Goal: Task Accomplishment & Management: Use online tool/utility

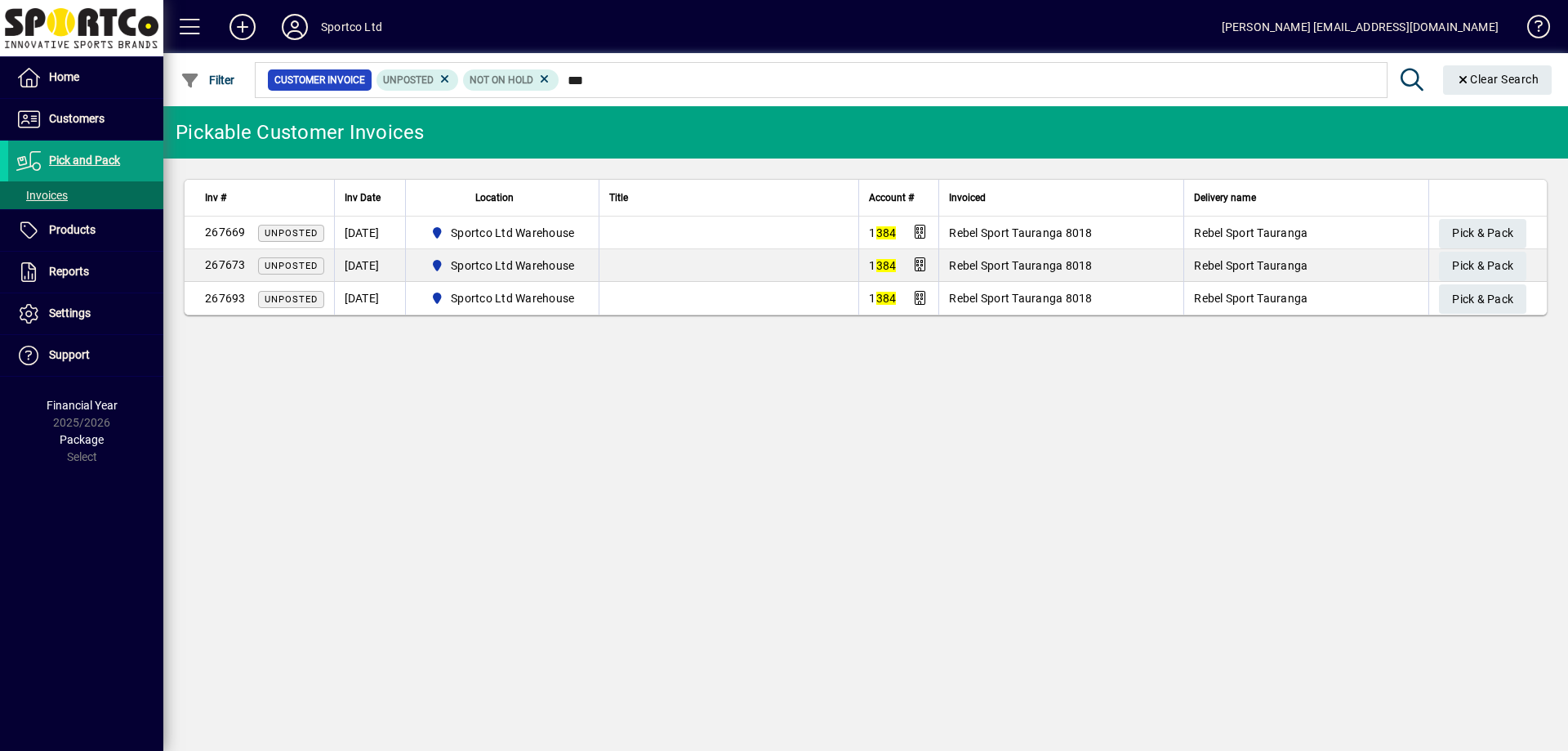
click at [567, 78] on input "***" at bounding box center [967, 80] width 815 height 23
type input "****"
click at [1466, 257] on span "Pick & Pack" at bounding box center [1482, 266] width 62 height 27
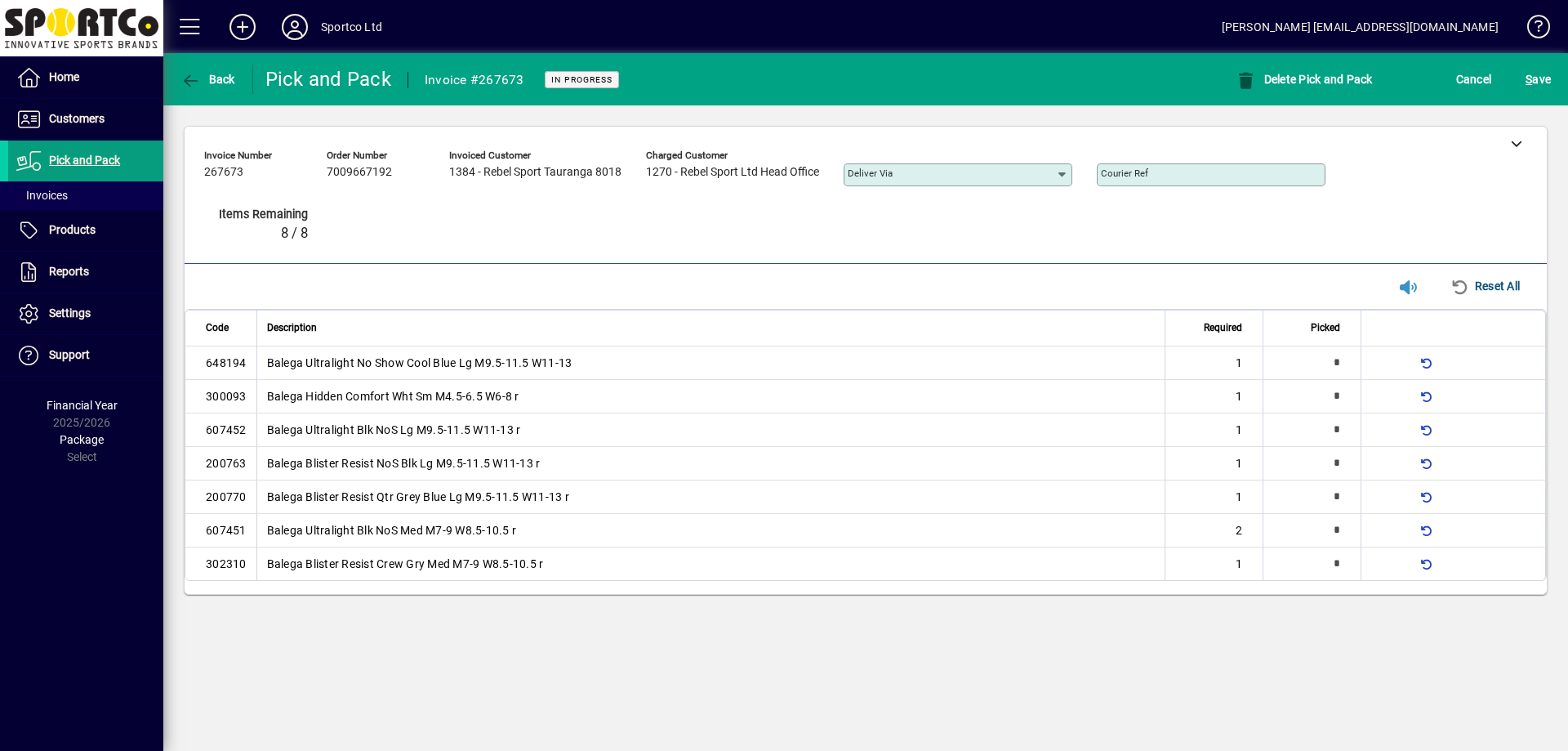
type input "*"
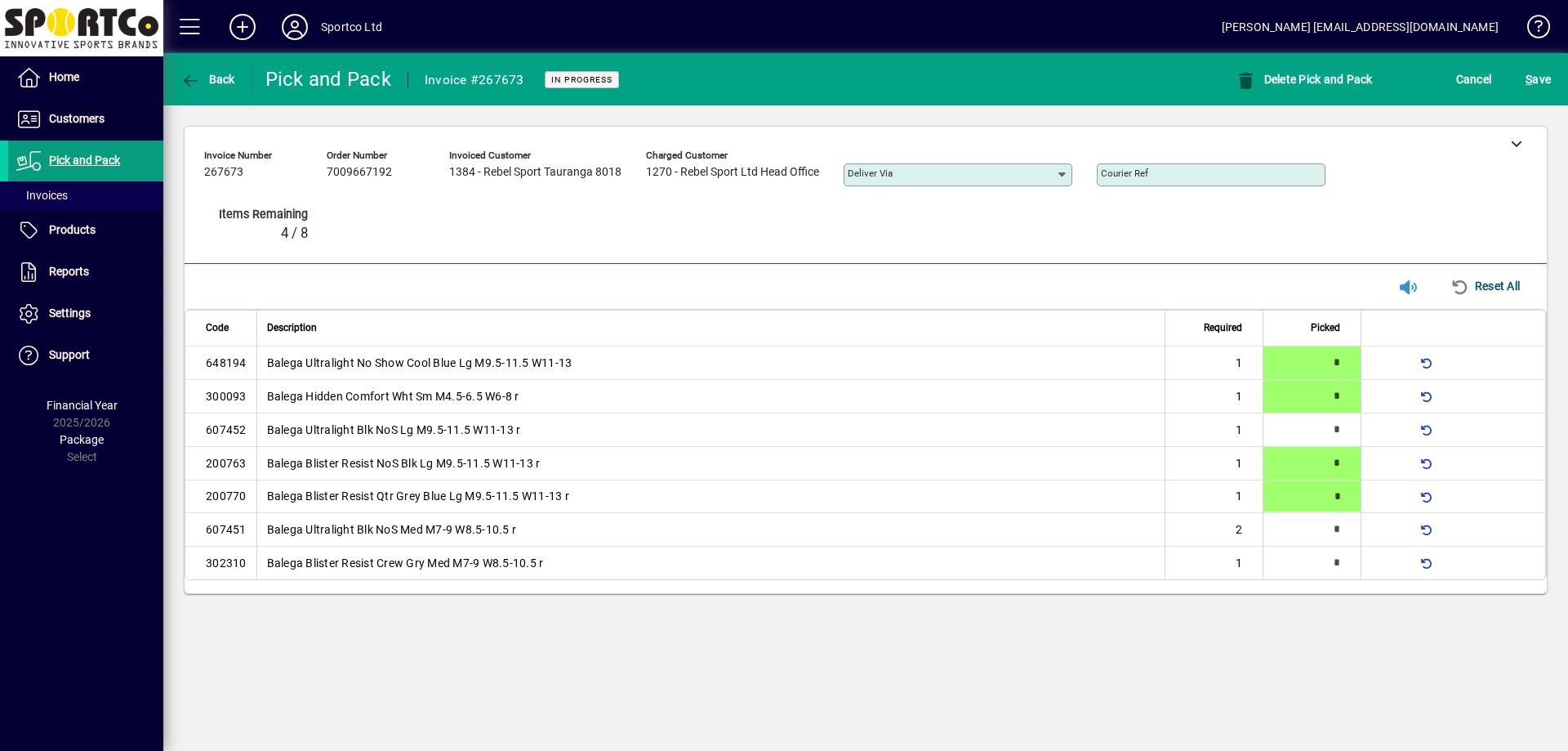
type input "*"
click at [1547, 94] on span "submit" at bounding box center [1538, 79] width 33 height 39
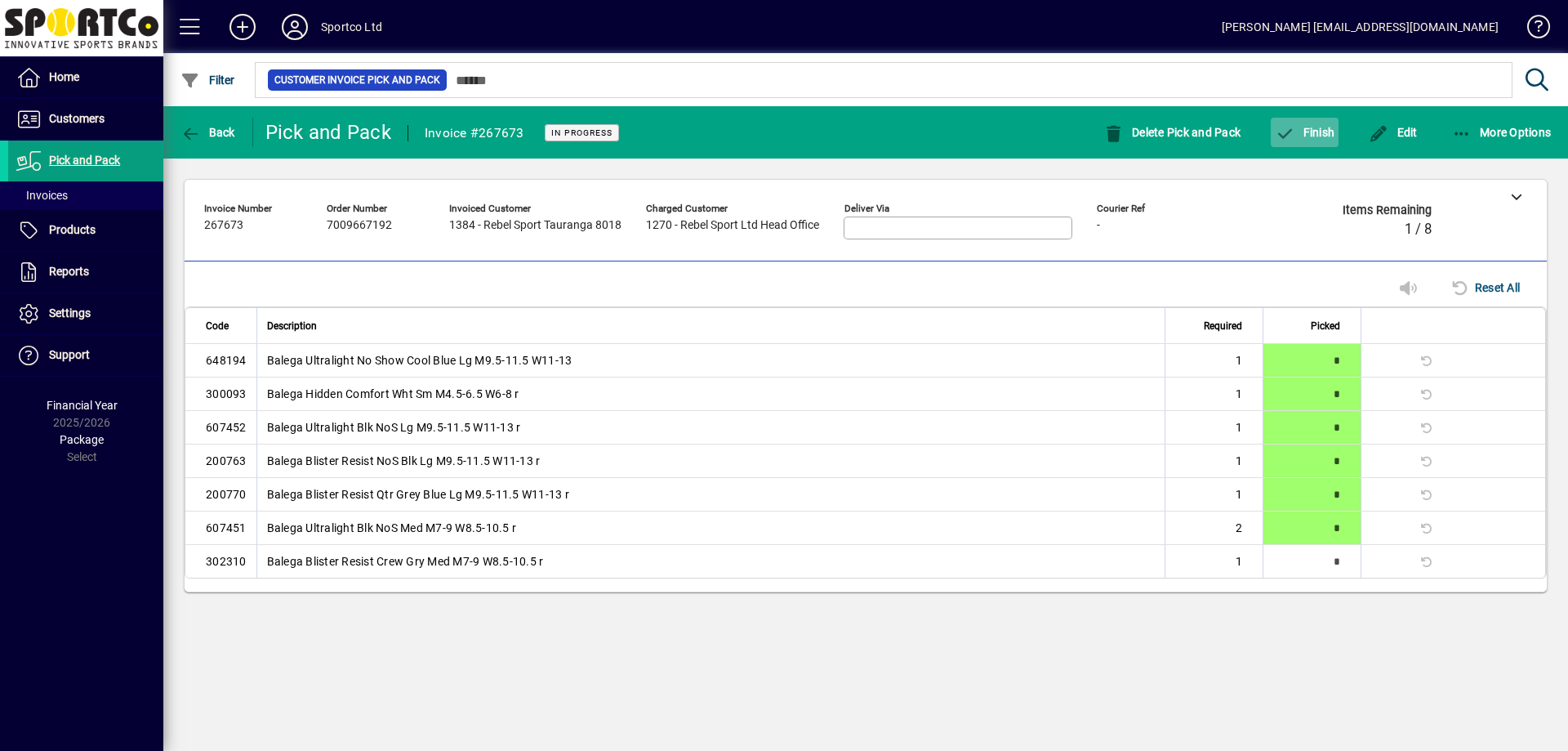
click at [1339, 143] on span "button" at bounding box center [1304, 132] width 67 height 39
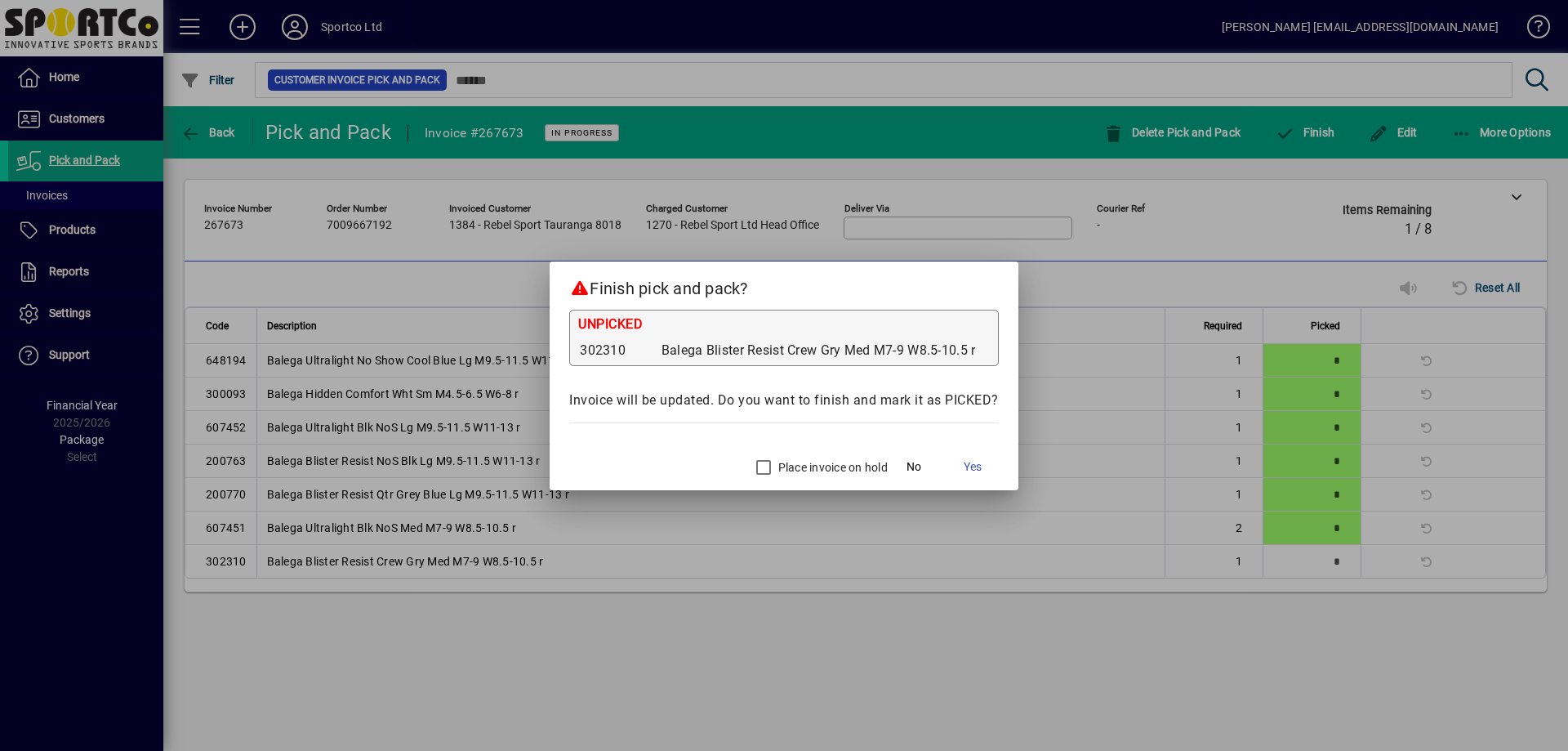
click at [793, 464] on label "Place invoice on hold" at bounding box center [830, 467] width 113 height 16
click at [981, 459] on span "Yes" at bounding box center [972, 467] width 18 height 17
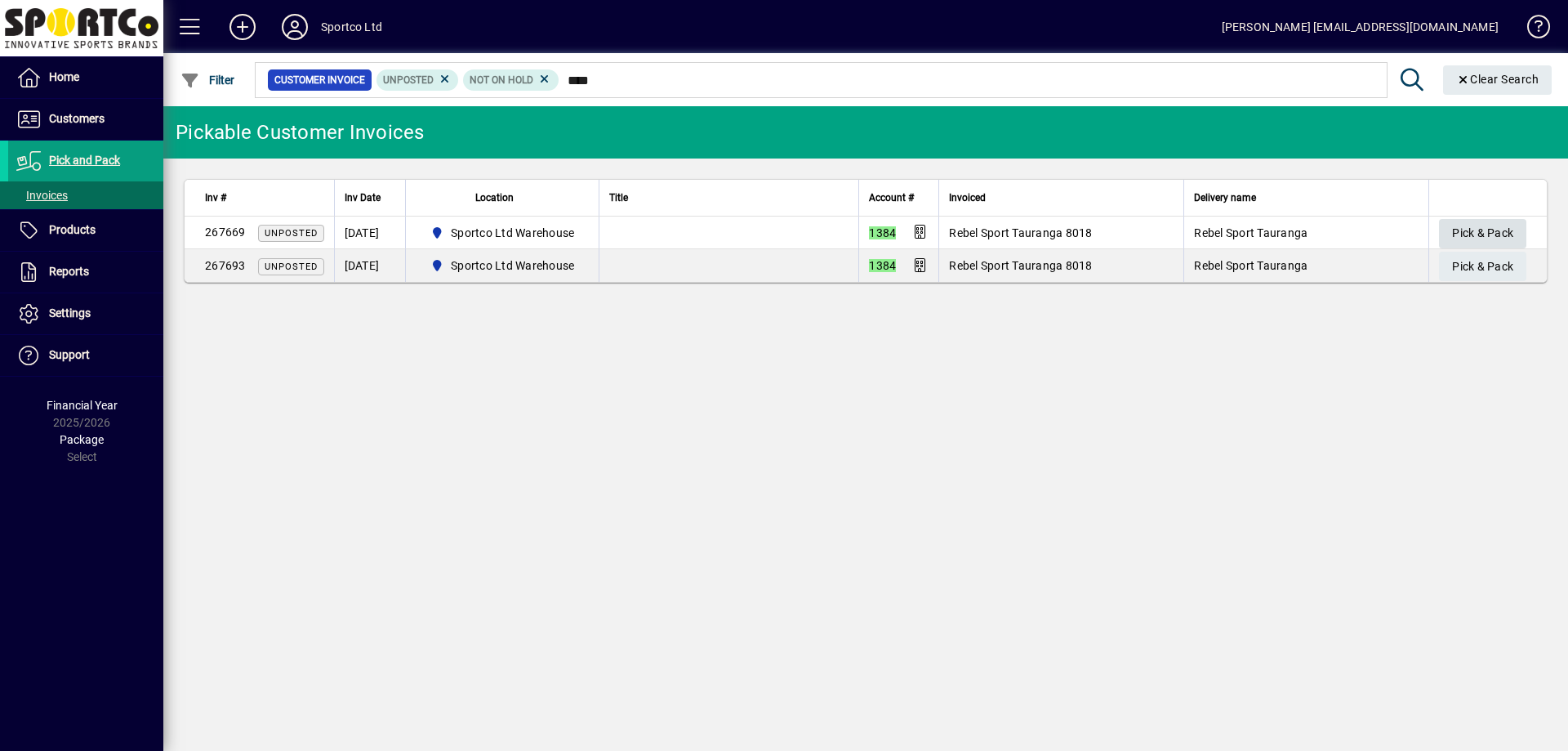
type input "****"
click at [1448, 232] on span "button" at bounding box center [1483, 233] width 87 height 39
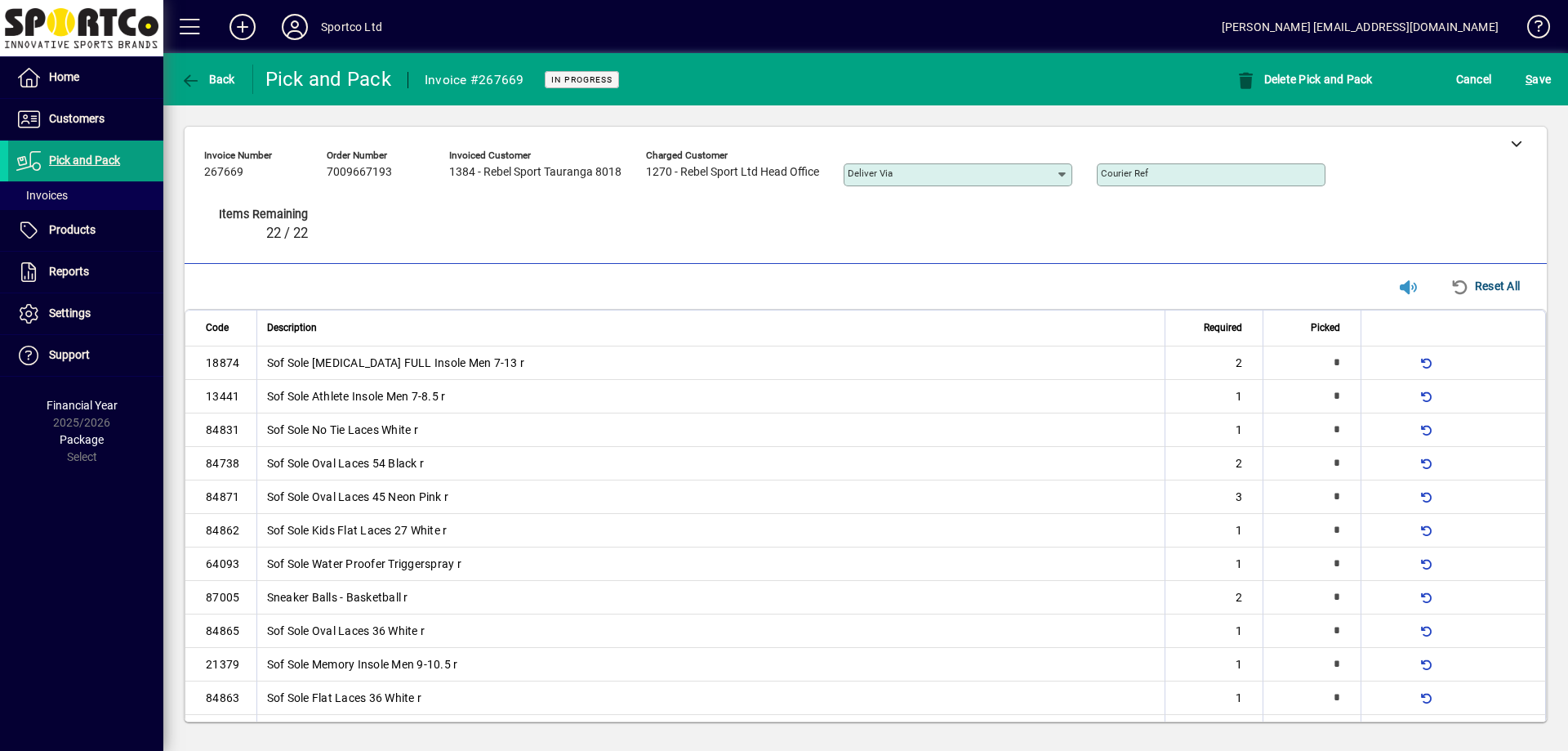
type input "*"
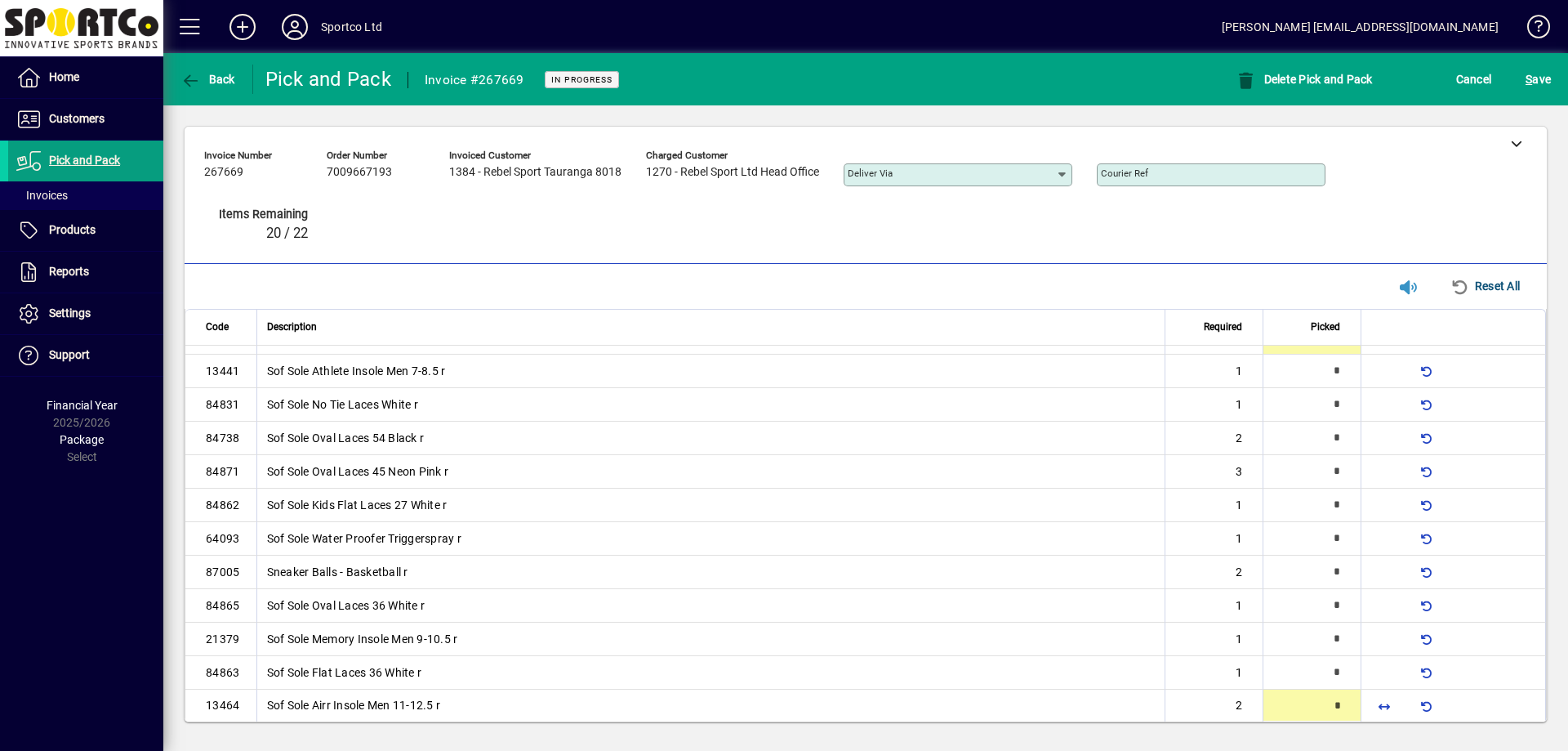
type input "*"
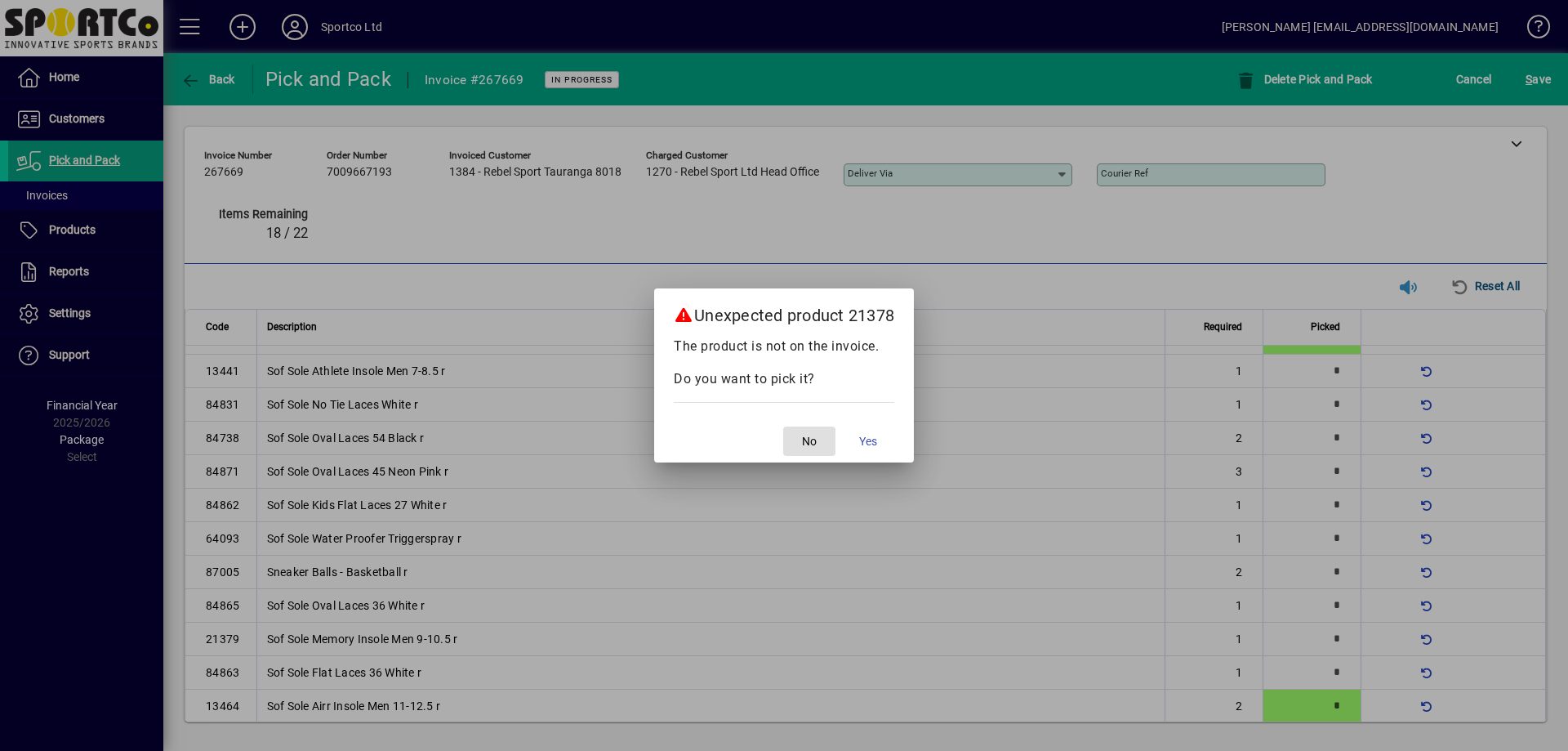
click at [783, 427] on button "No" at bounding box center [809, 441] width 52 height 29
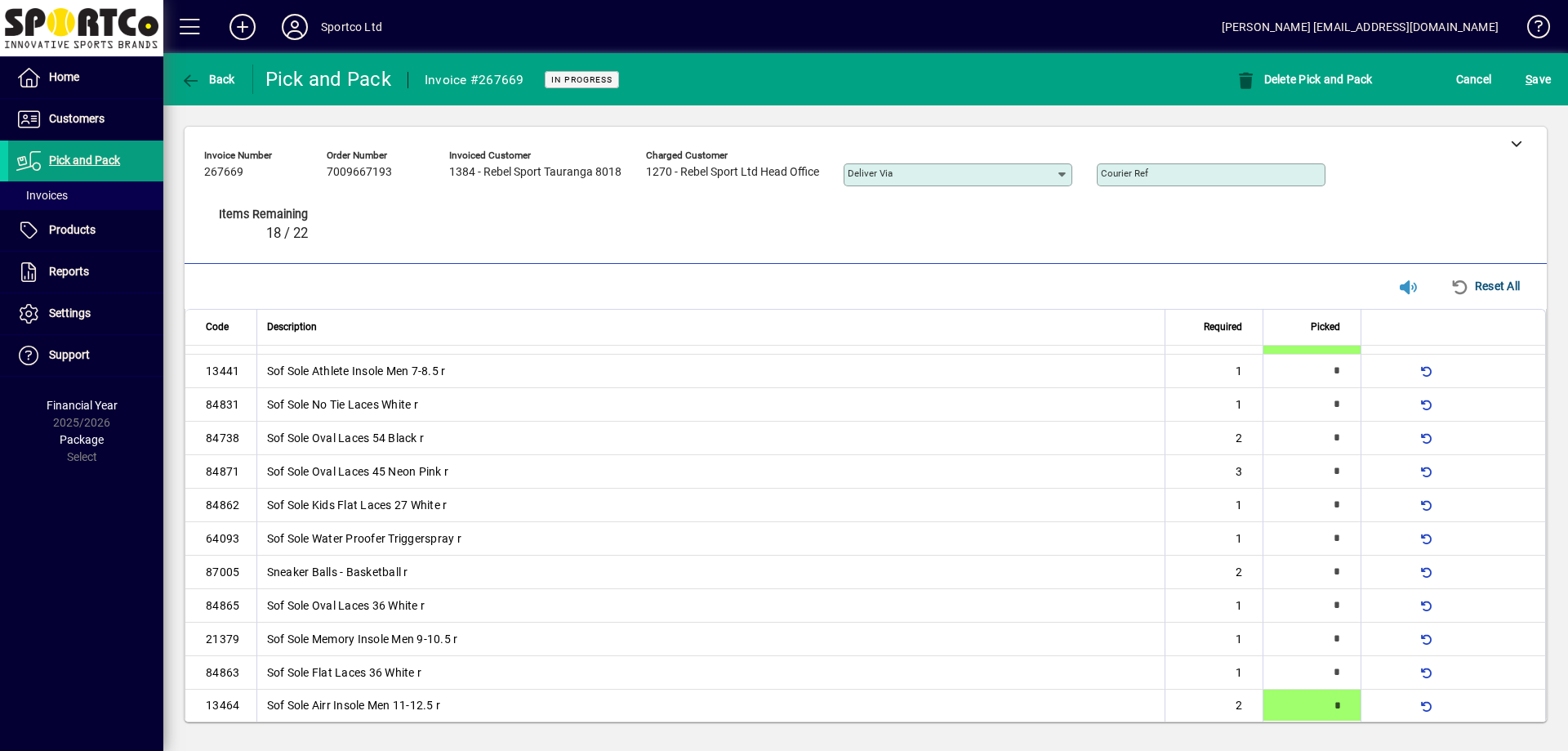
scroll to position [27, 0]
type input "*"
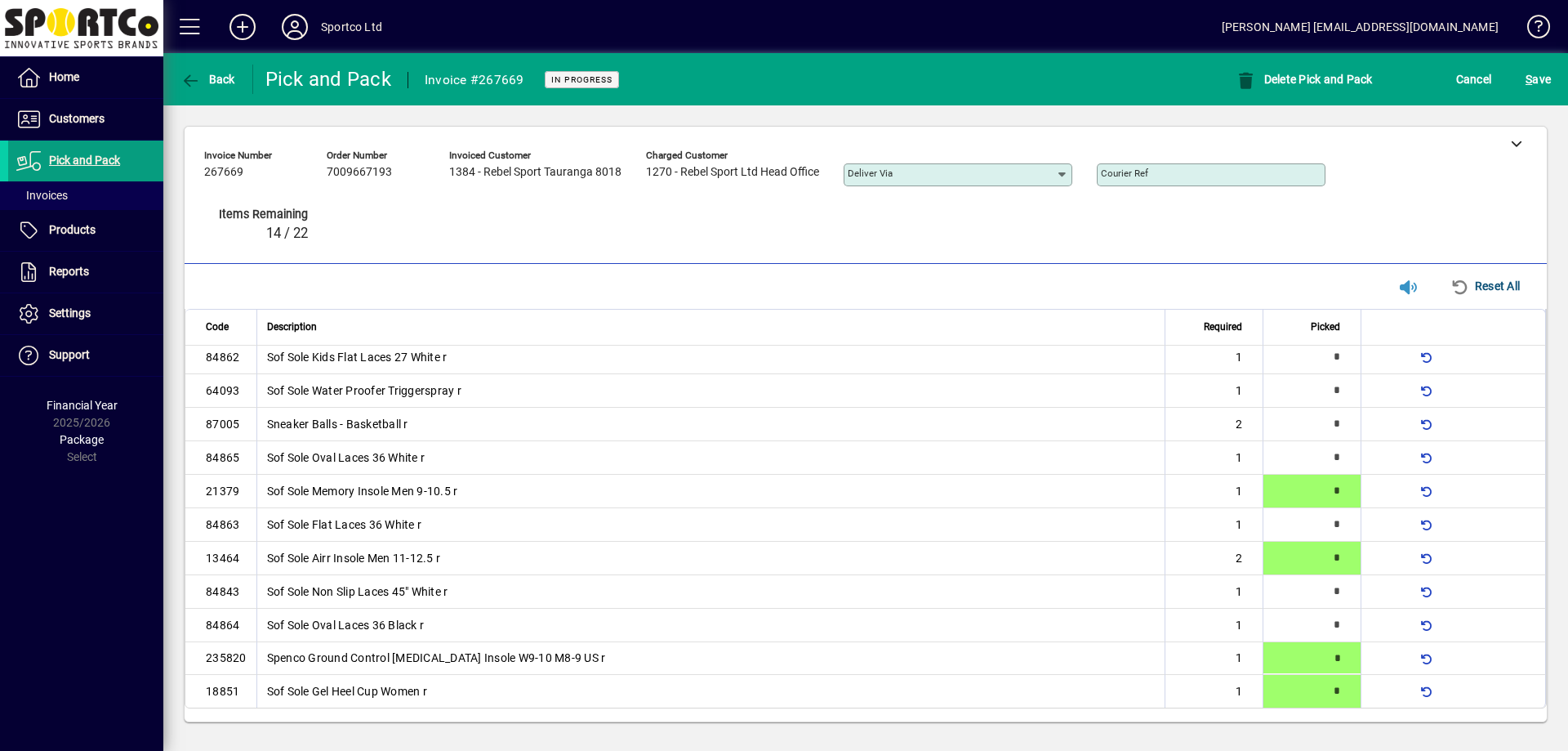
type input "*"
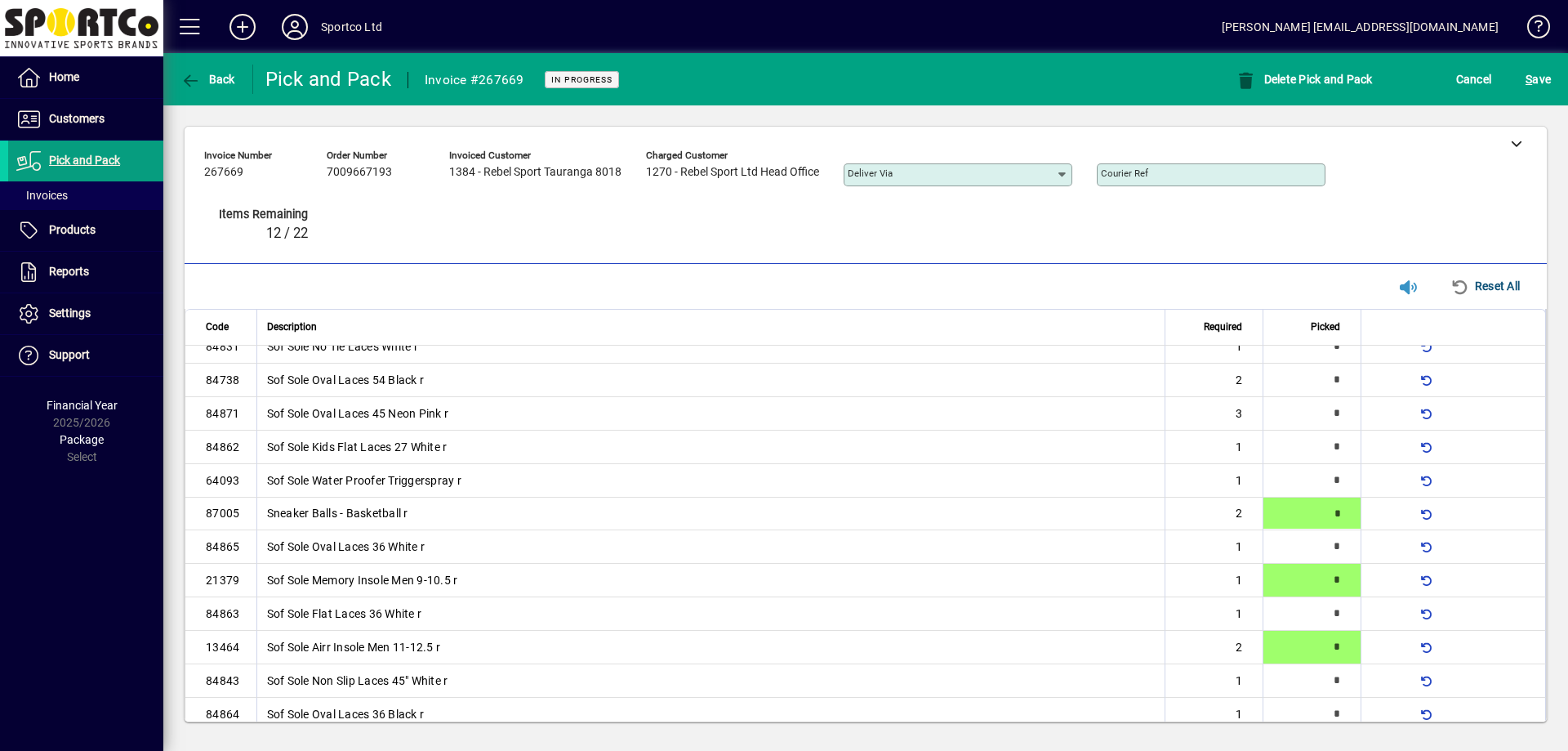
type input "*"
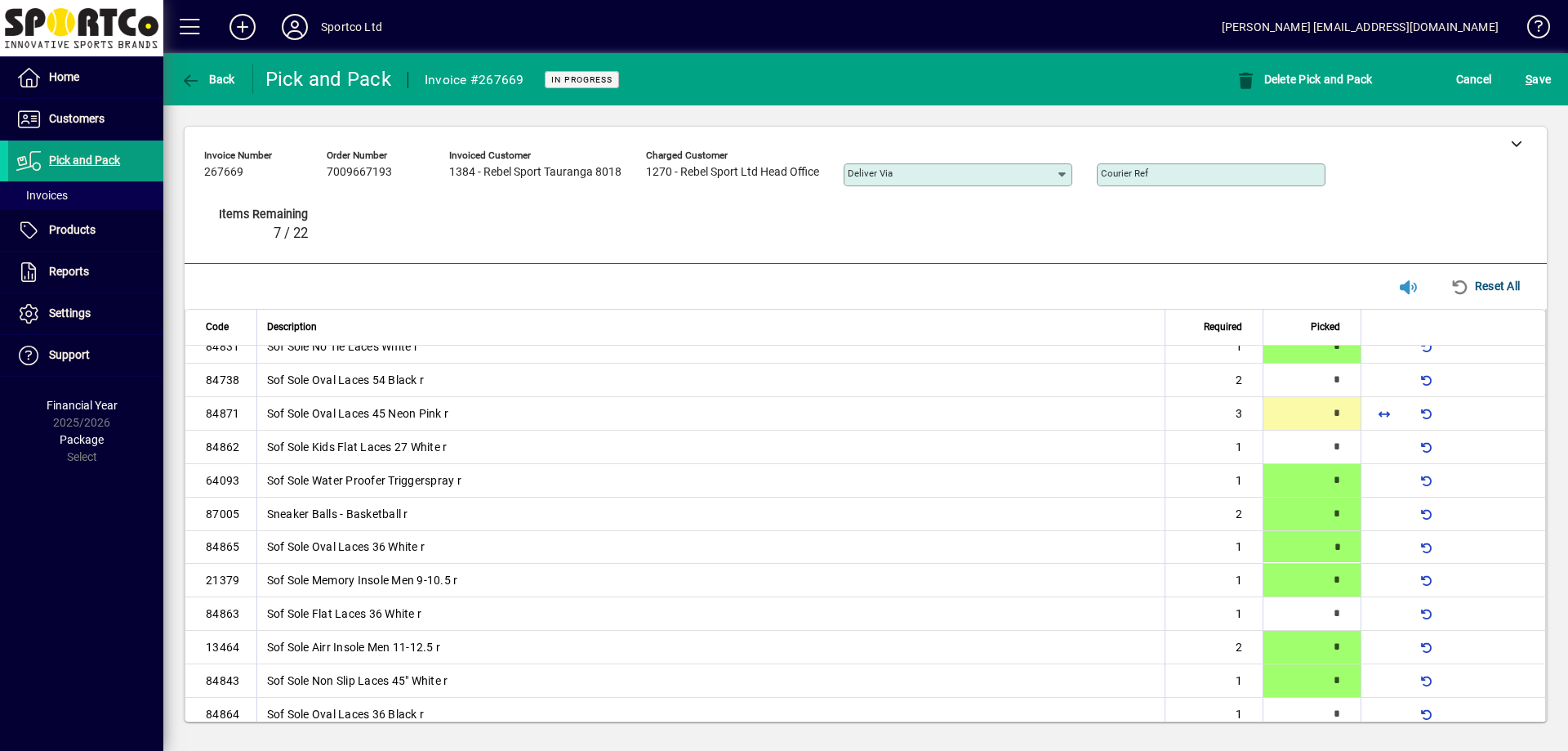
type input "*"
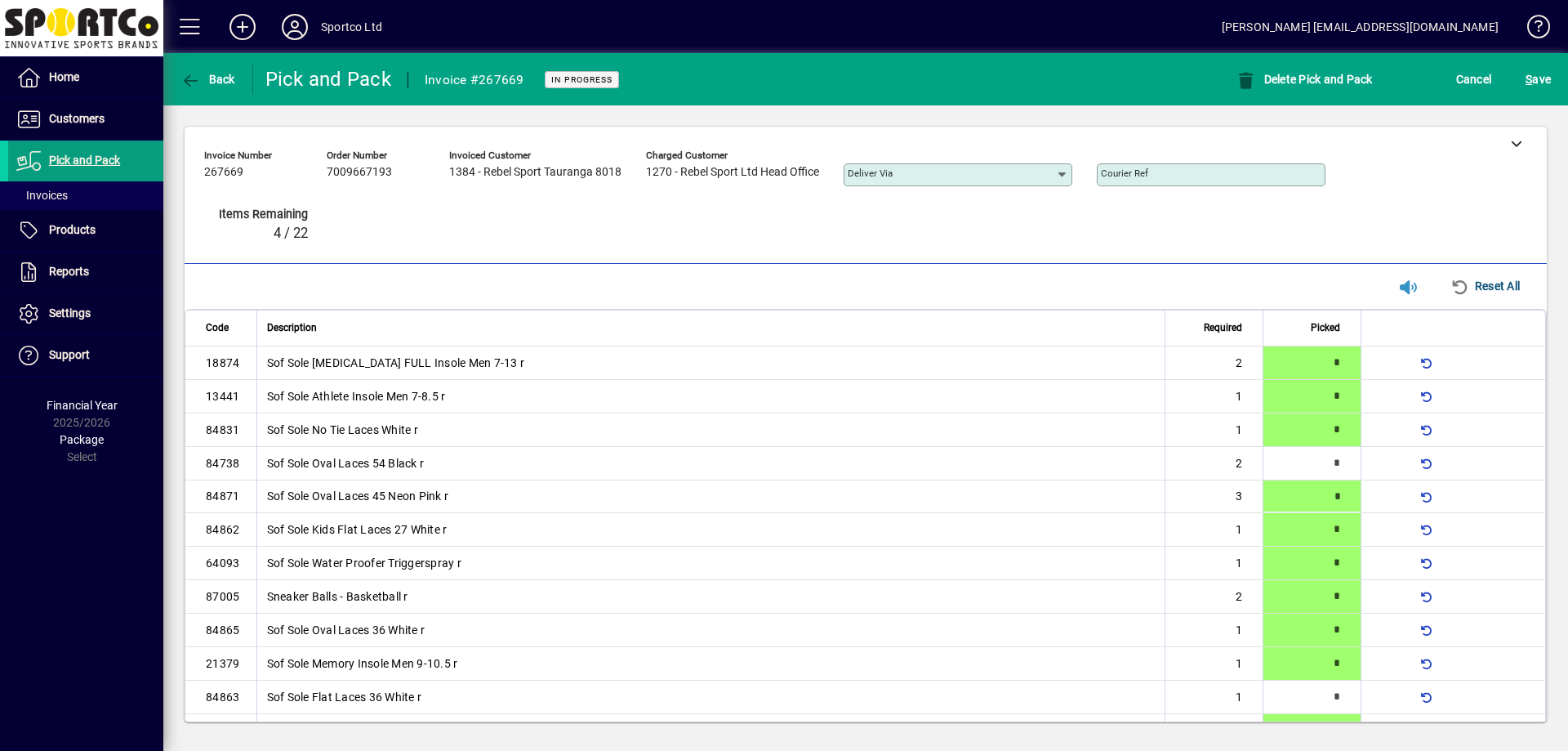
type input "*"
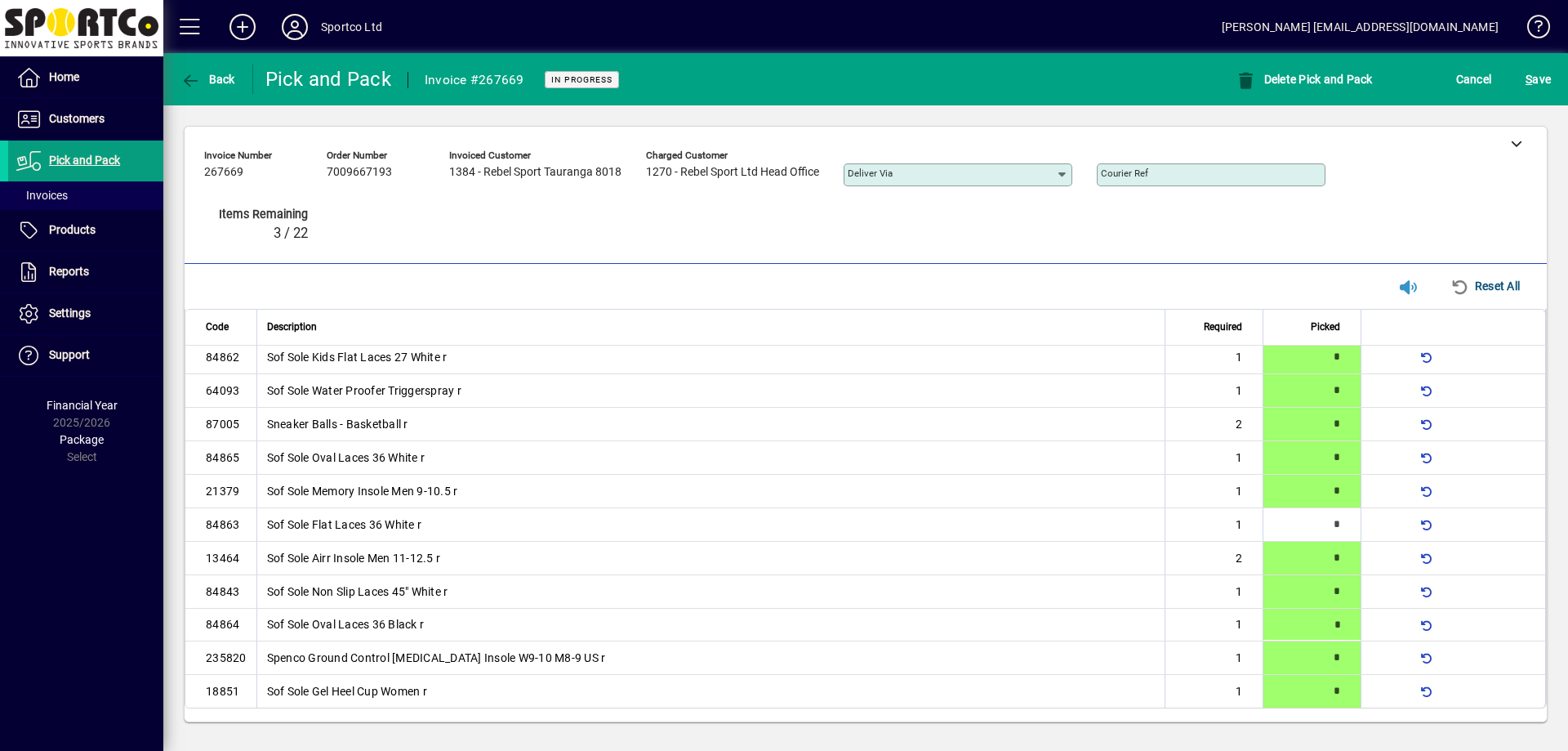
type input "*"
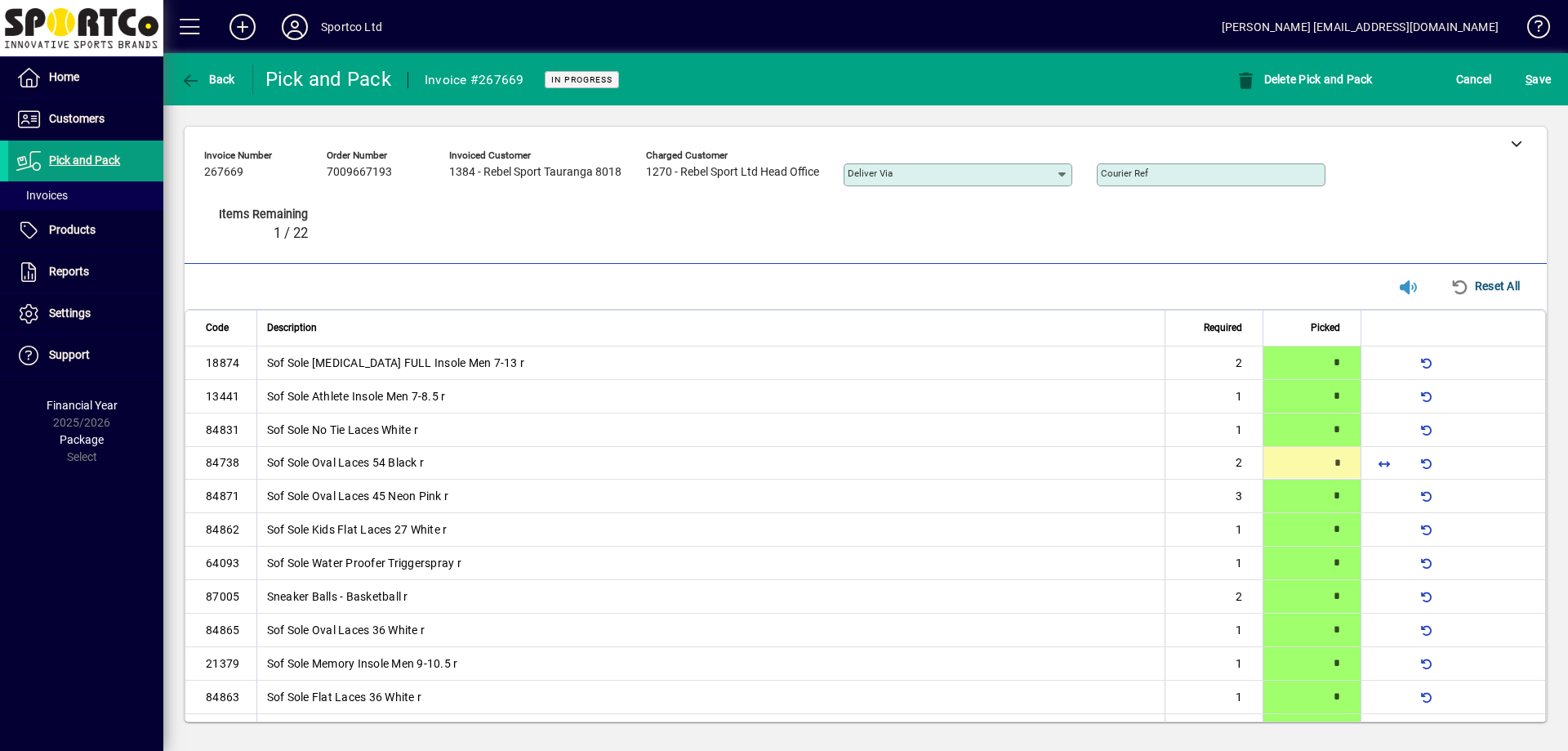
type input "*"
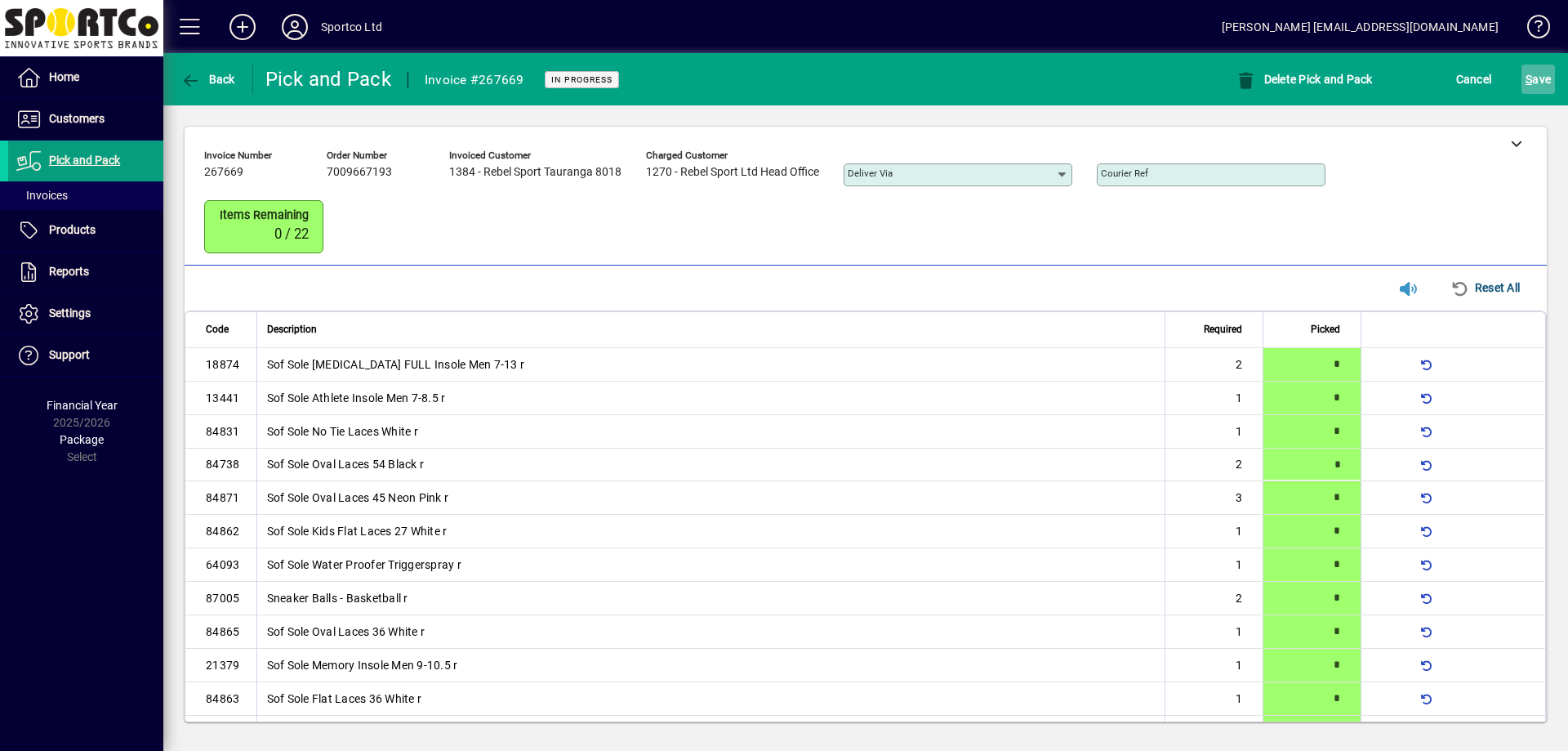
click at [1539, 84] on span "S ave" at bounding box center [1538, 80] width 26 height 27
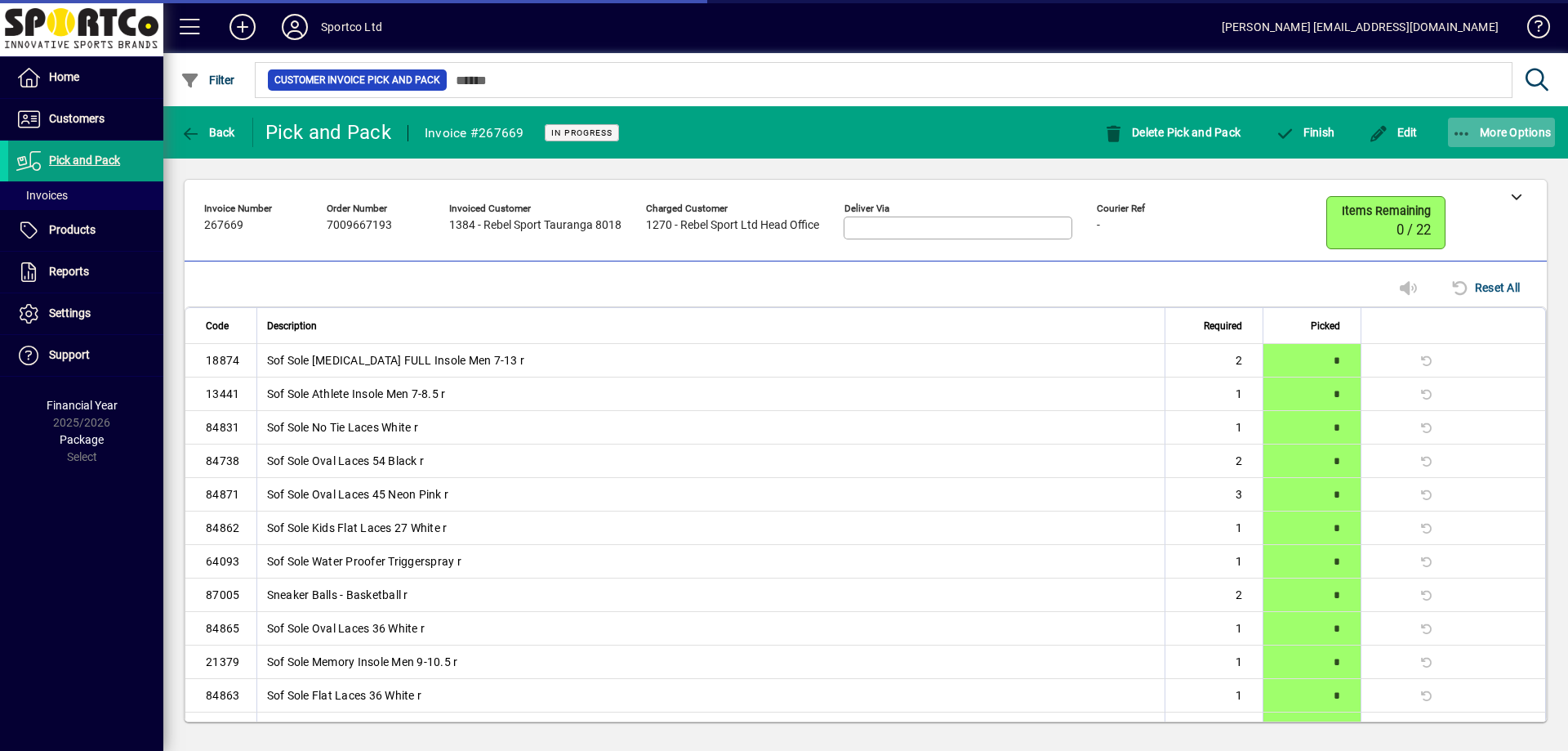
click at [1462, 134] on icon "button" at bounding box center [1462, 134] width 21 height 16
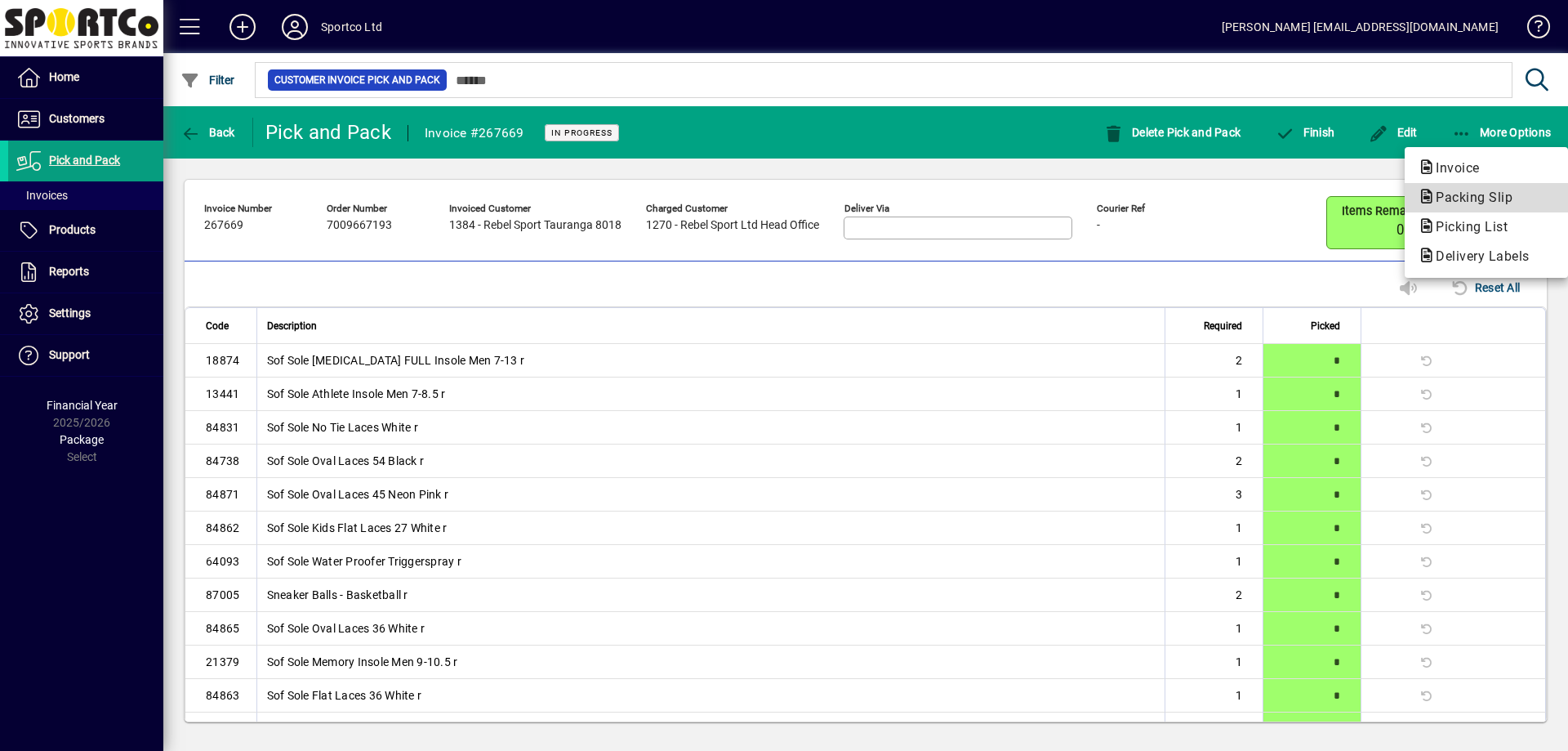
click at [1472, 197] on span "Packing Slip" at bounding box center [1468, 197] width 103 height 15
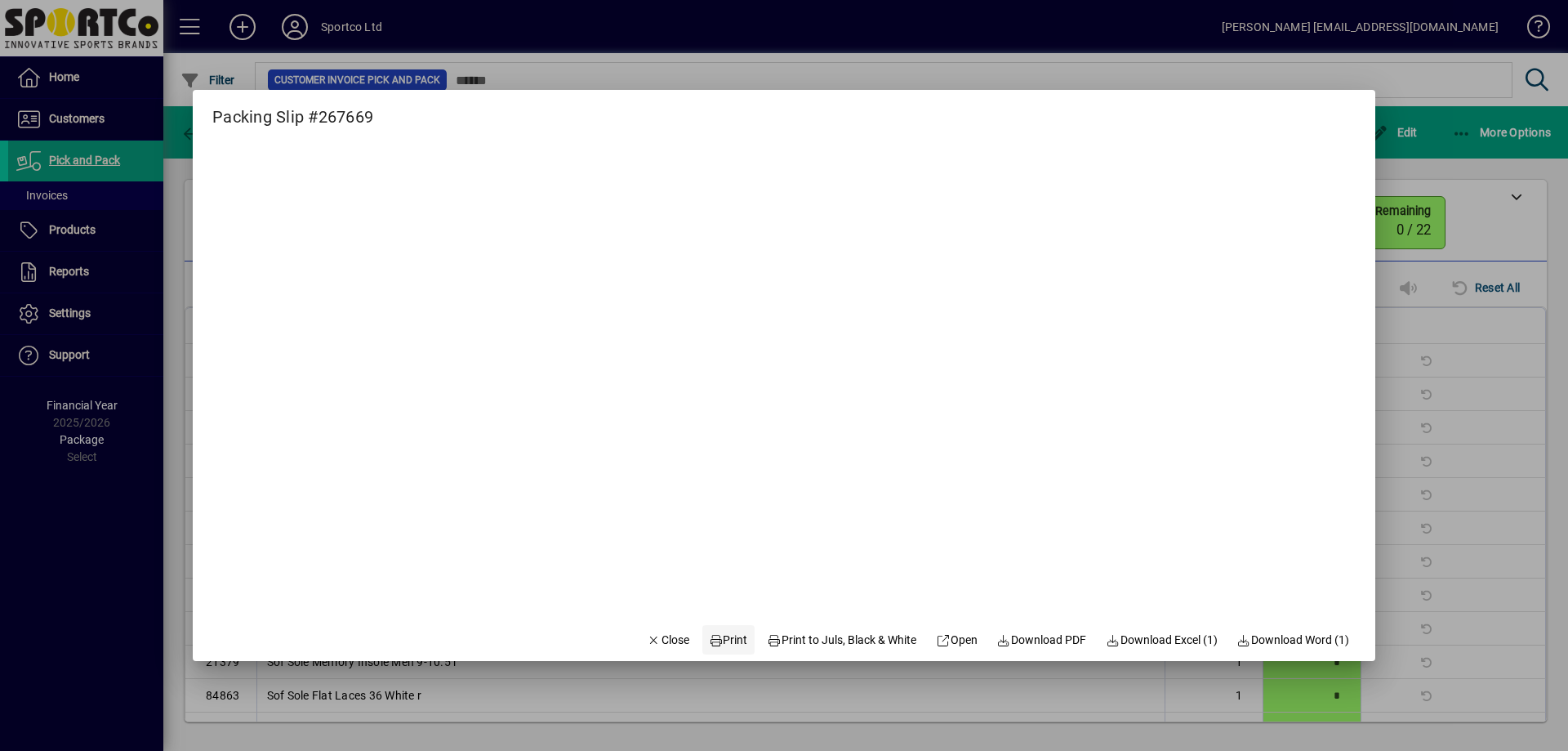
click at [720, 632] on span "Print" at bounding box center [728, 640] width 39 height 17
click at [647, 633] on span "Close" at bounding box center [667, 640] width 43 height 17
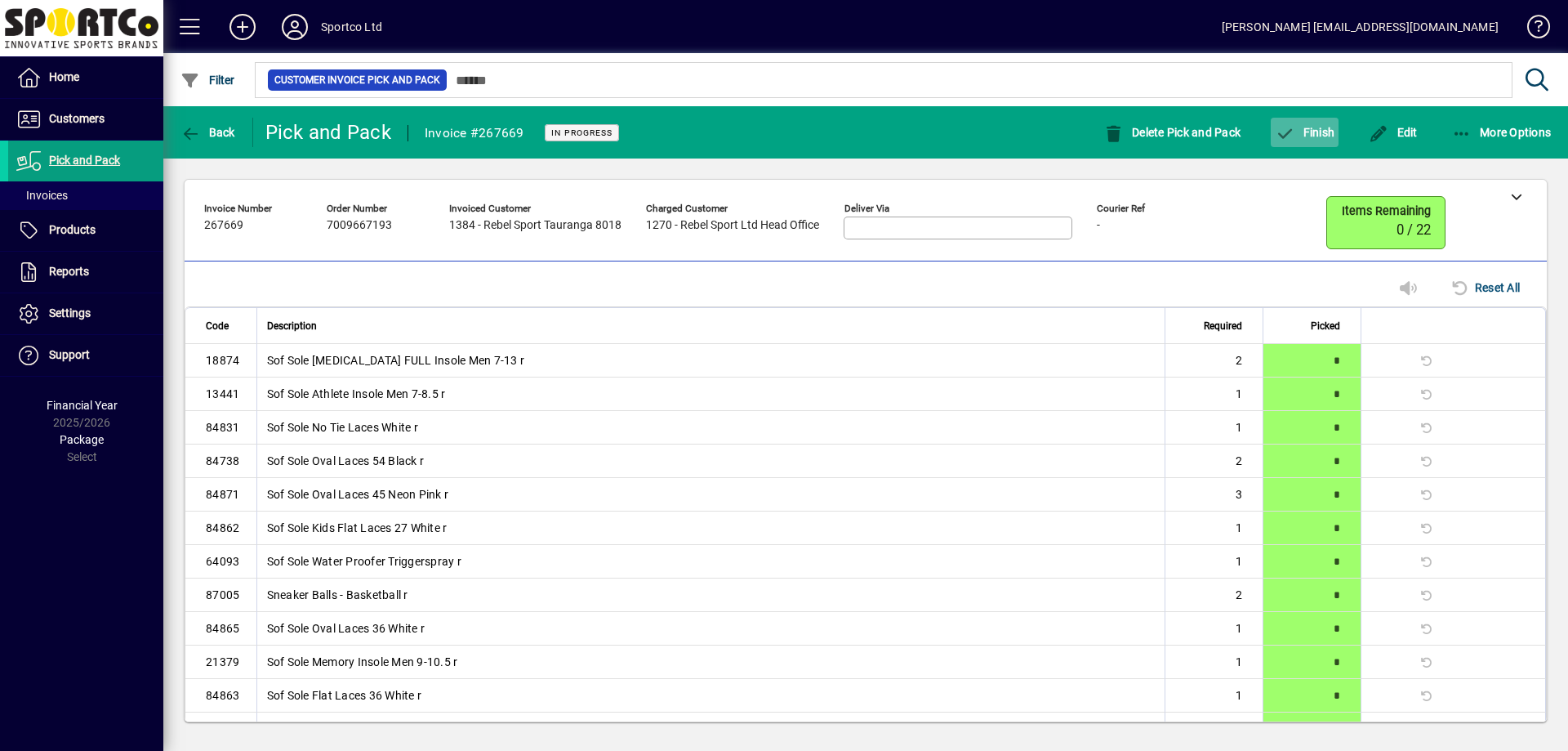
click at [1322, 137] on span "Finish" at bounding box center [1304, 133] width 60 height 13
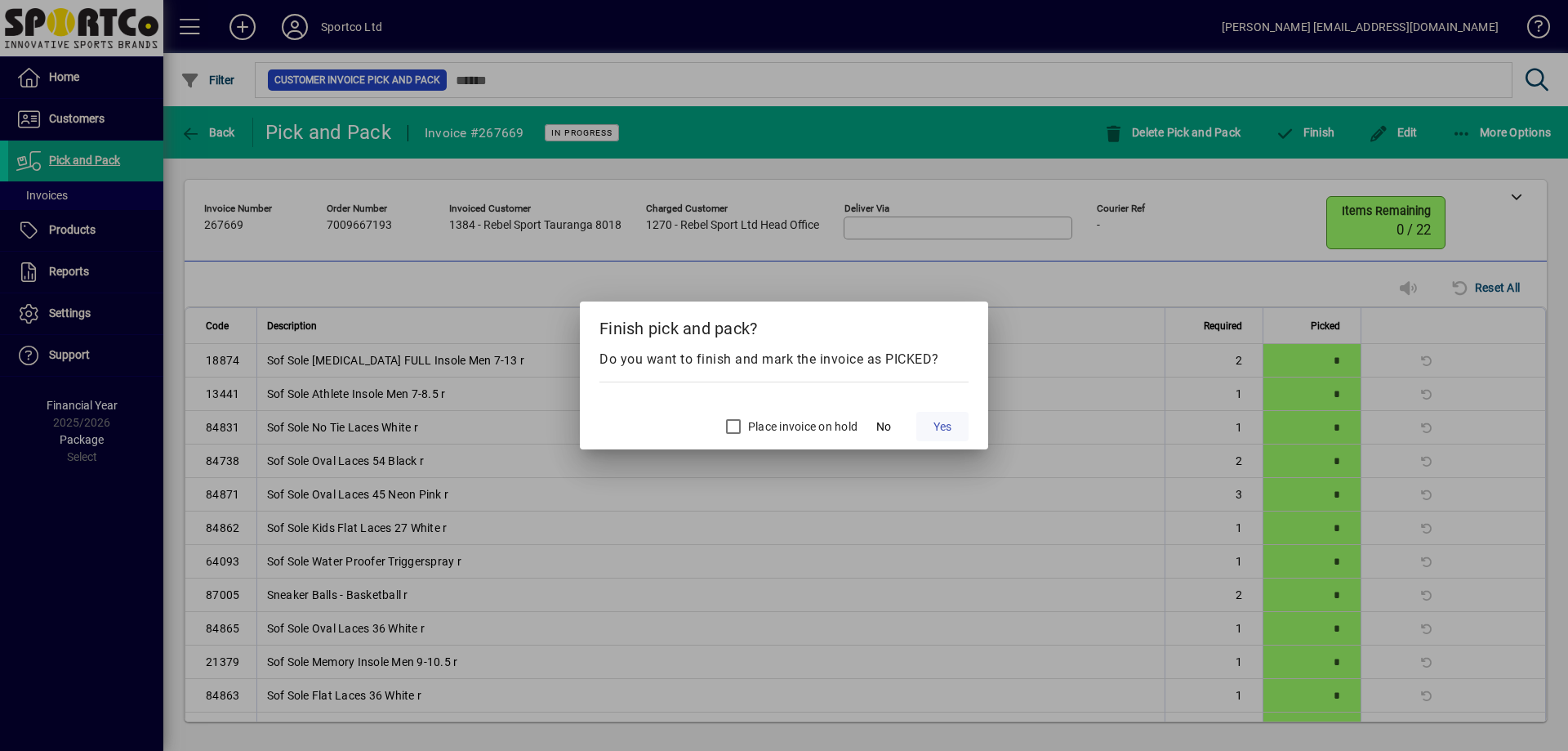
click at [949, 435] on span at bounding box center [941, 426] width 52 height 39
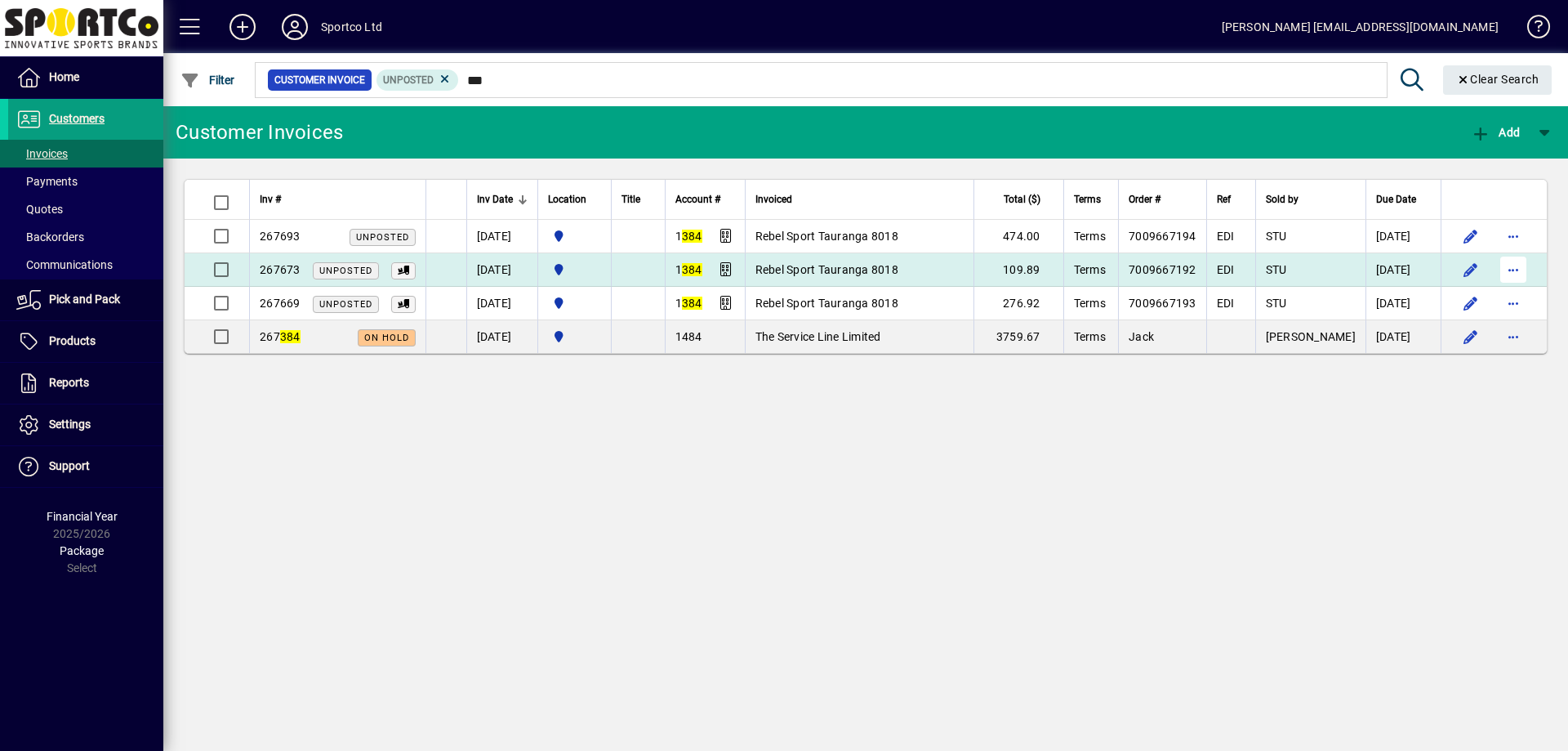
type input "***"
click at [1508, 269] on span "button" at bounding box center [1512, 269] width 39 height 39
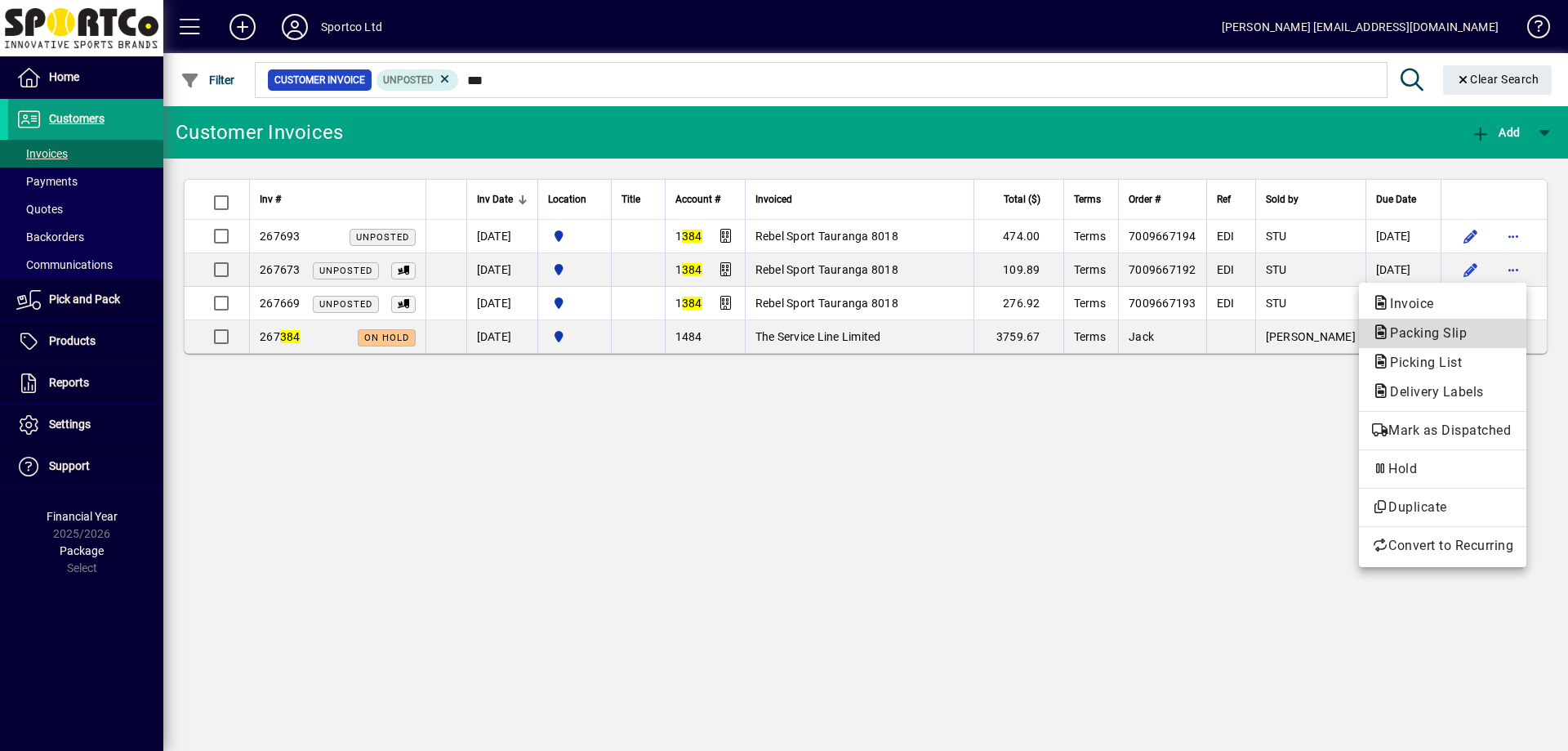
click at [1486, 330] on span "Packing Slip" at bounding box center [1442, 333] width 141 height 20
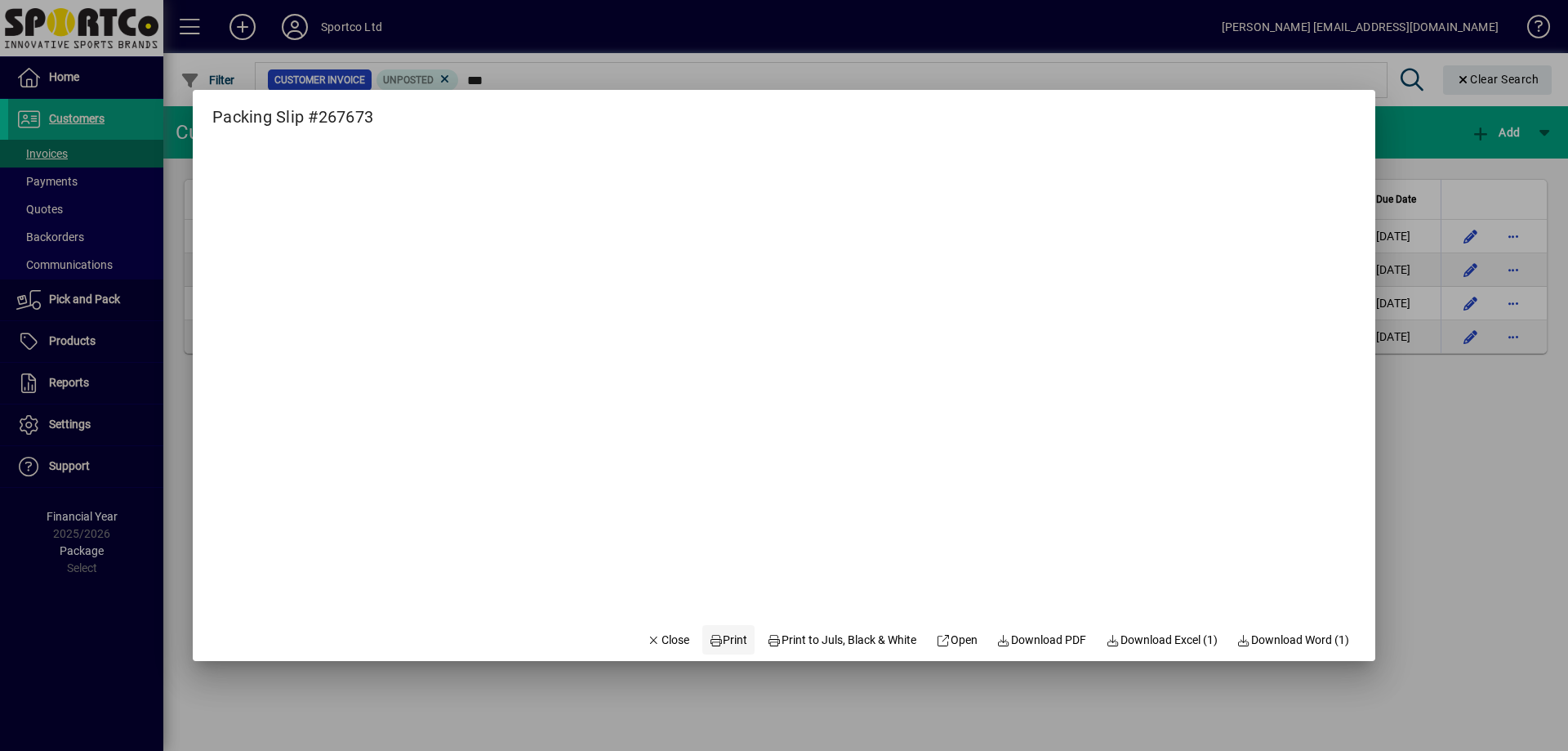
click at [721, 637] on span "Print" at bounding box center [728, 640] width 39 height 17
click at [662, 640] on span "Close" at bounding box center [667, 640] width 43 height 17
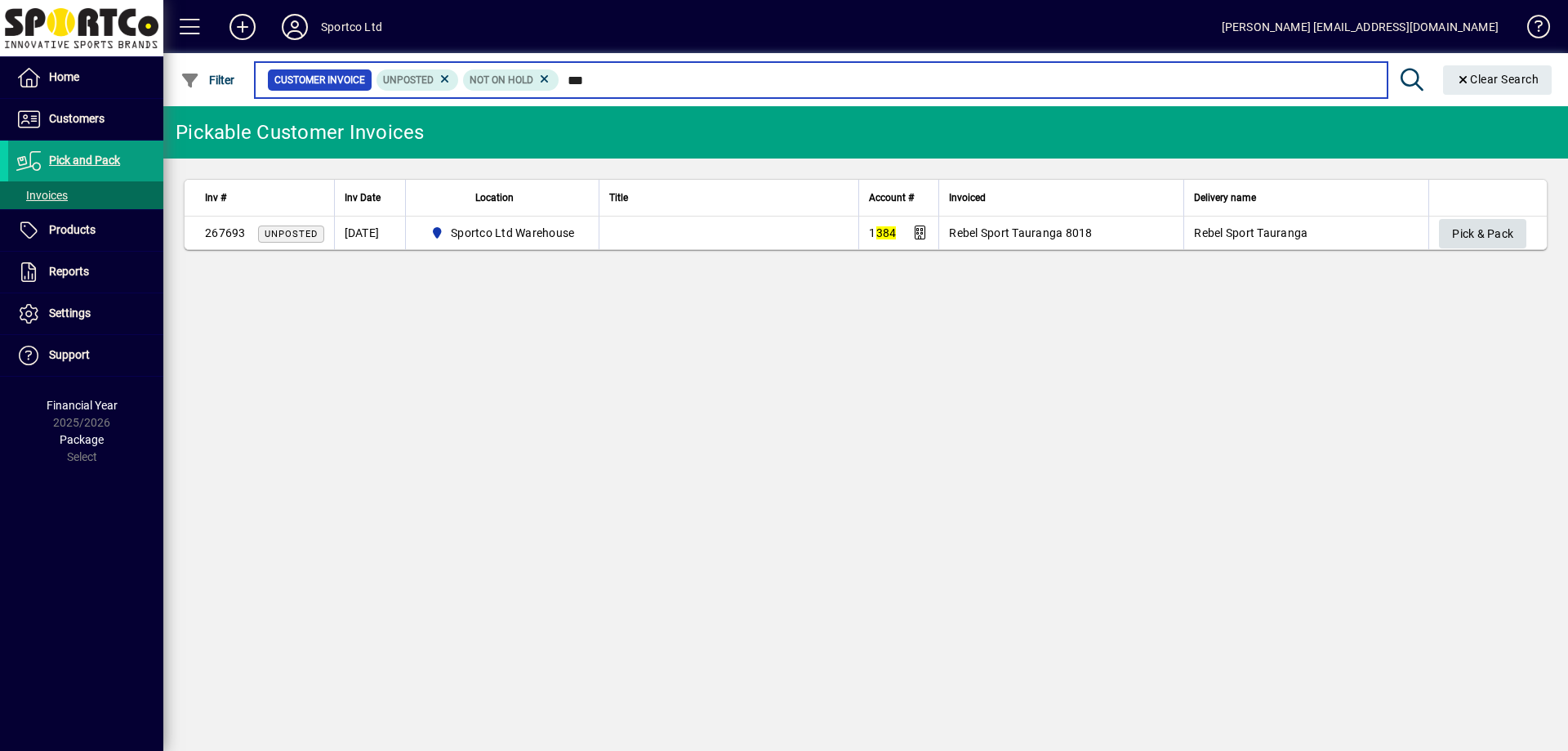
type input "***"
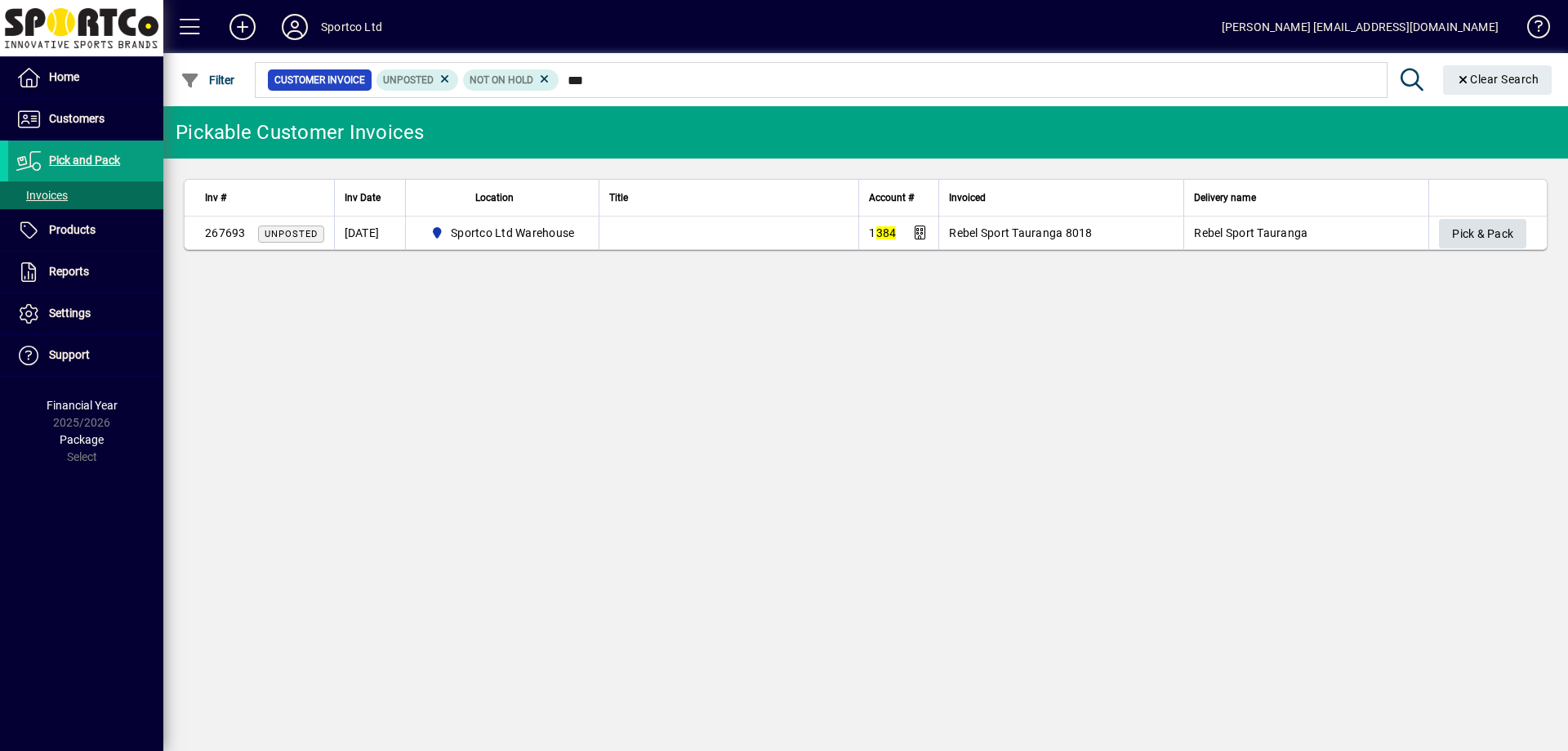
click at [1503, 242] on span "Pick & Pack" at bounding box center [1482, 234] width 62 height 27
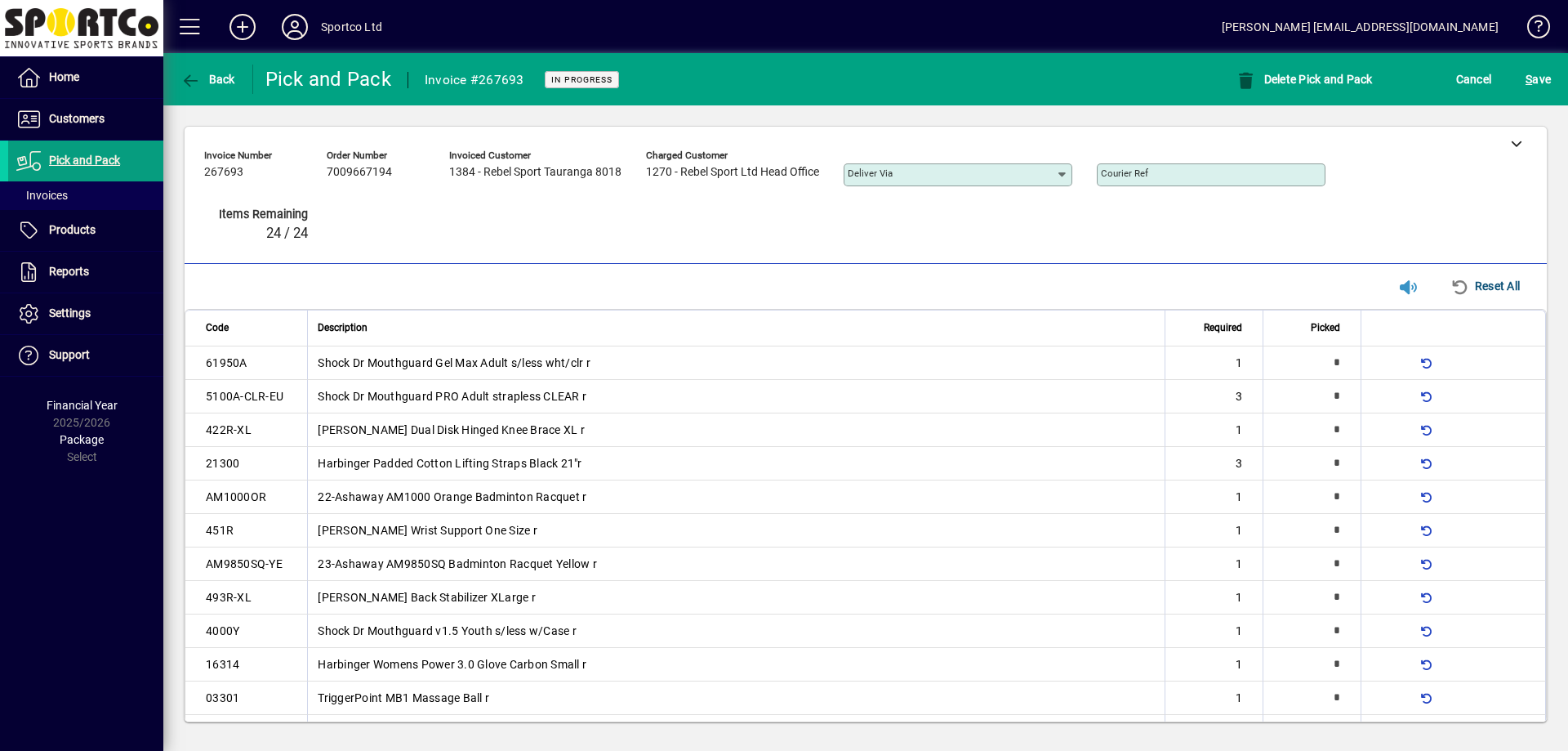
type input "*"
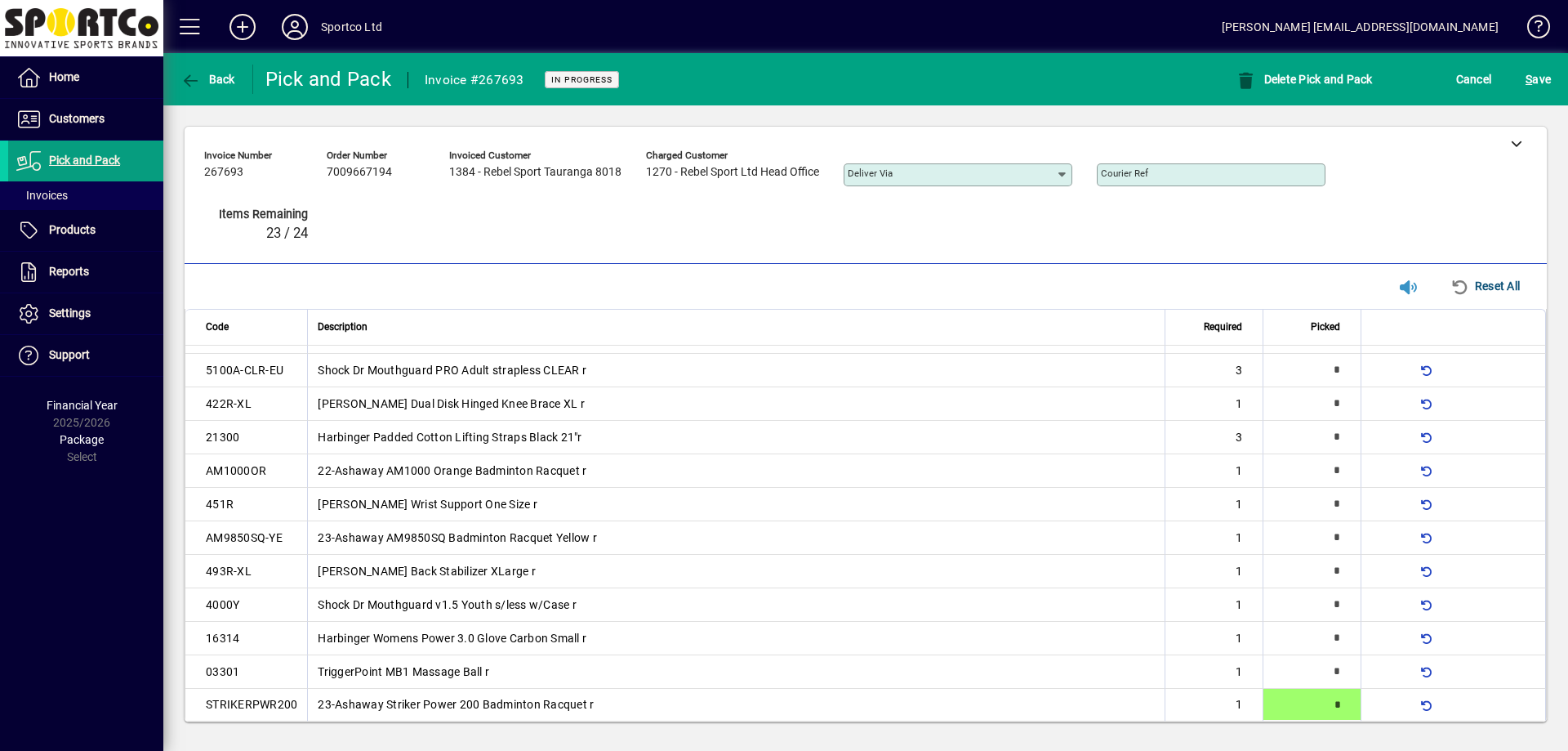
type input "*"
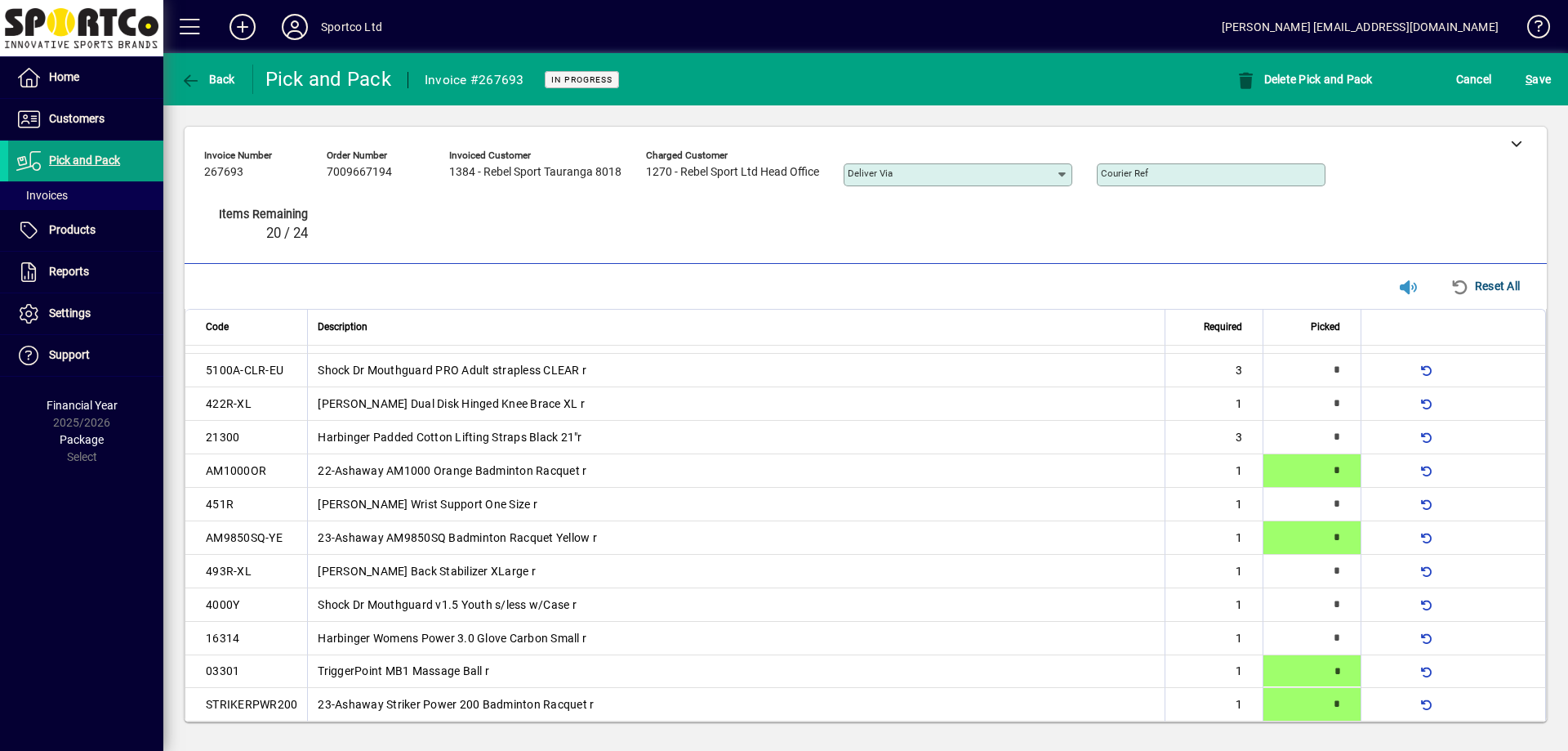
type input "*"
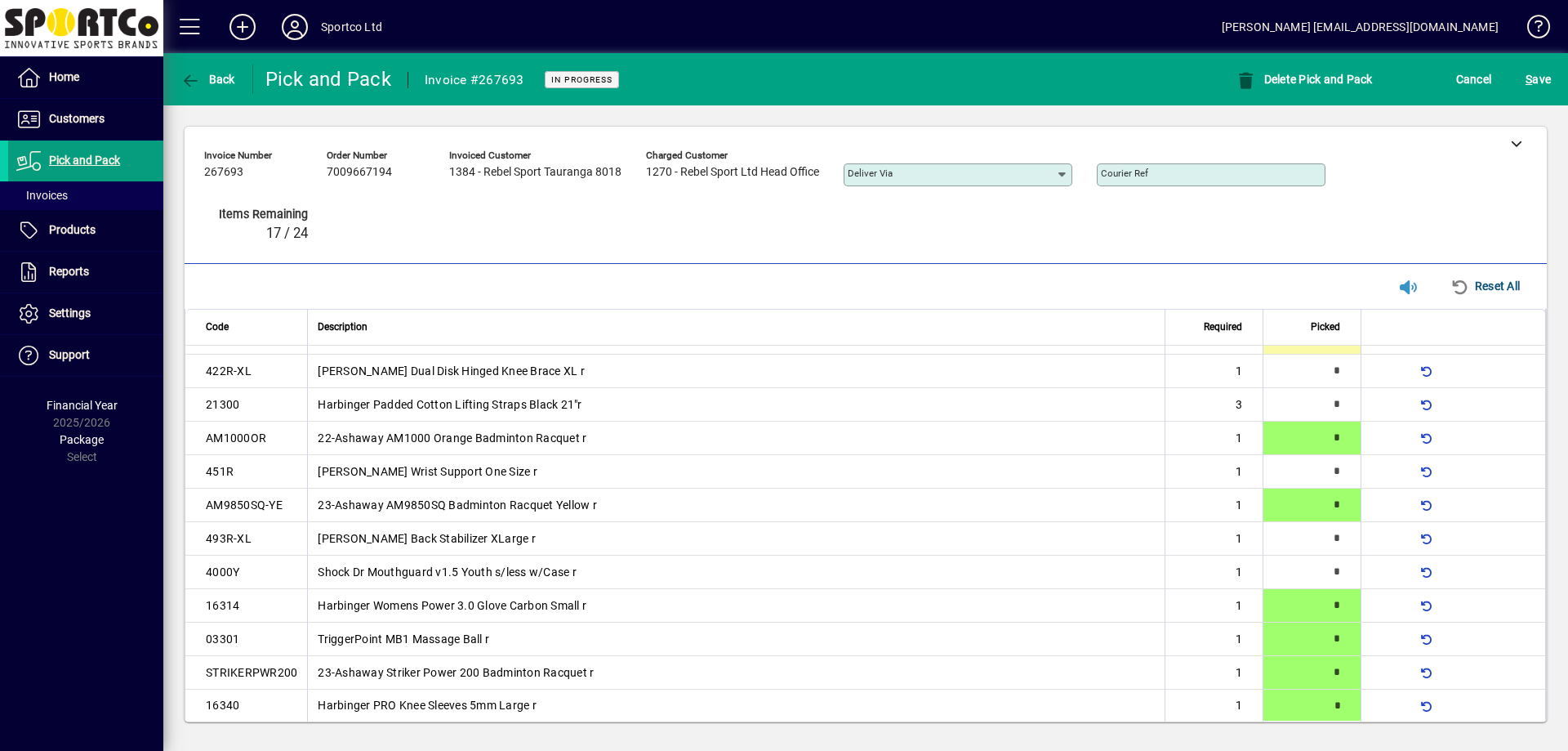
type input "*"
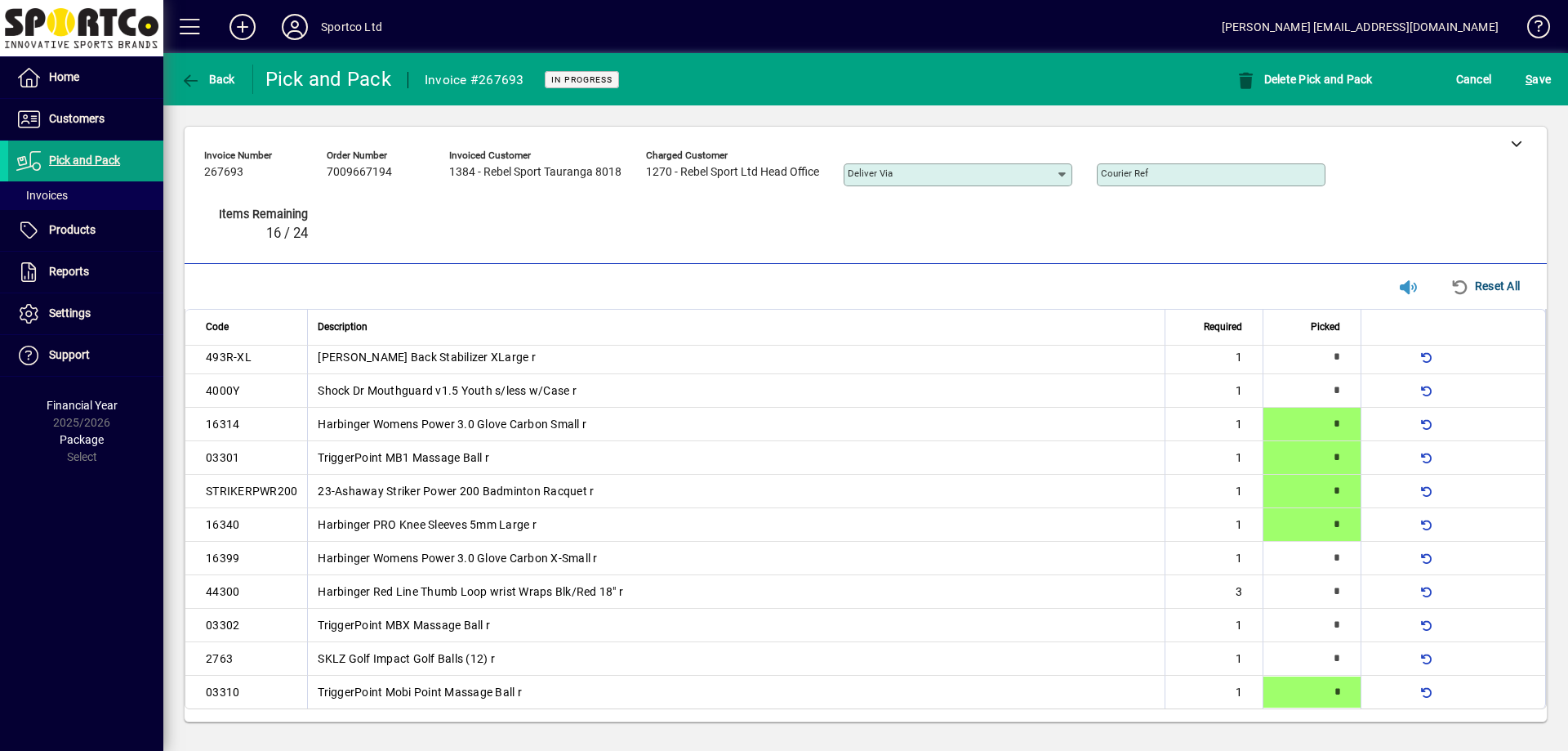
type input "*"
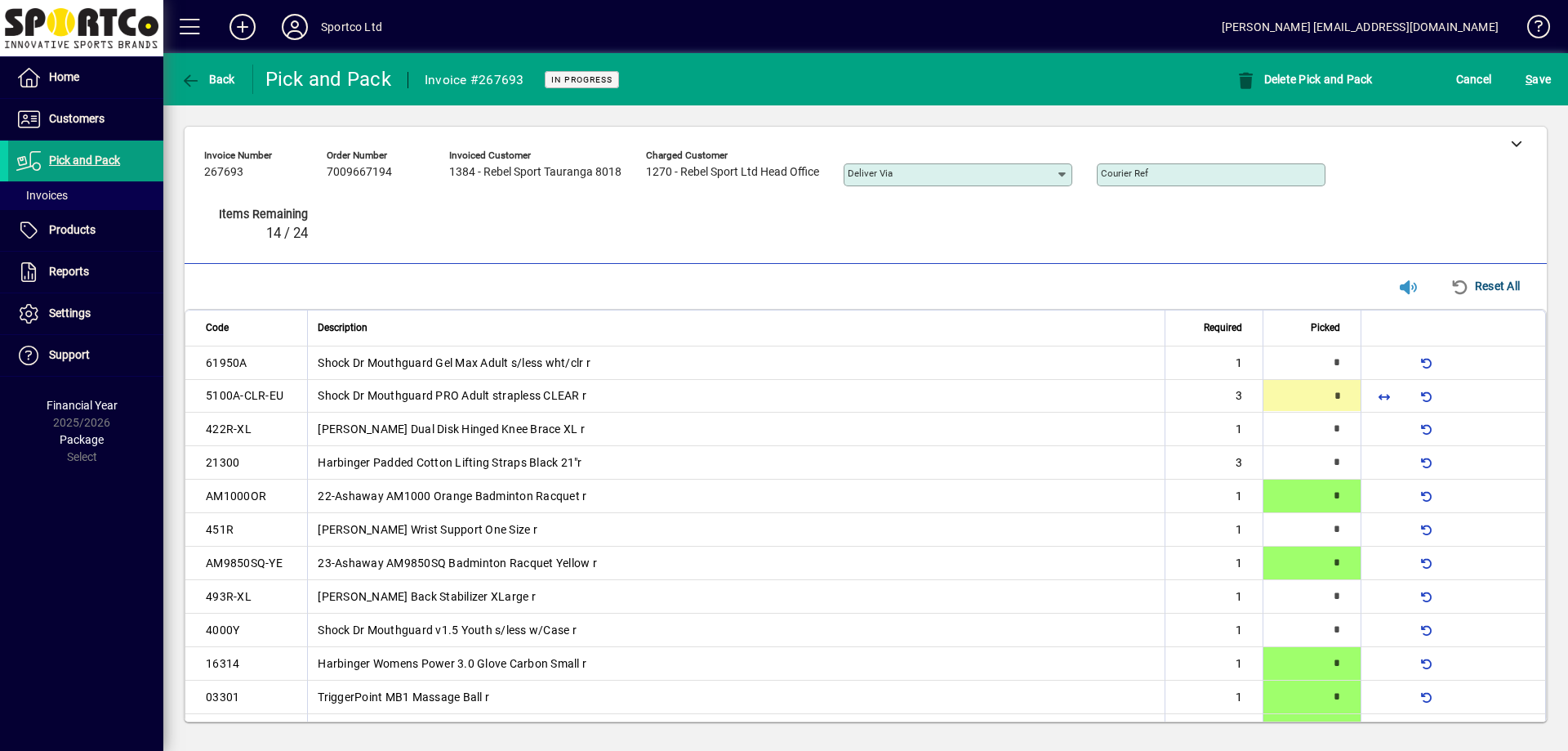
type input "*"
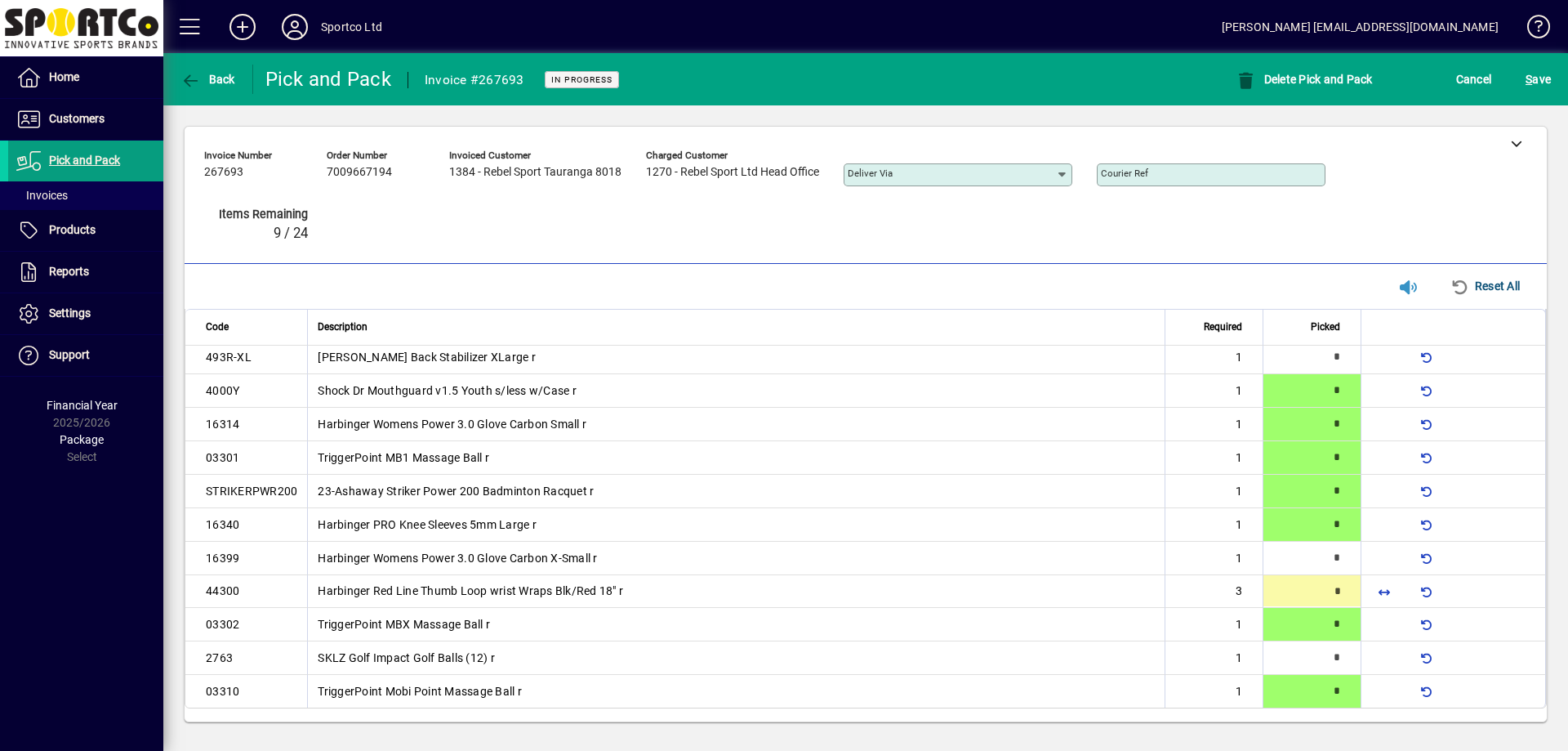
type input "*"
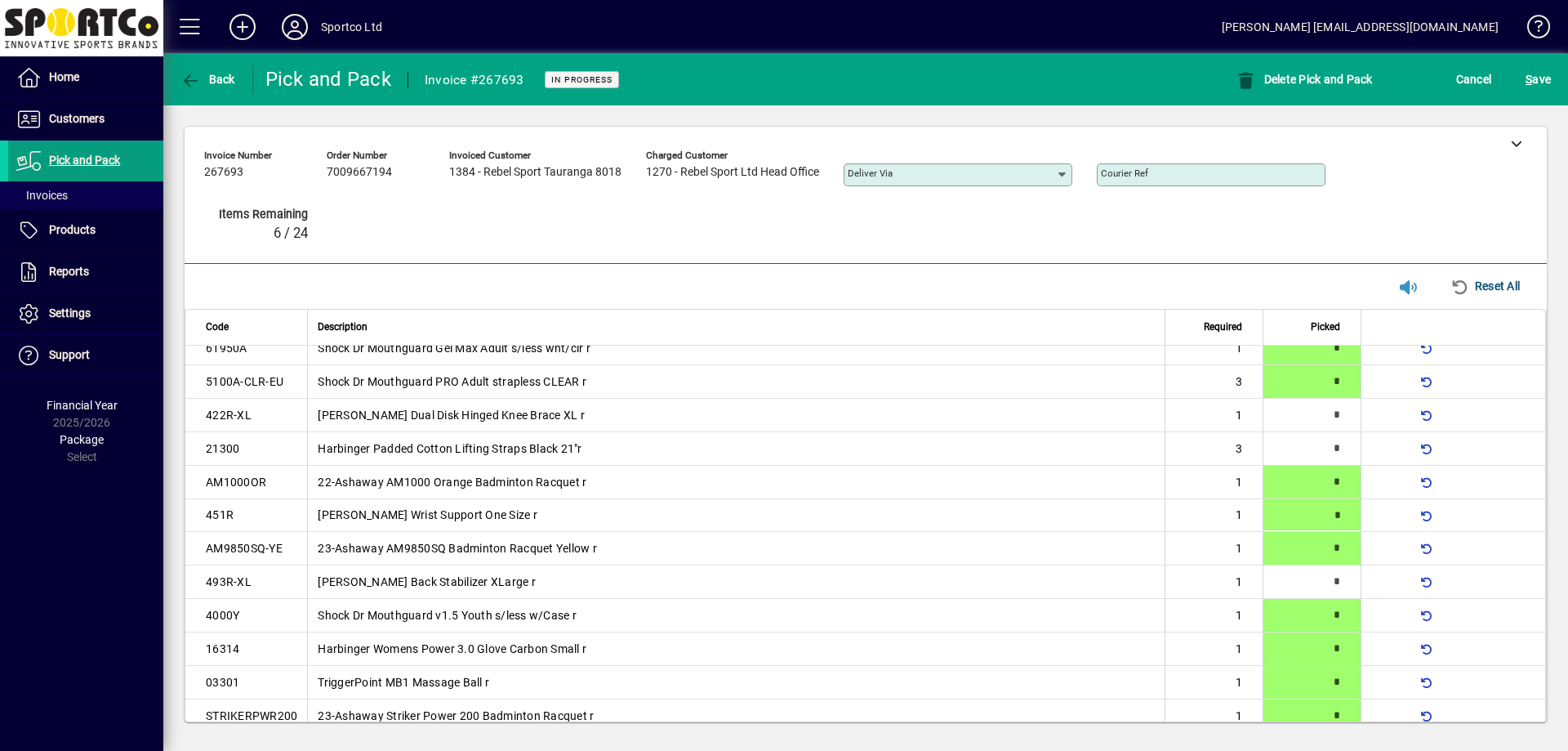
type input "*"
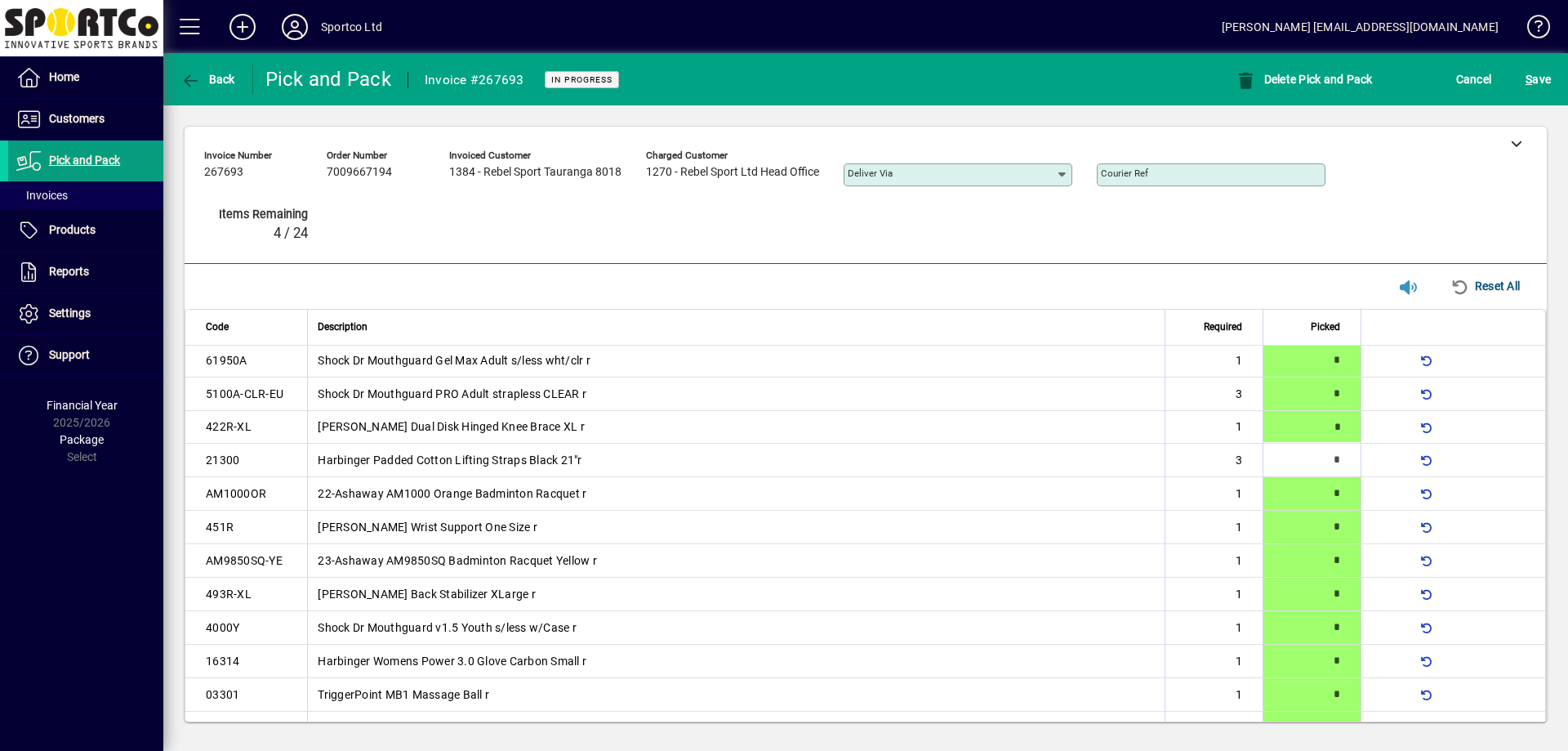
scroll to position [0, 0]
type input "*"
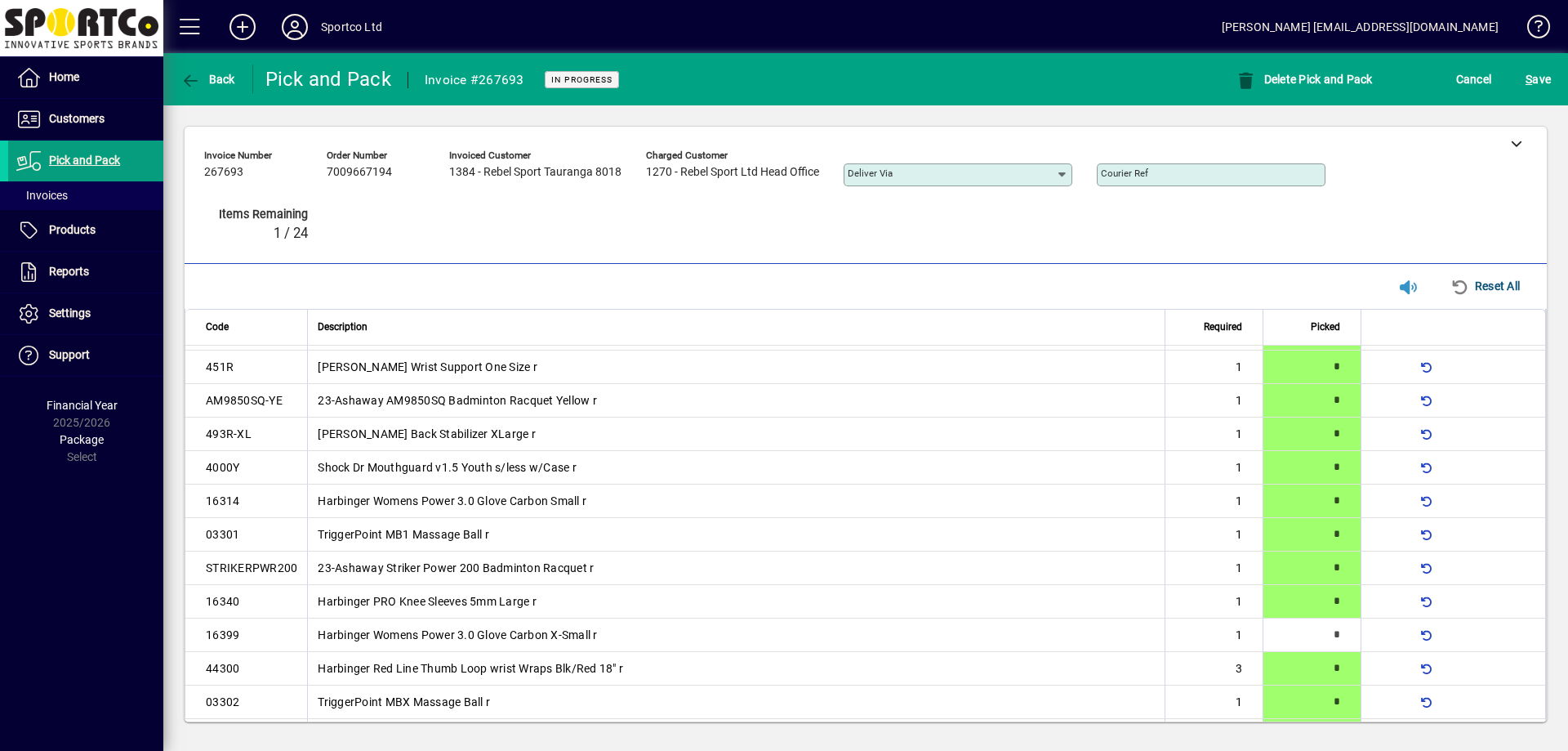
scroll to position [240, 0]
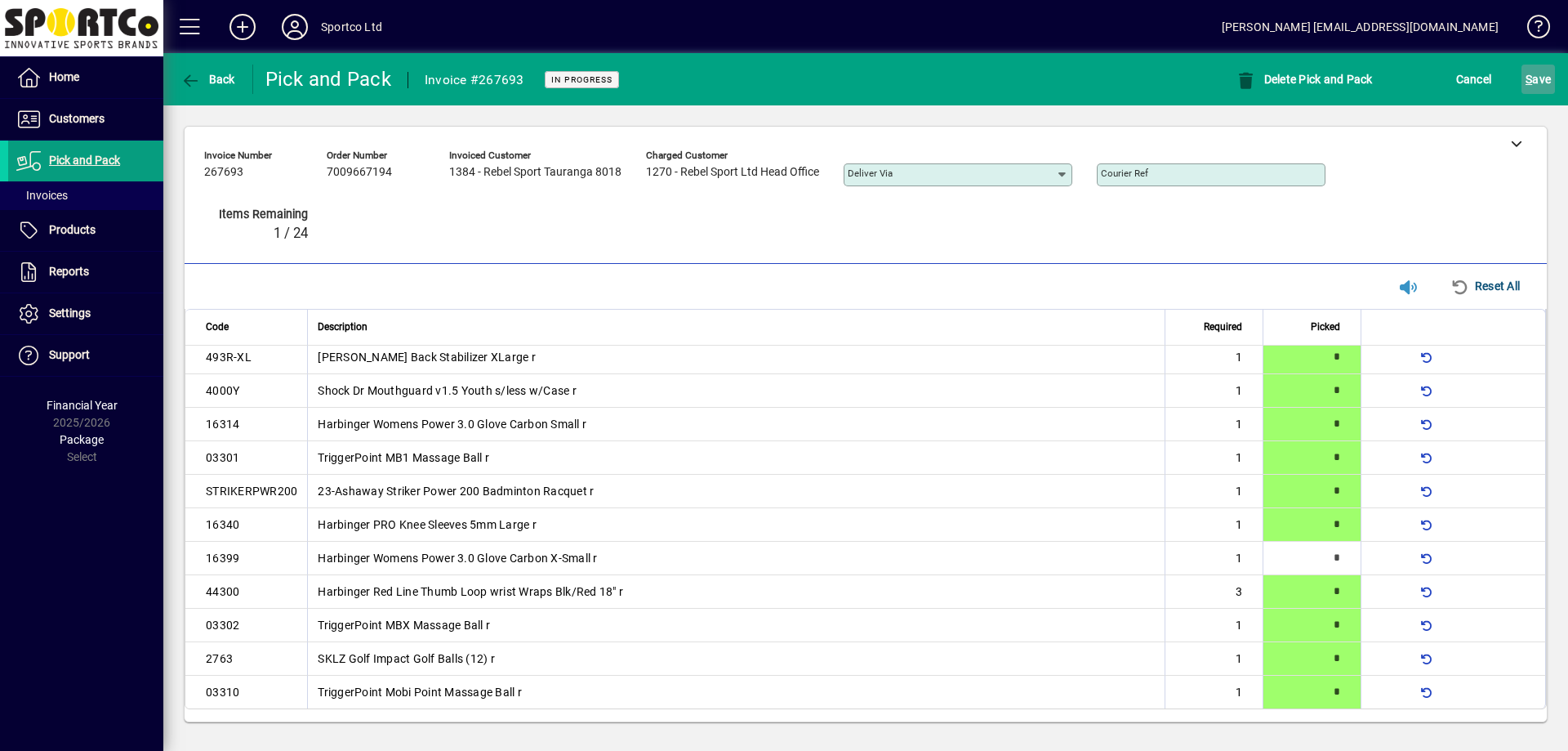
click at [1529, 80] on span "S" at bounding box center [1528, 80] width 7 height 13
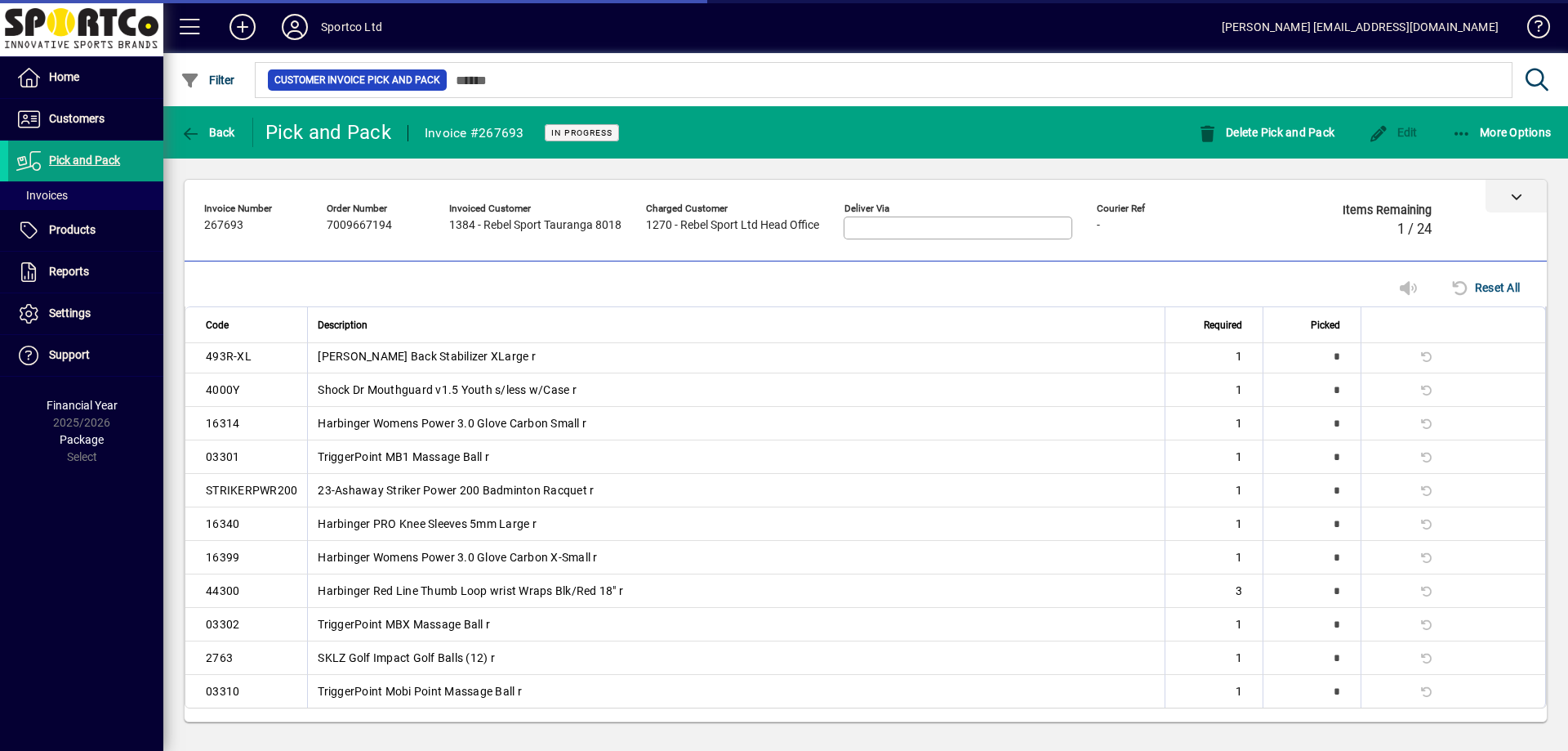
scroll to position [212, 0]
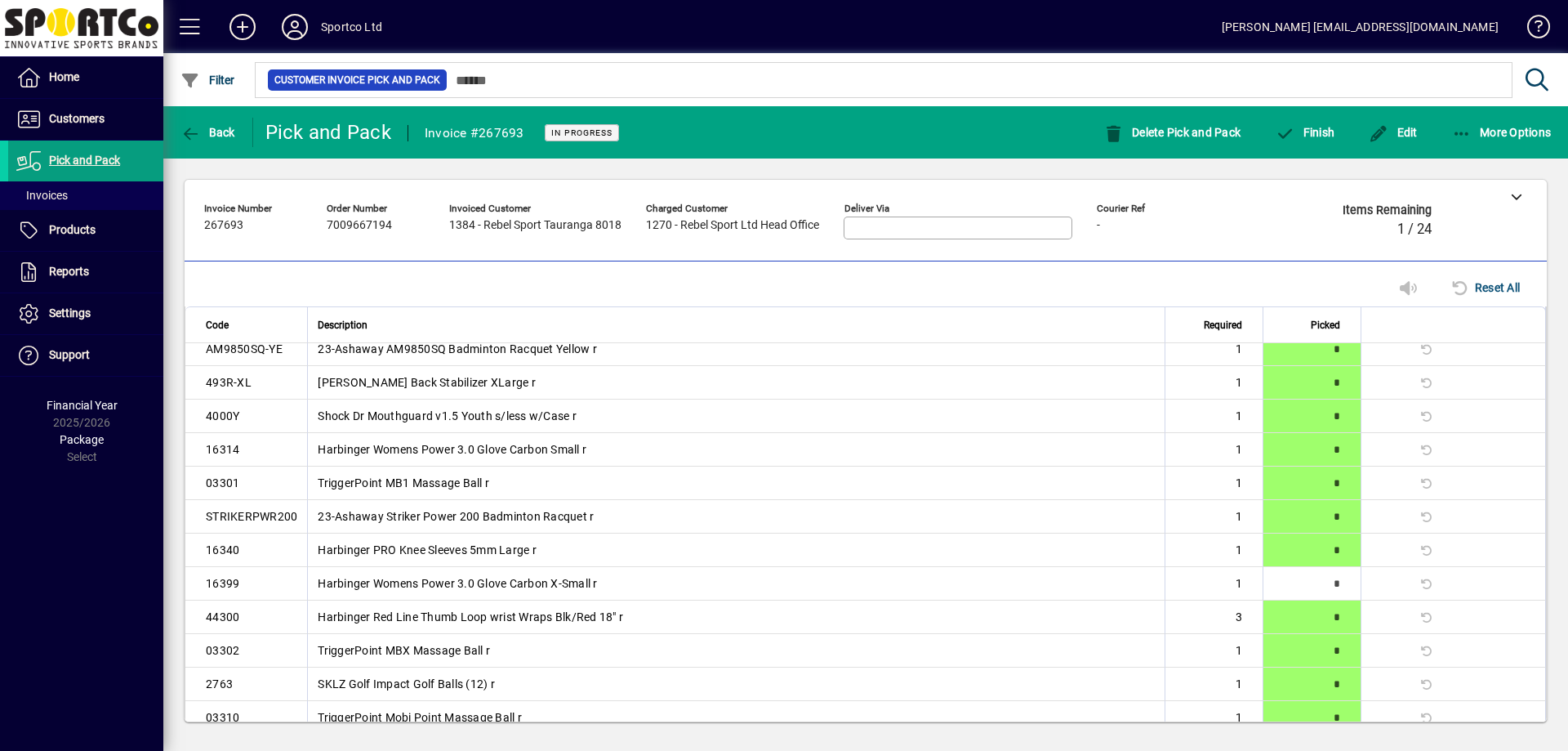
click at [1340, 133] on div "Finish" at bounding box center [1304, 132] width 94 height 29
click at [1330, 139] on span "button" at bounding box center [1304, 132] width 67 height 39
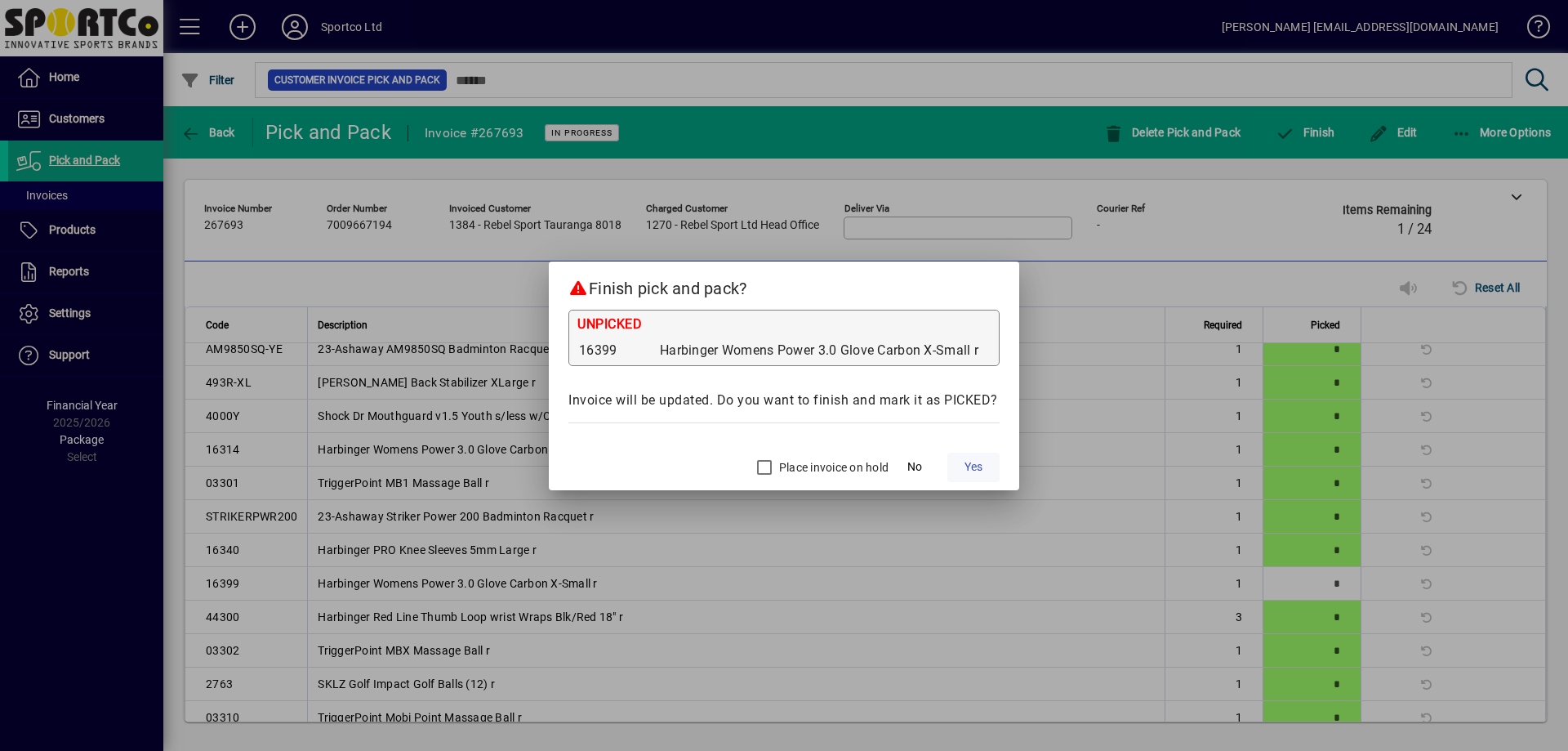
click at [968, 460] on span "Yes" at bounding box center [973, 467] width 18 height 17
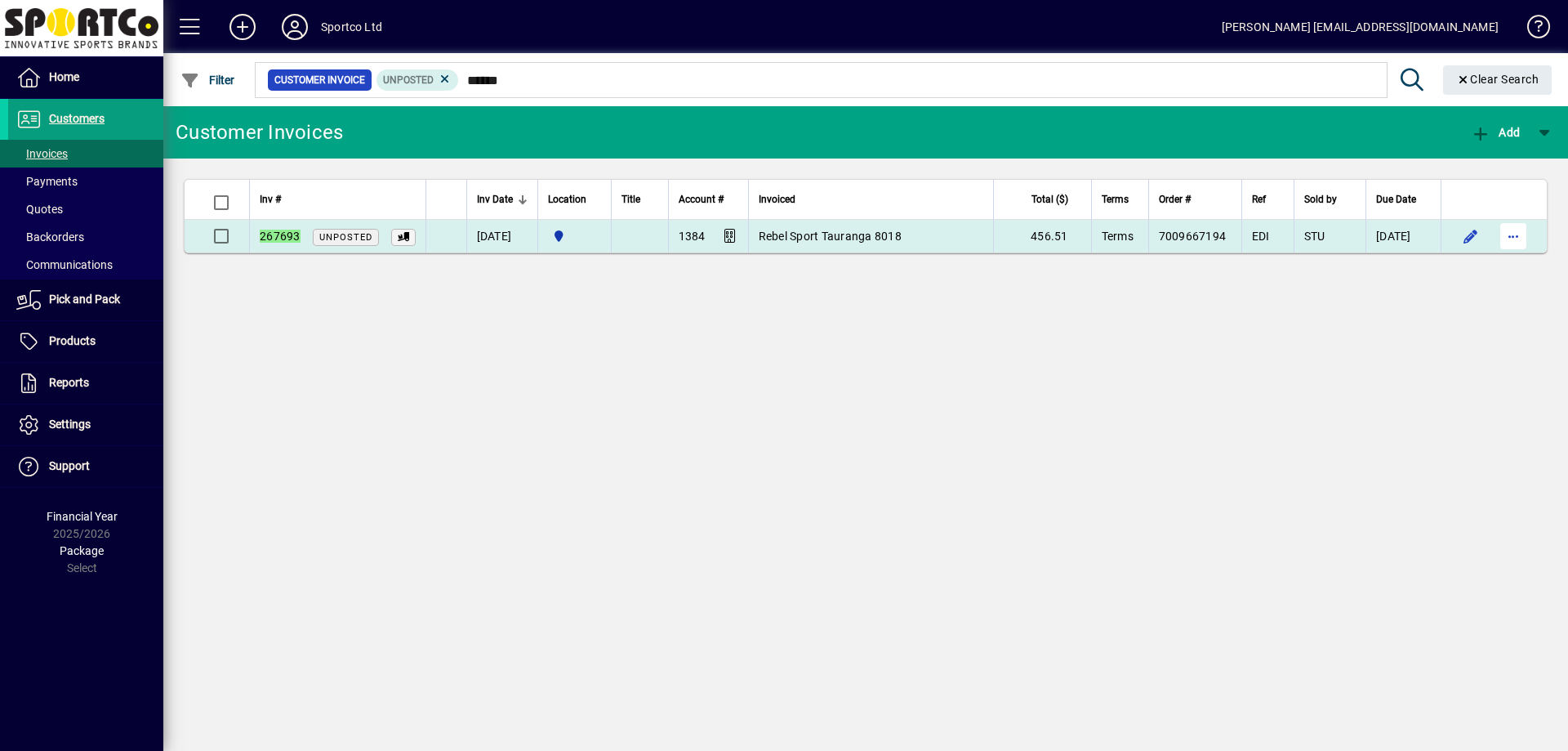
type input "******"
click at [1510, 240] on span "button" at bounding box center [1512, 235] width 39 height 39
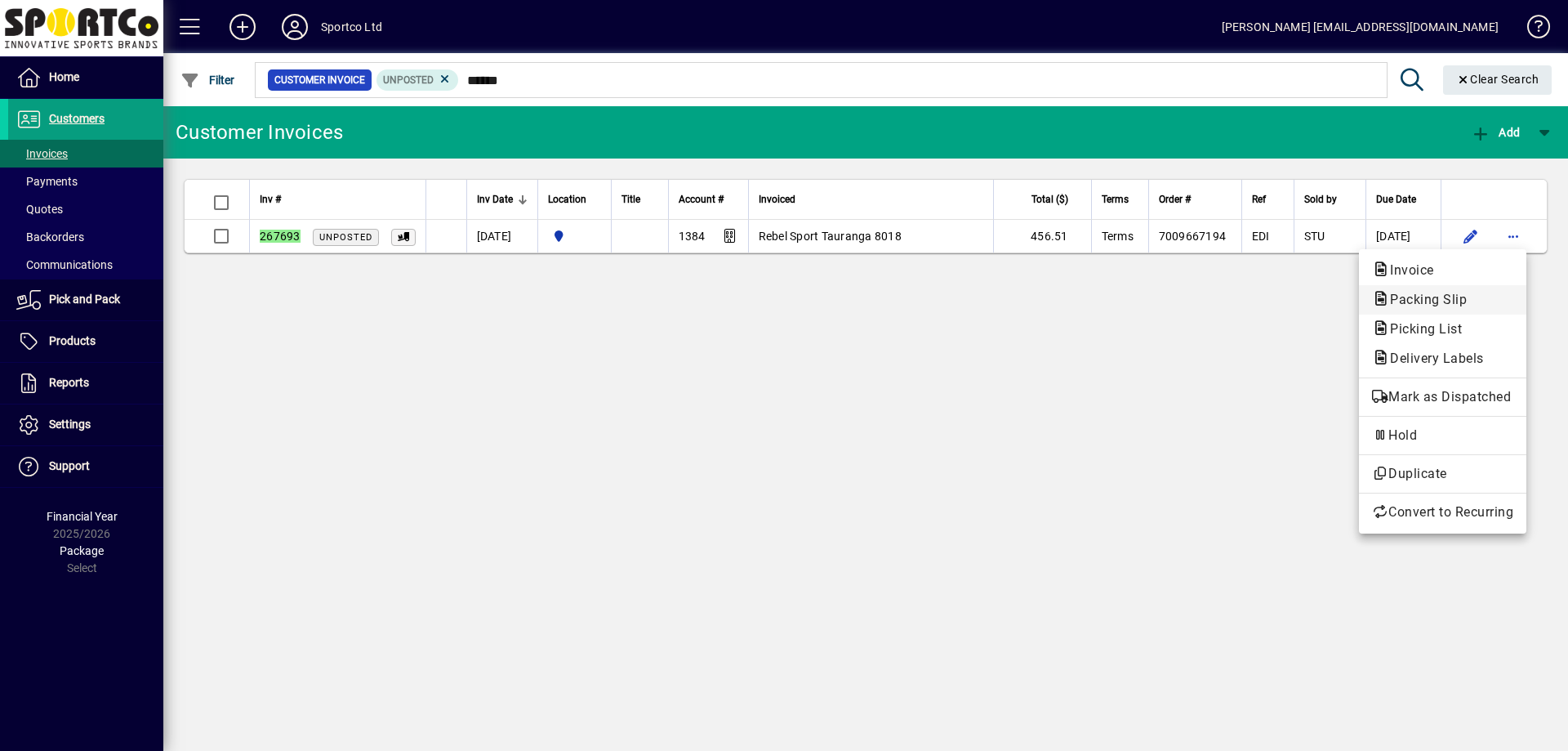
click at [1472, 295] on span "Packing Slip" at bounding box center [1442, 300] width 141 height 20
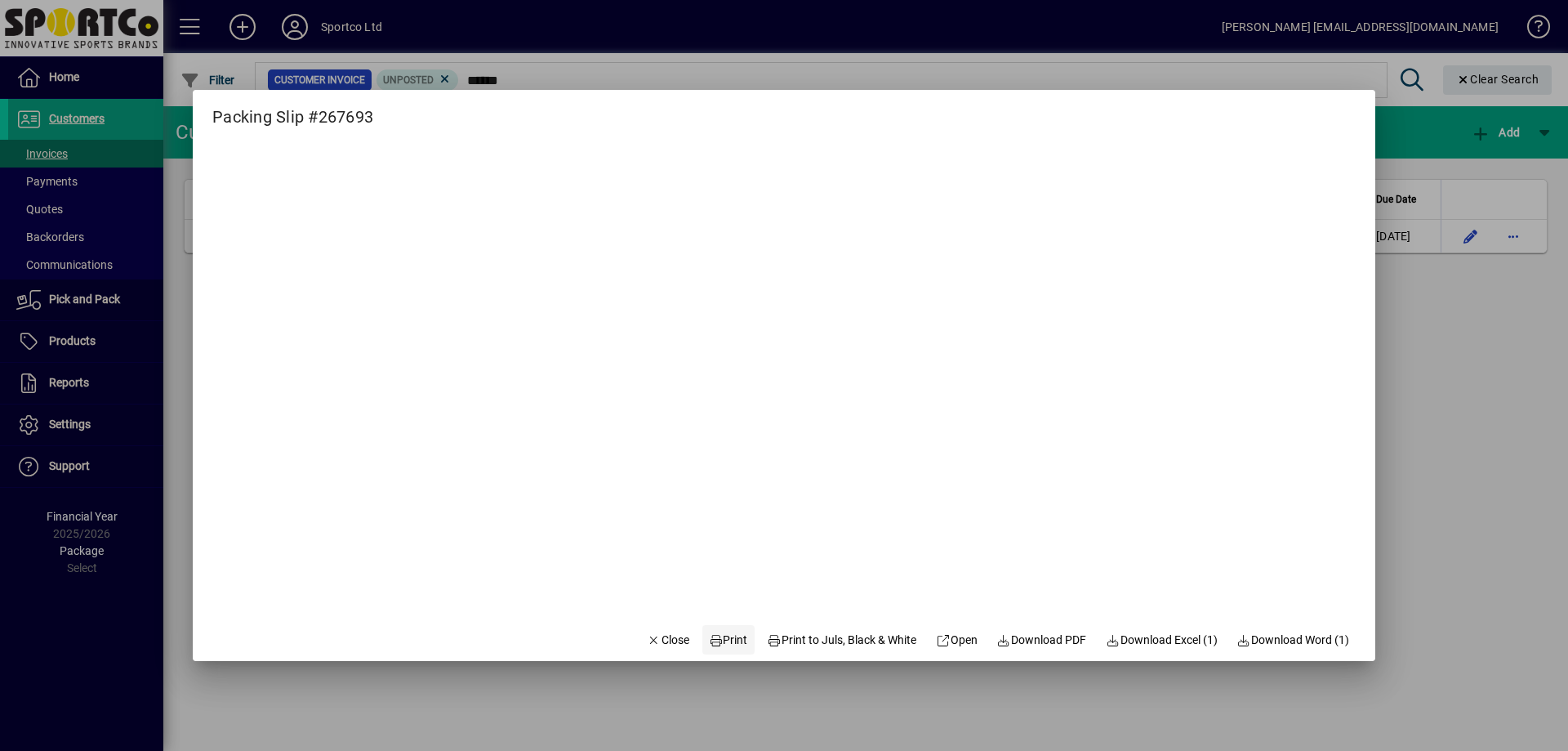
click at [709, 637] on icon at bounding box center [717, 640] width 15 height 11
click at [668, 639] on span "Close" at bounding box center [667, 640] width 43 height 17
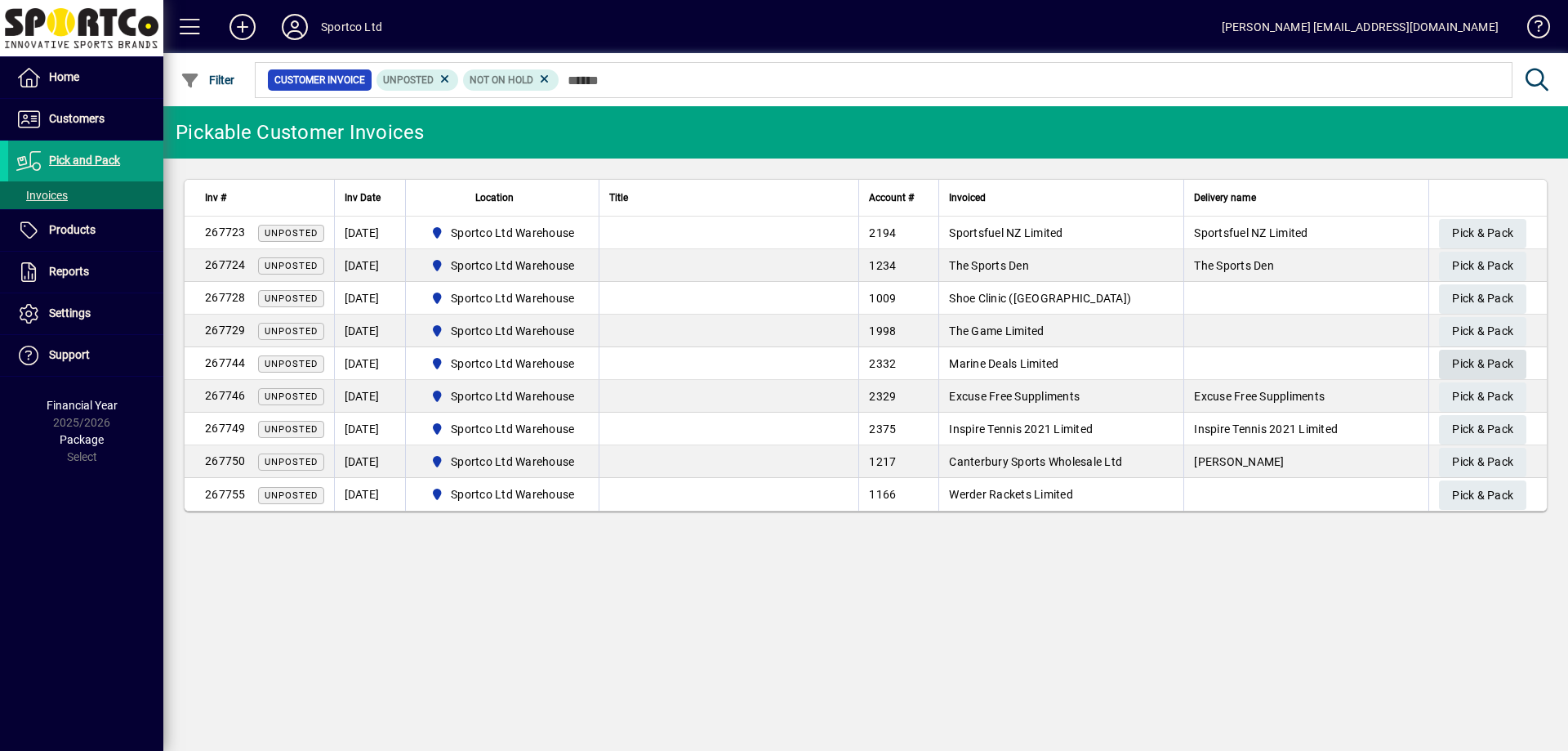
click at [1488, 365] on span "Pick & Pack" at bounding box center [1482, 363] width 62 height 27
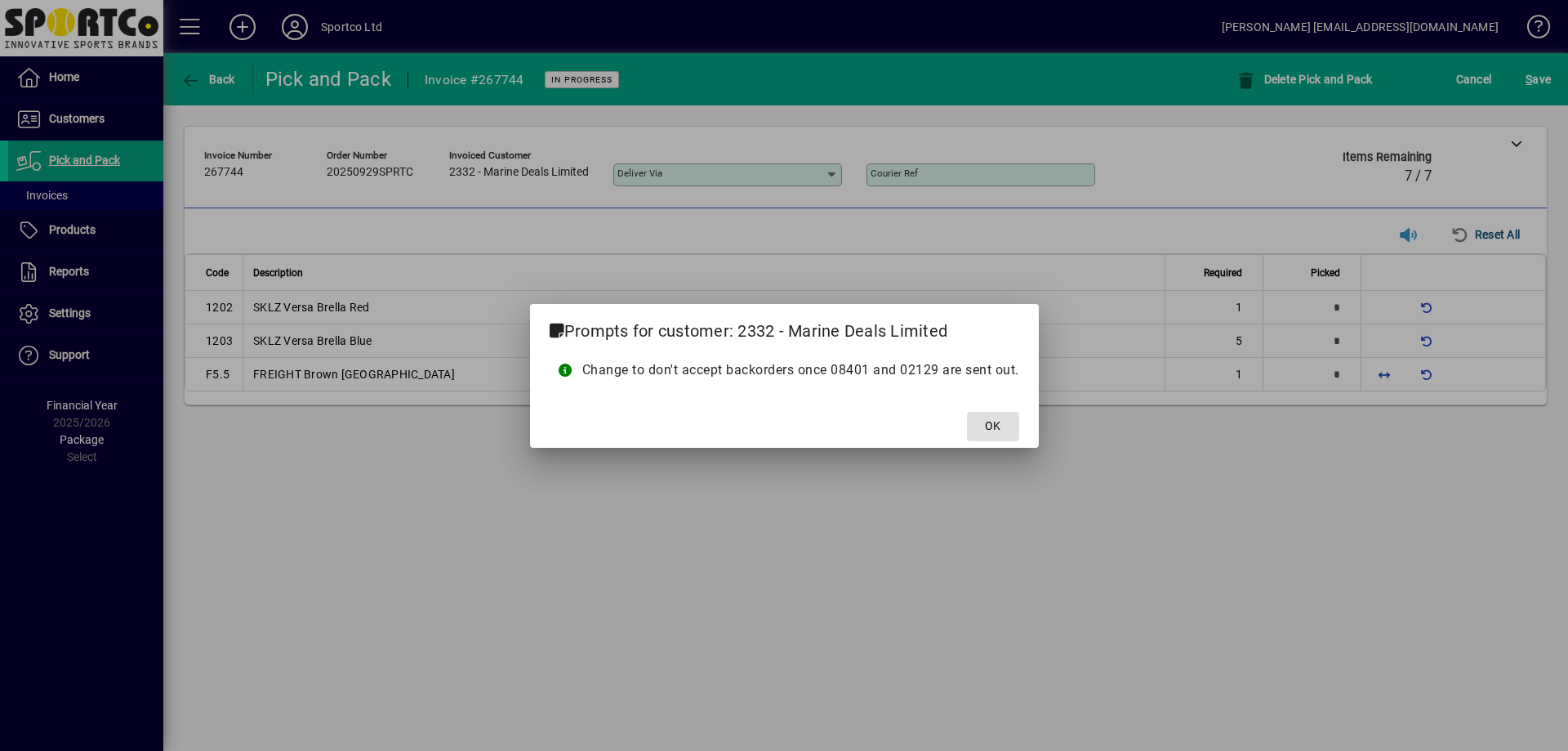
click at [967, 412] on button "OK" at bounding box center [993, 426] width 52 height 29
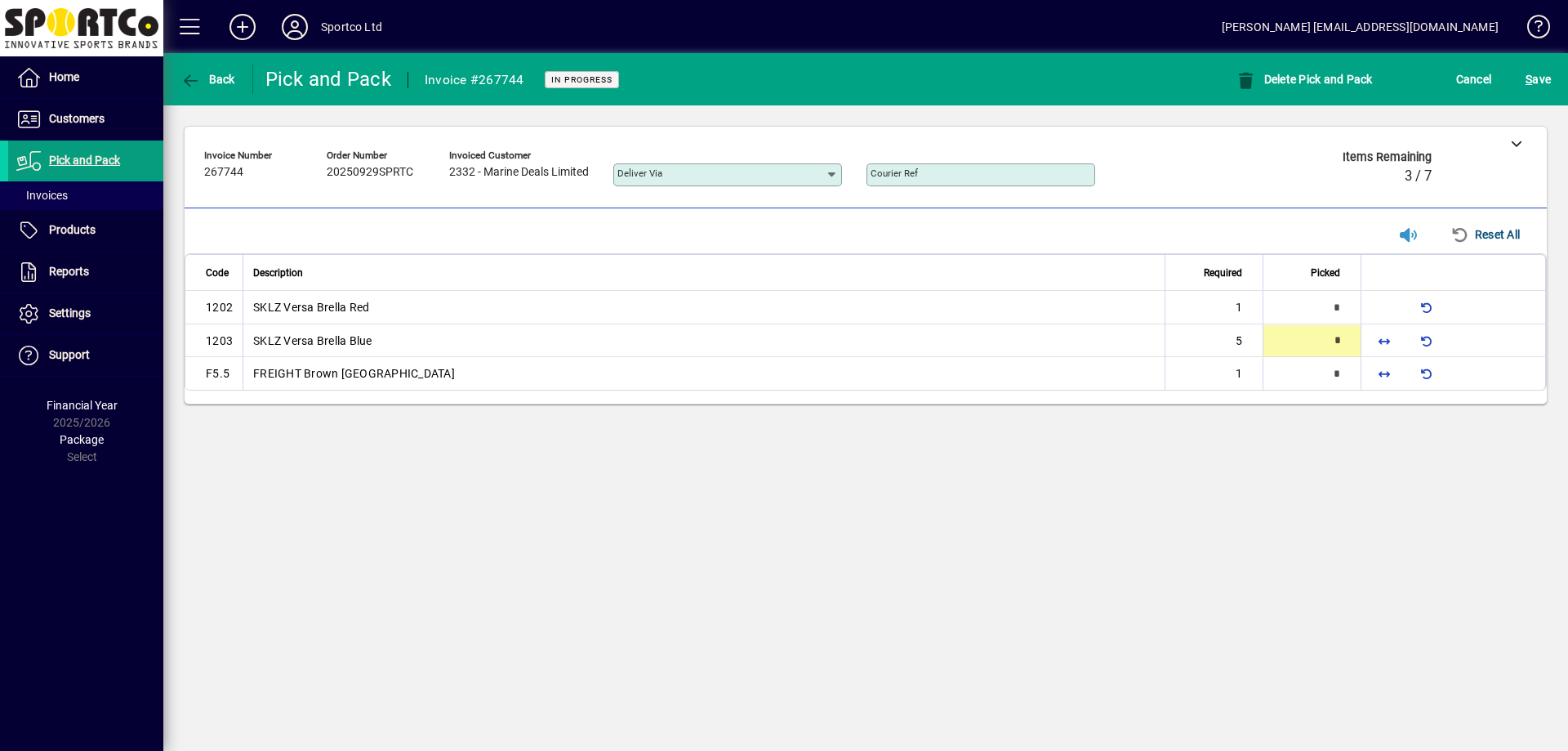
type input "*"
click at [1395, 376] on span "button" at bounding box center [1383, 373] width 39 height 39
type input "*"
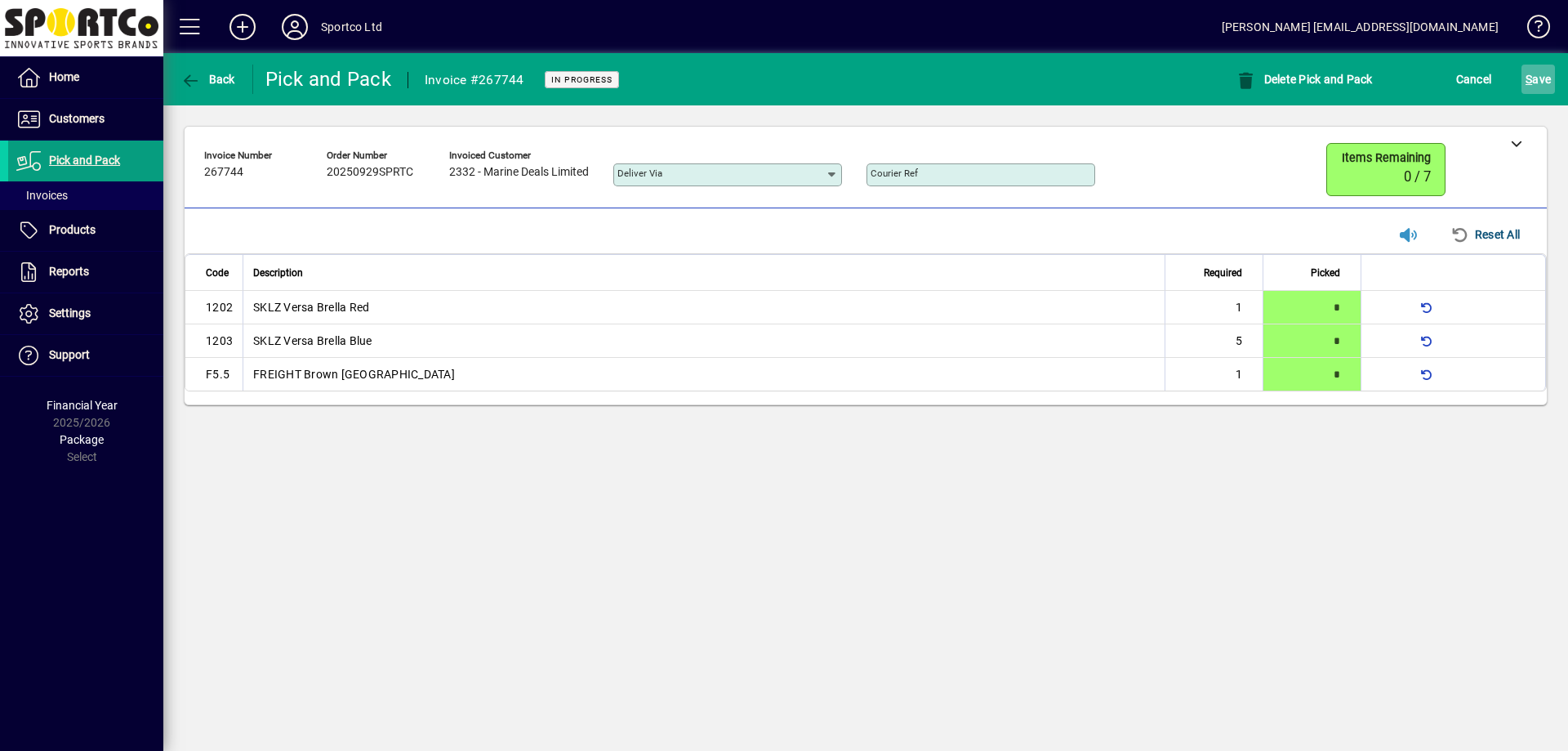
click at [1545, 87] on span "S ave" at bounding box center [1538, 80] width 26 height 27
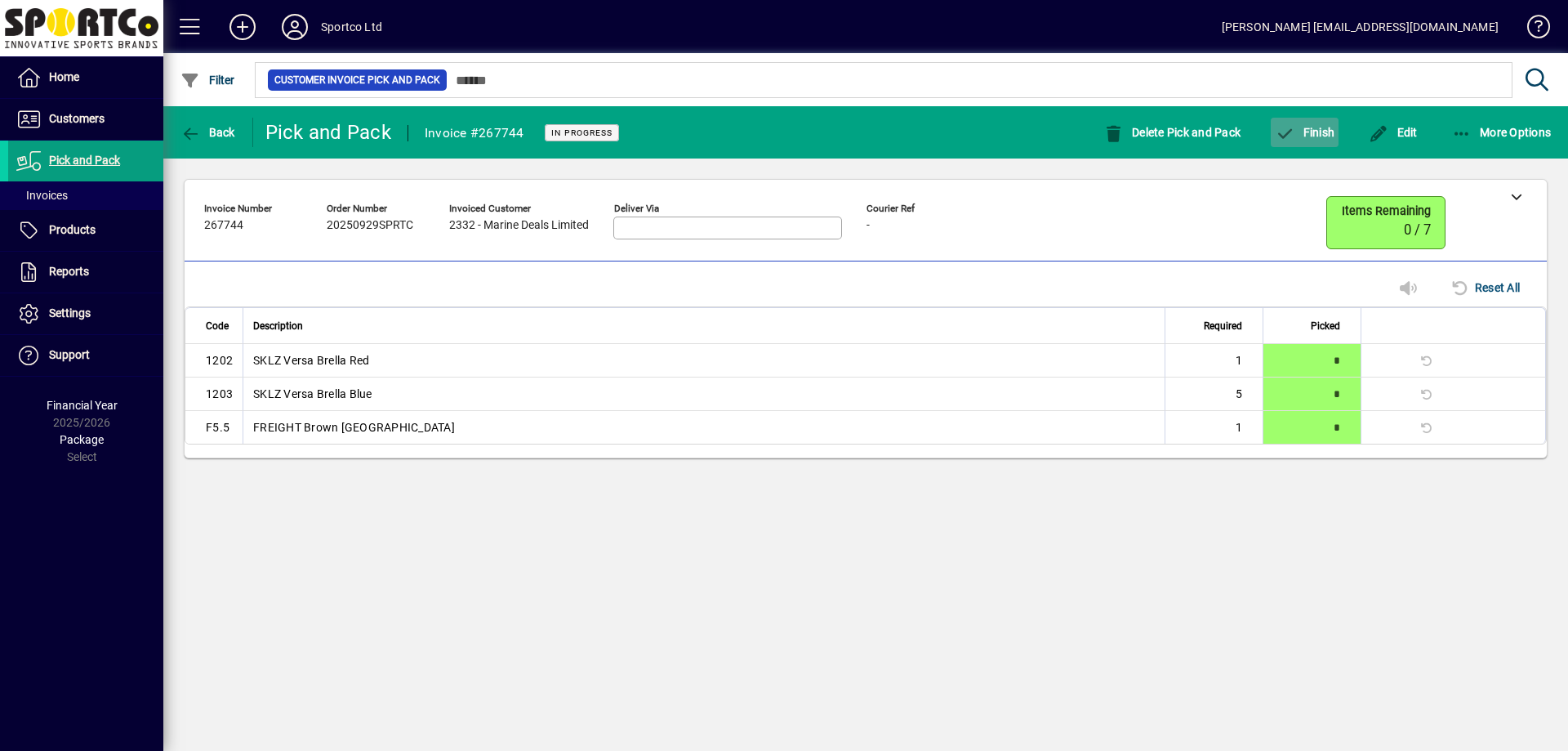
click at [1334, 131] on span "button" at bounding box center [1304, 132] width 67 height 39
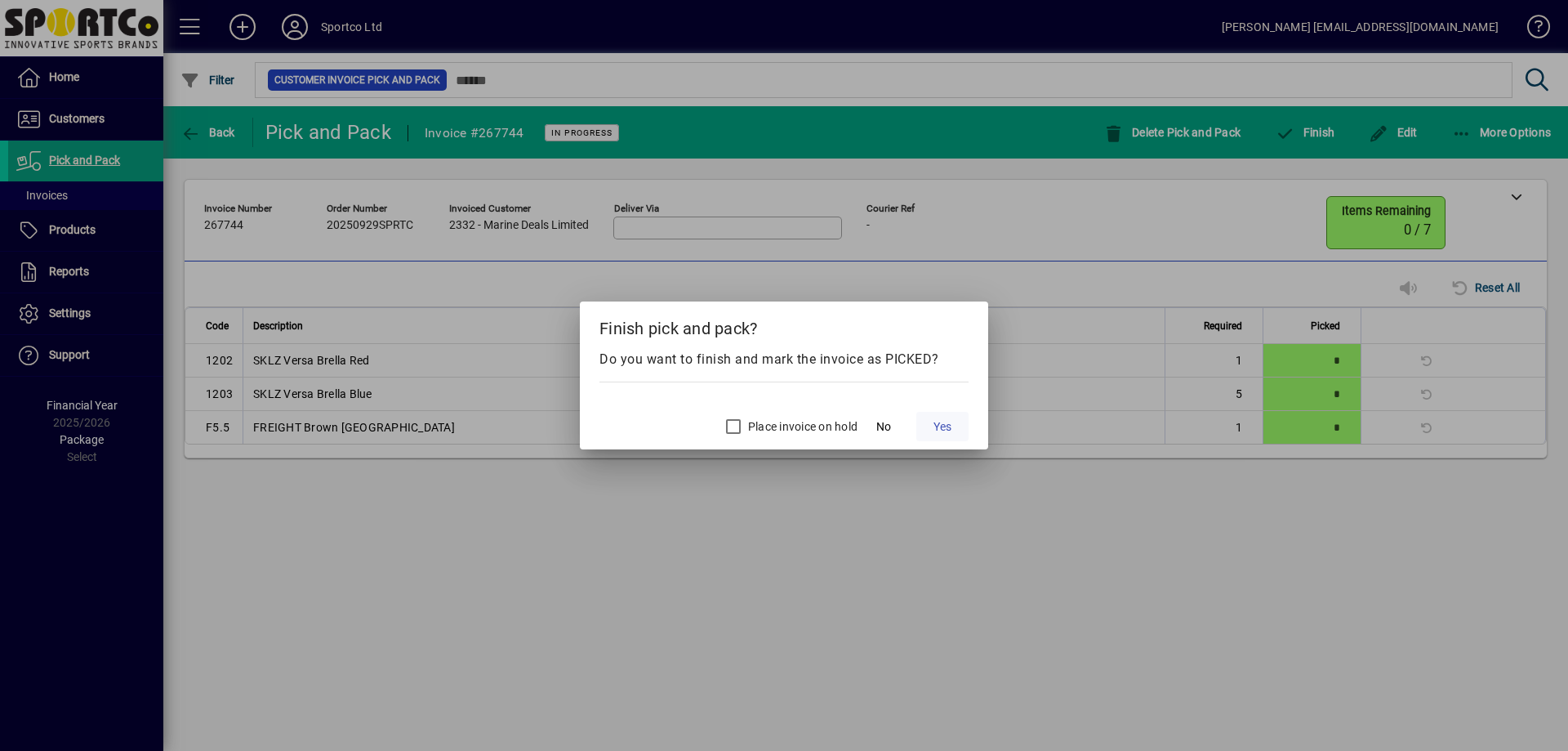
click at [946, 420] on span "Yes" at bounding box center [941, 427] width 18 height 17
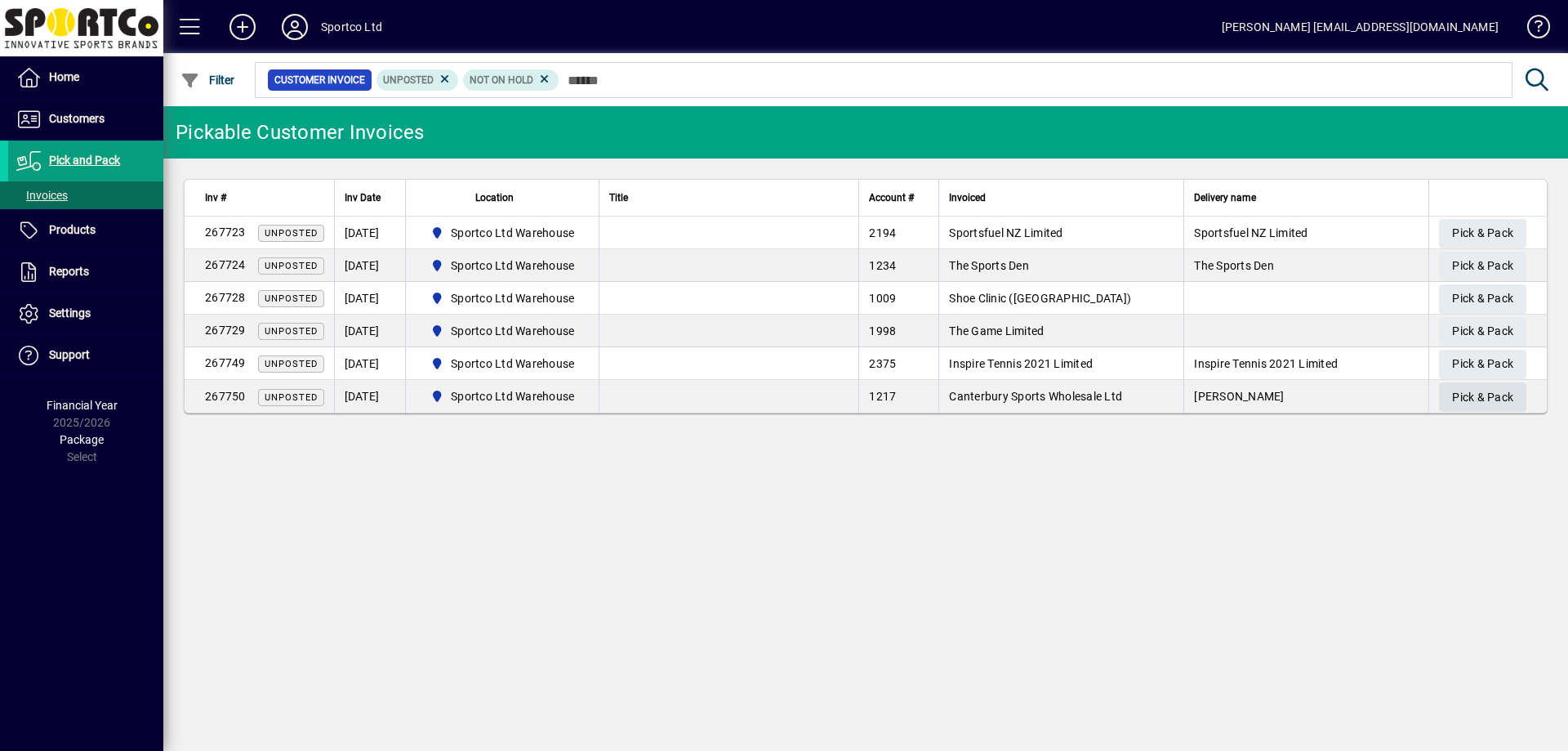
click at [1481, 398] on span "Pick & Pack" at bounding box center [1482, 397] width 62 height 27
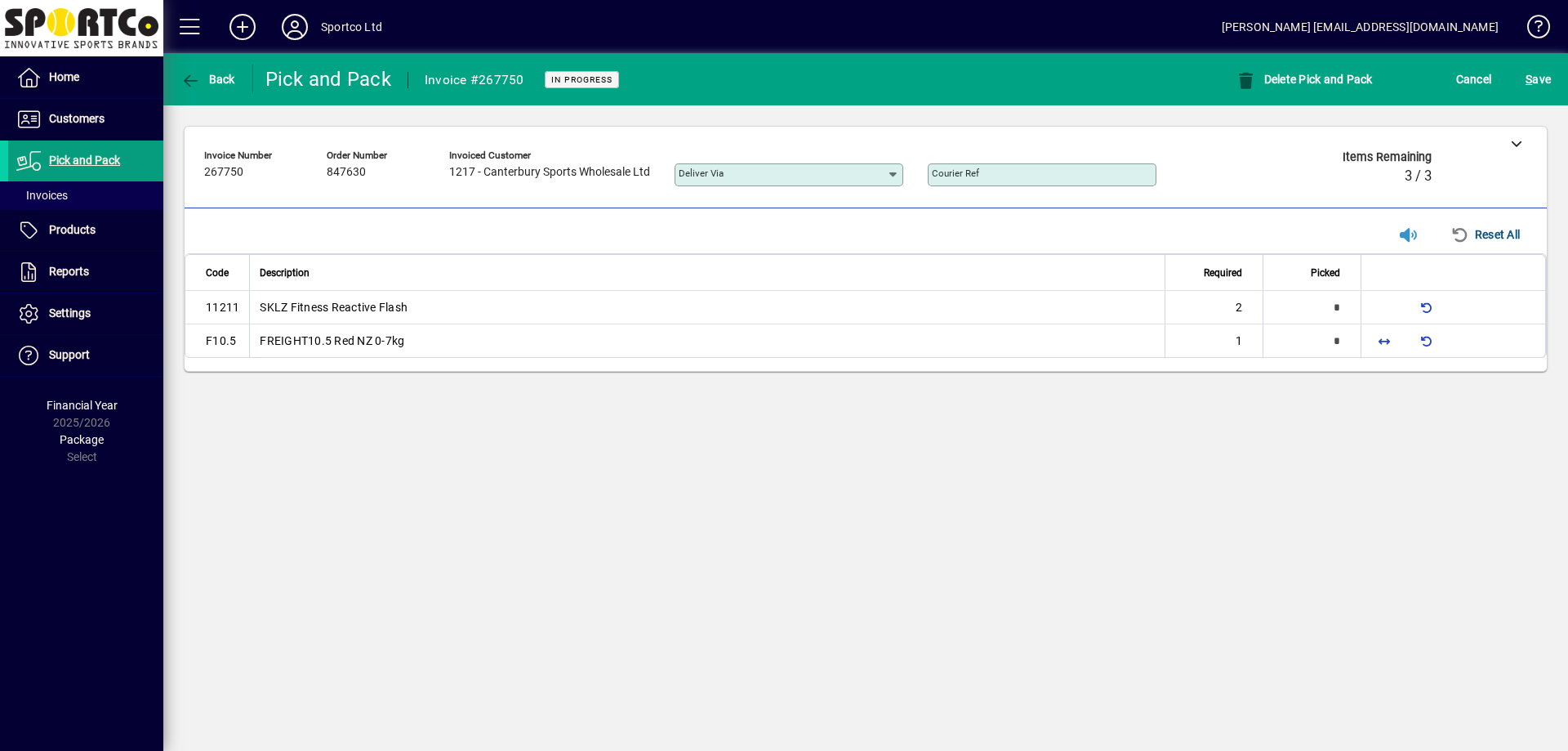
type input "*"
click at [1391, 343] on span "button" at bounding box center [1383, 339] width 39 height 39
type input "*"
click at [1384, 315] on span "button" at bounding box center [1383, 306] width 39 height 39
type input "*"
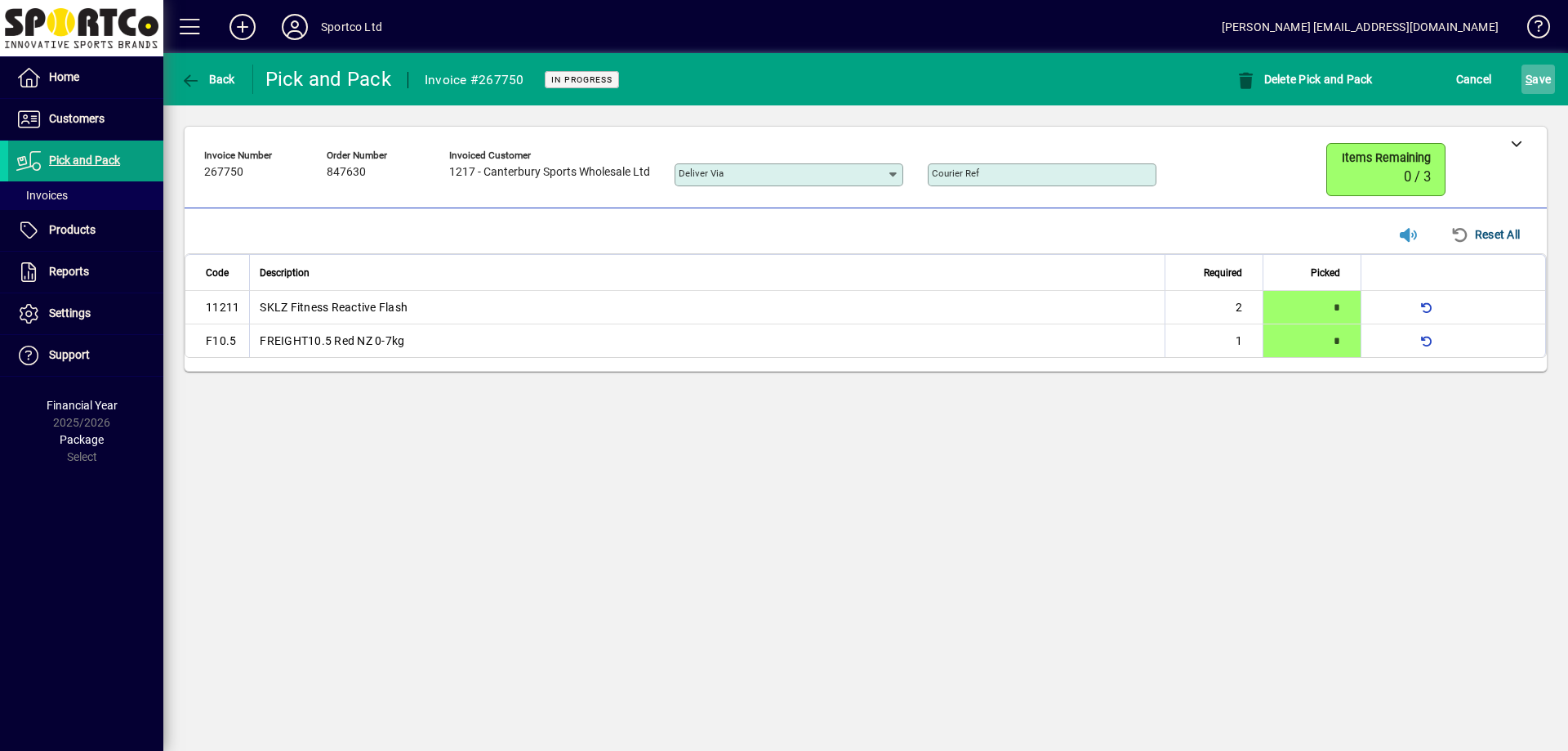
click at [1543, 87] on span "S ave" at bounding box center [1538, 80] width 26 height 27
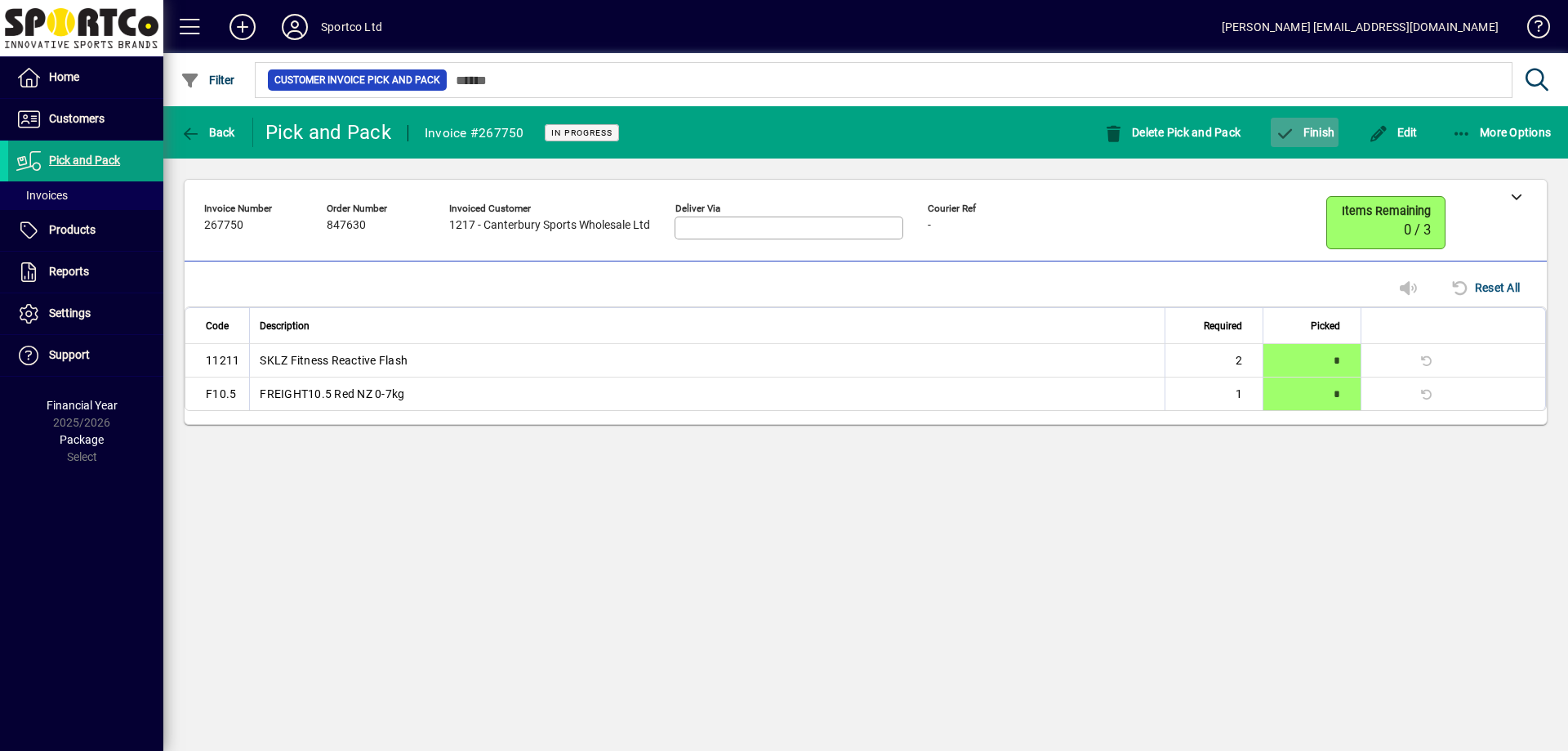
click at [1329, 137] on span "Finish" at bounding box center [1304, 133] width 60 height 13
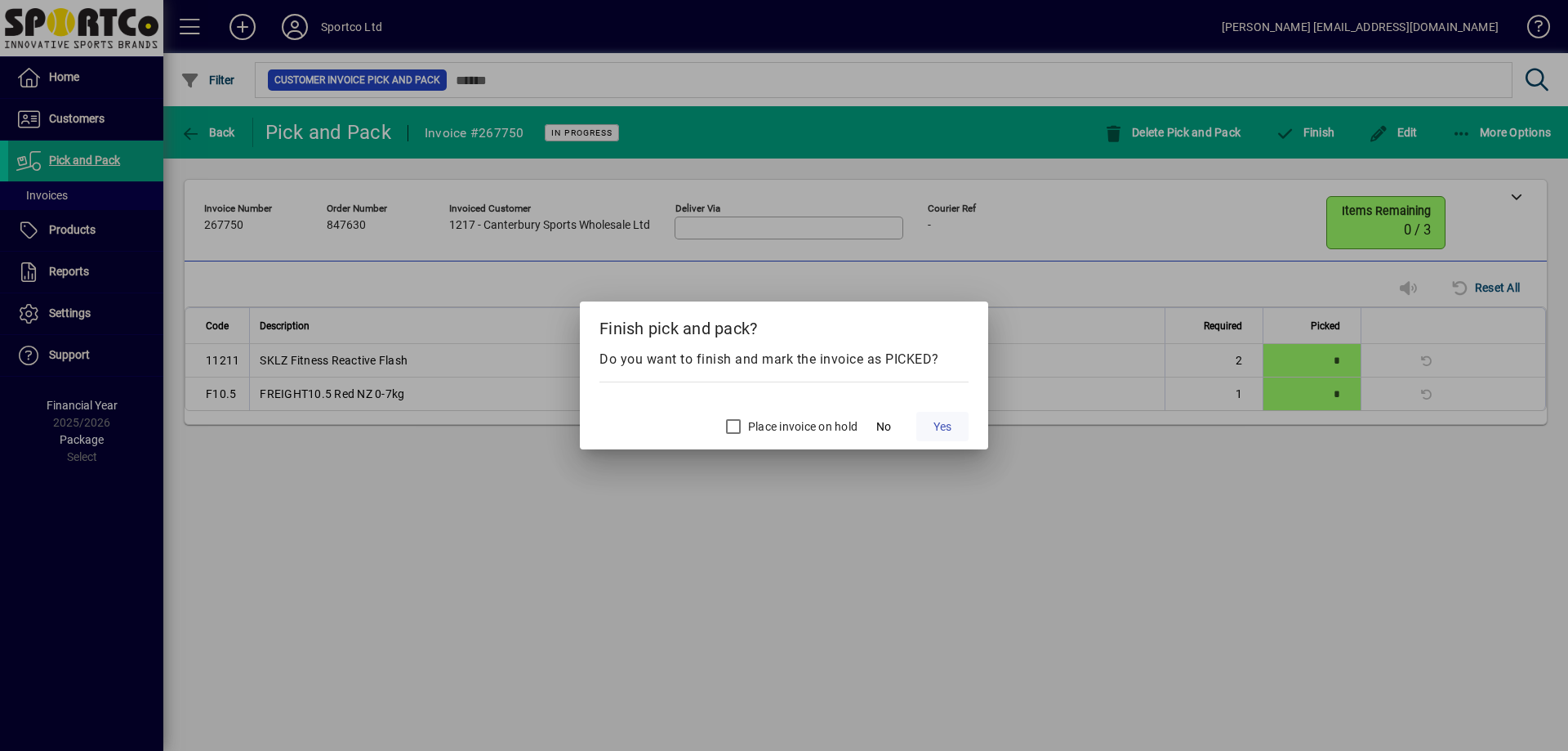
click at [951, 430] on span "Yes" at bounding box center [941, 427] width 18 height 17
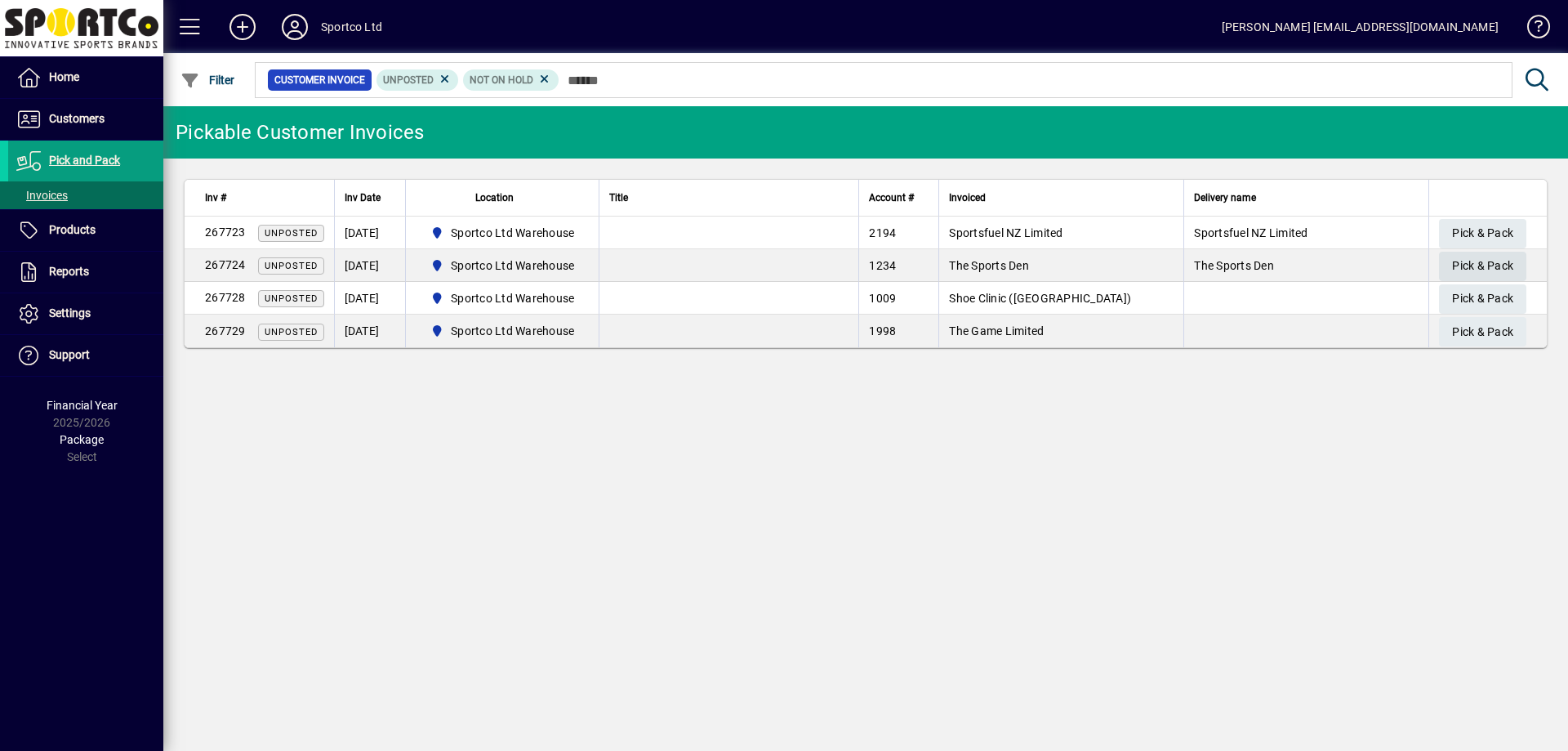
click at [1463, 263] on span "Pick & Pack" at bounding box center [1482, 266] width 62 height 27
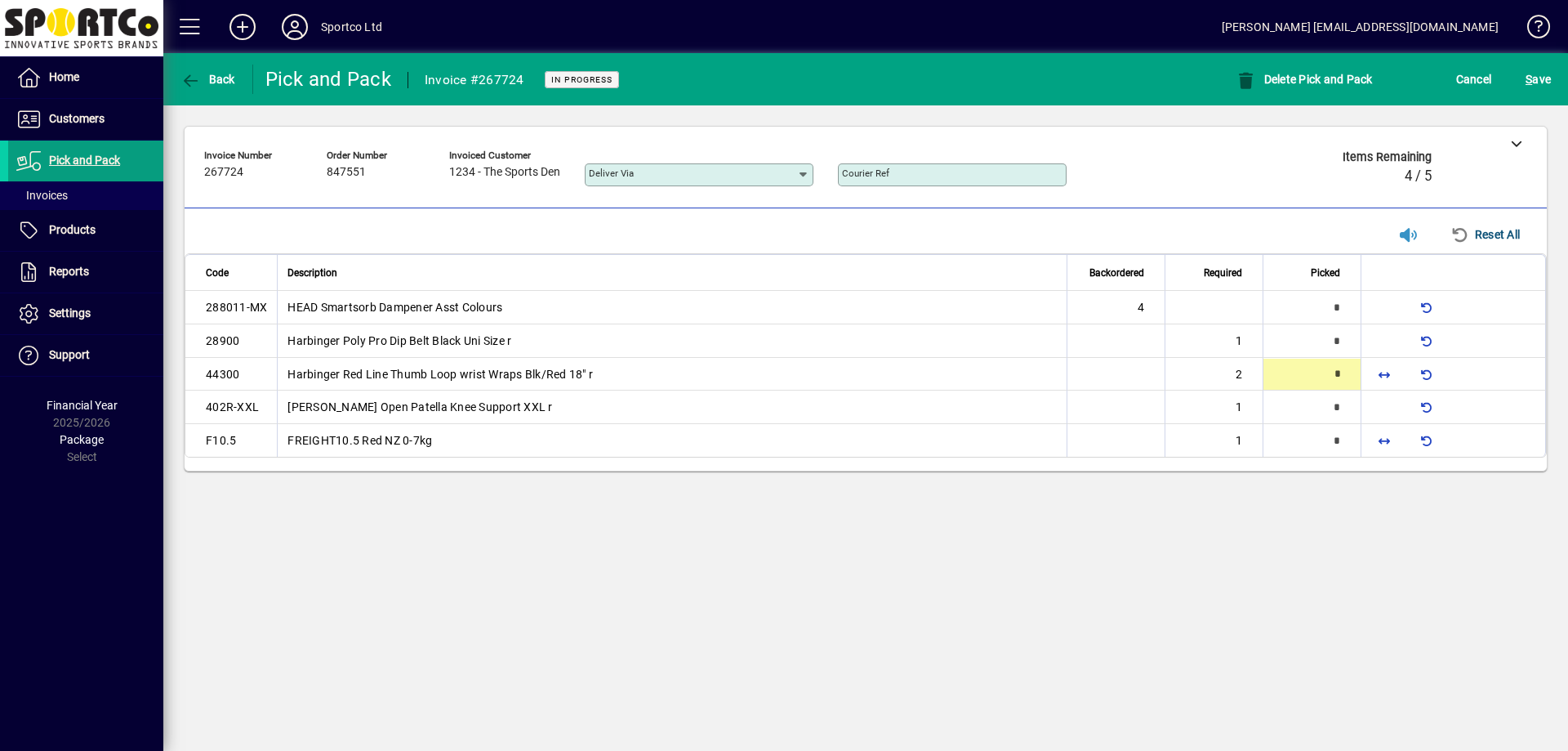
type input "*"
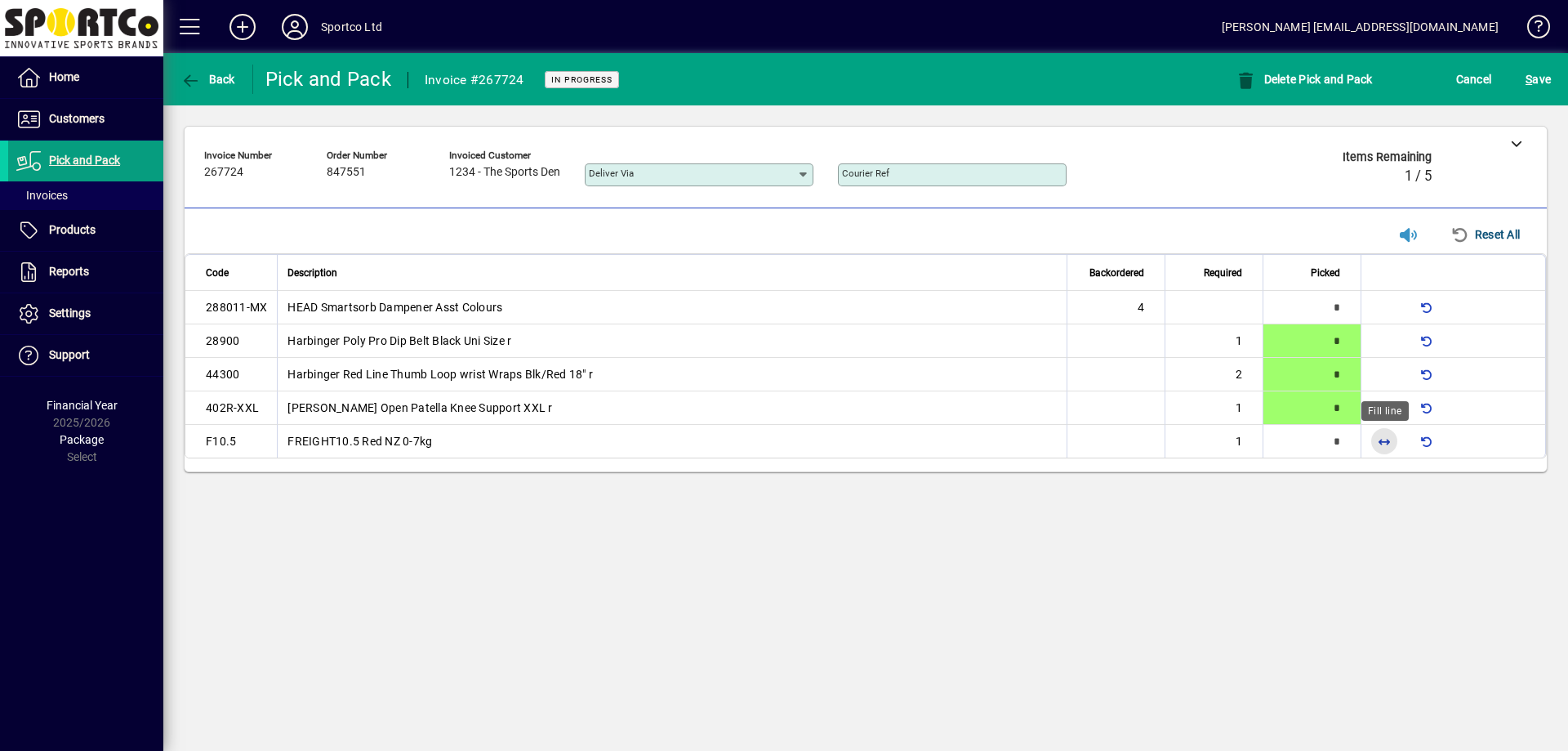
click at [1386, 445] on span "button" at bounding box center [1383, 440] width 39 height 39
type input "*"
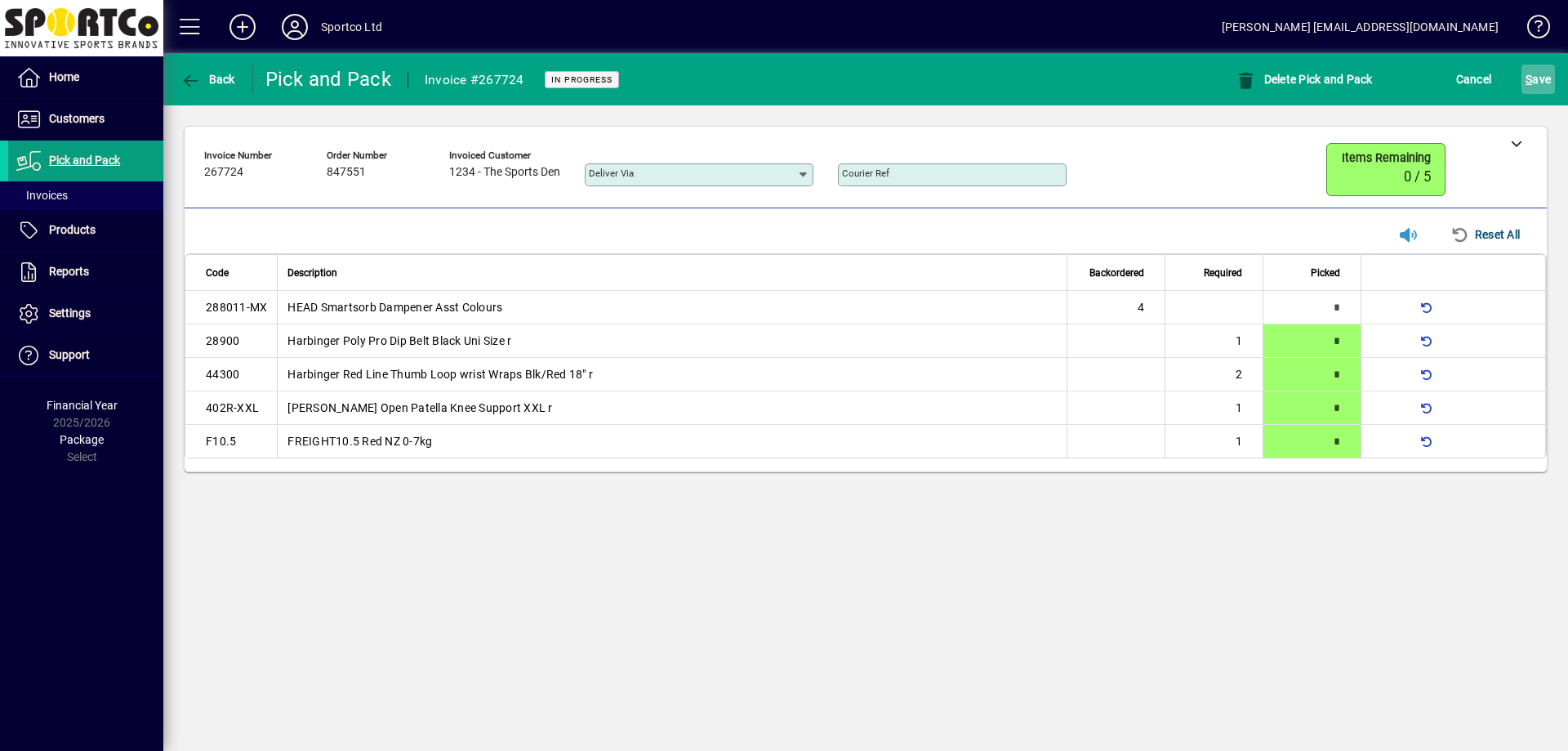
click at [1541, 85] on span "S ave" at bounding box center [1538, 80] width 26 height 27
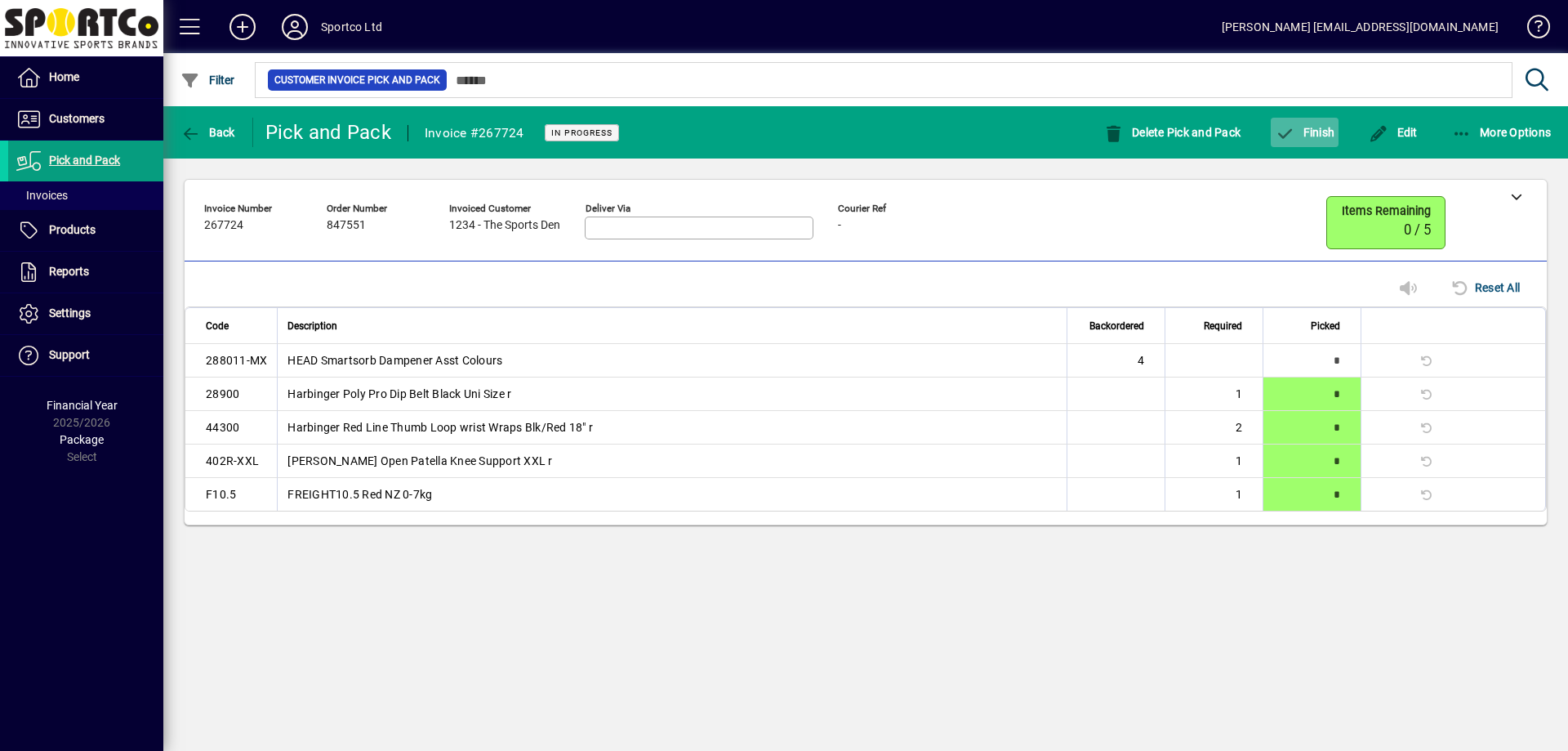
click at [1304, 128] on span "Finish" at bounding box center [1304, 133] width 60 height 13
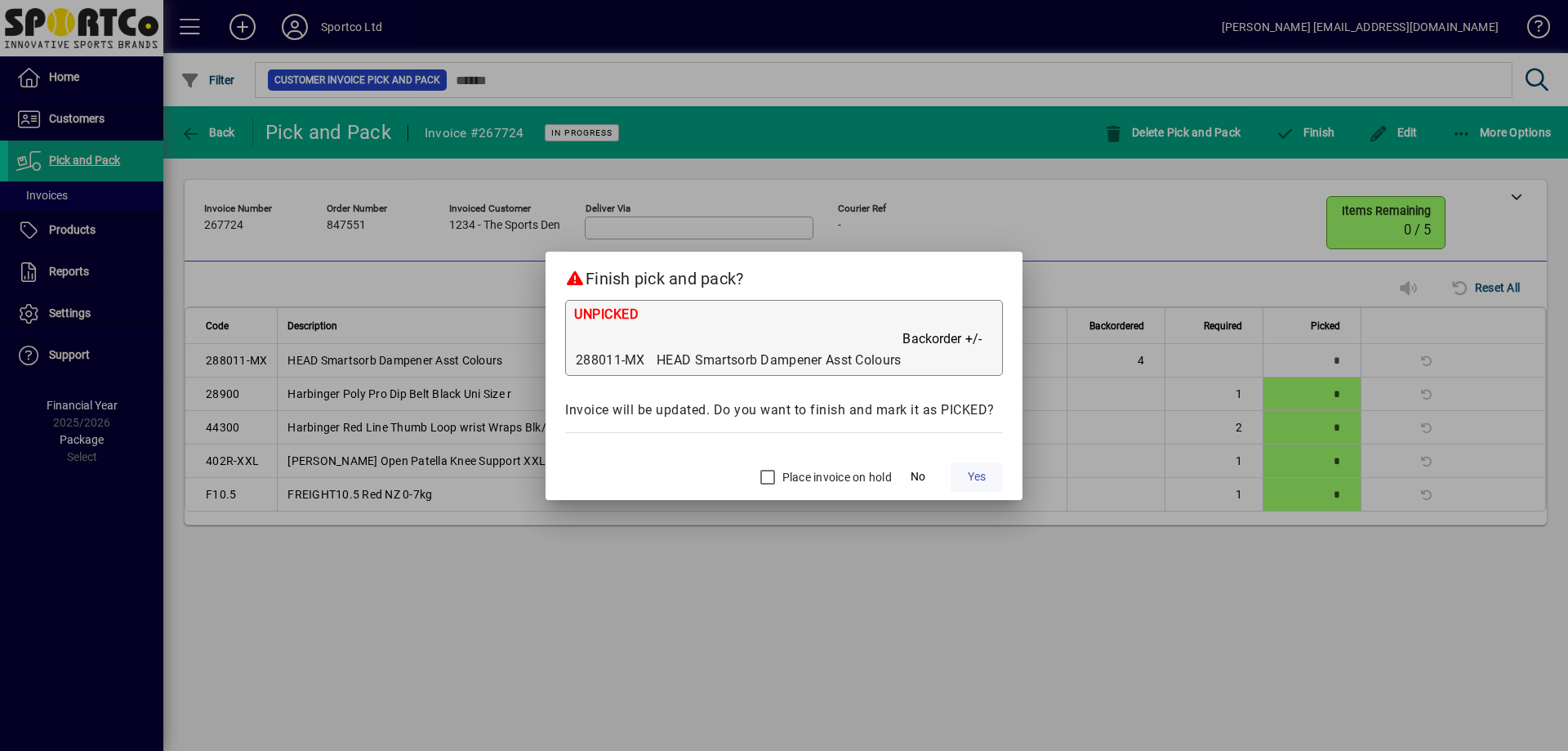
click at [989, 474] on span at bounding box center [976, 476] width 52 height 39
